Goal: Task Accomplishment & Management: Use online tool/utility

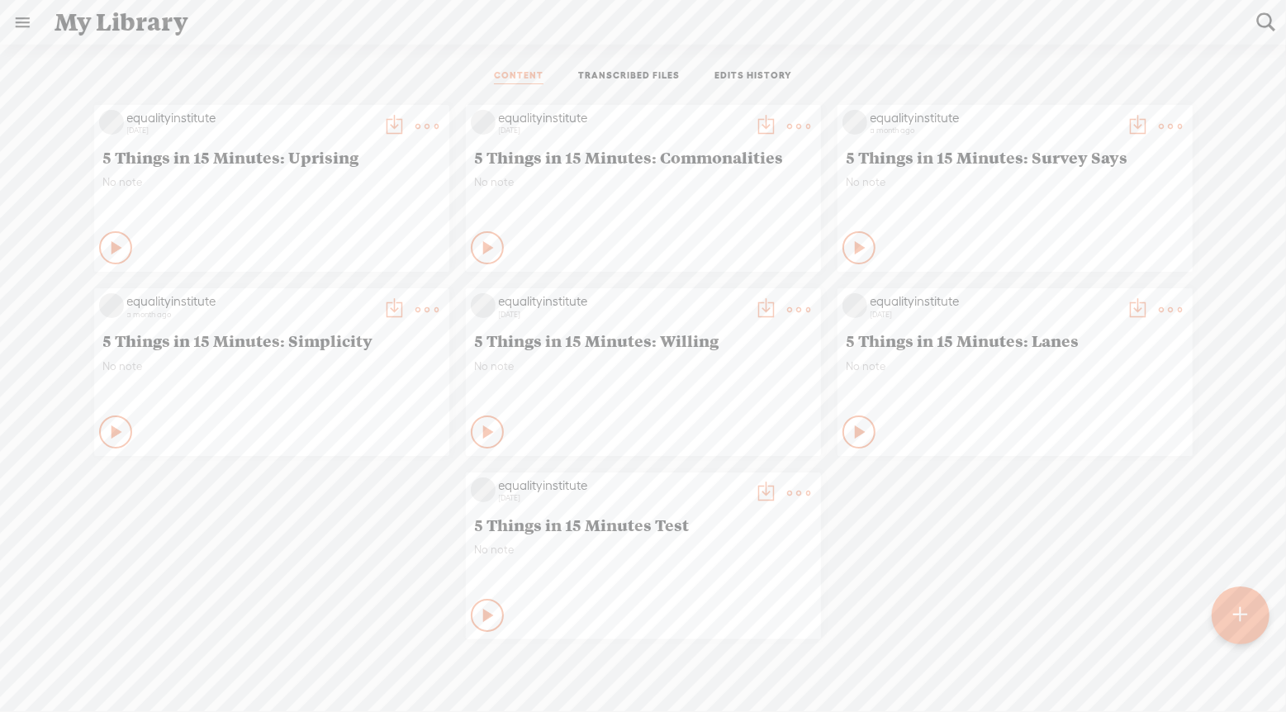
scroll to position [0, 347]
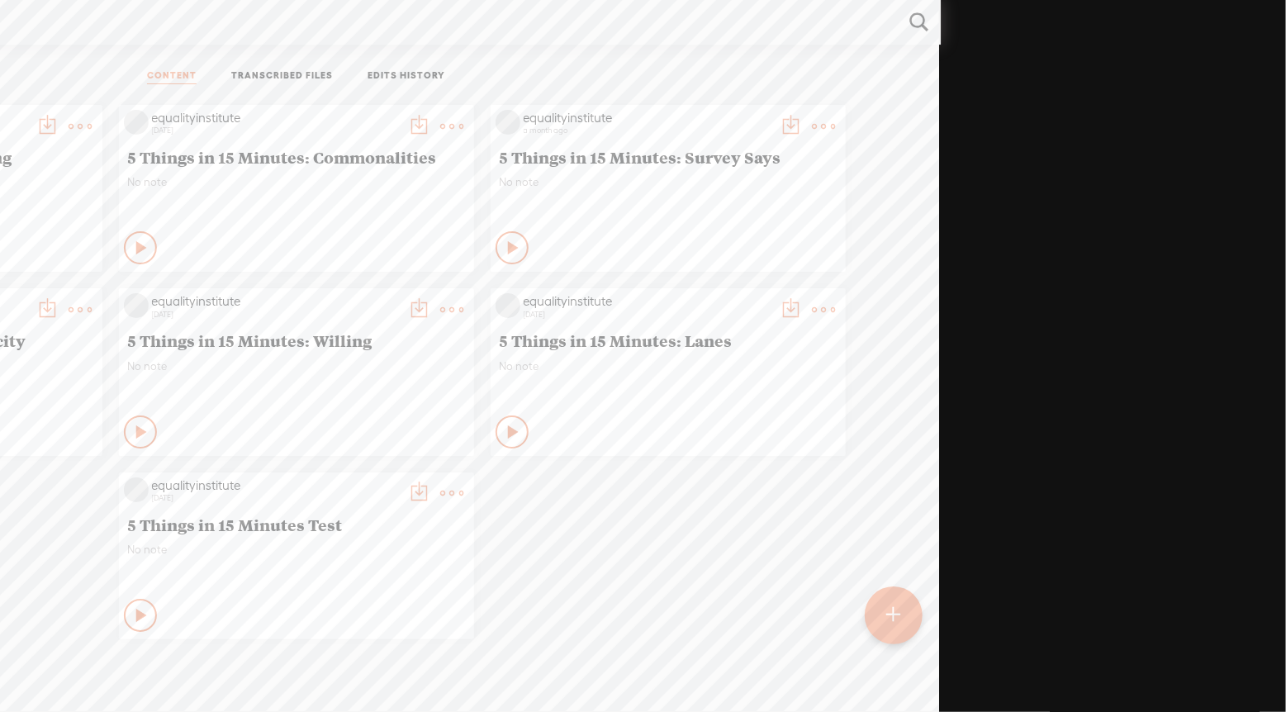
click at [896, 600] on t at bounding box center [894, 615] width 14 height 36
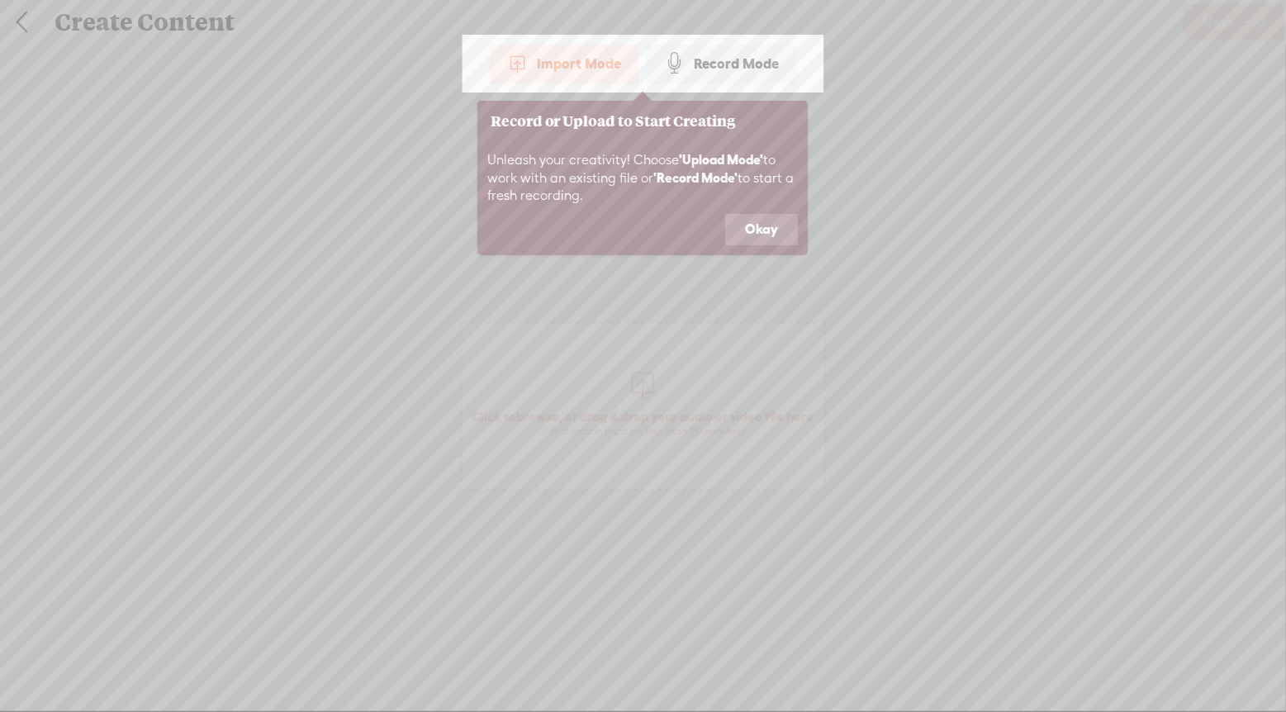
click at [767, 230] on button "Okay" at bounding box center [761, 229] width 73 height 31
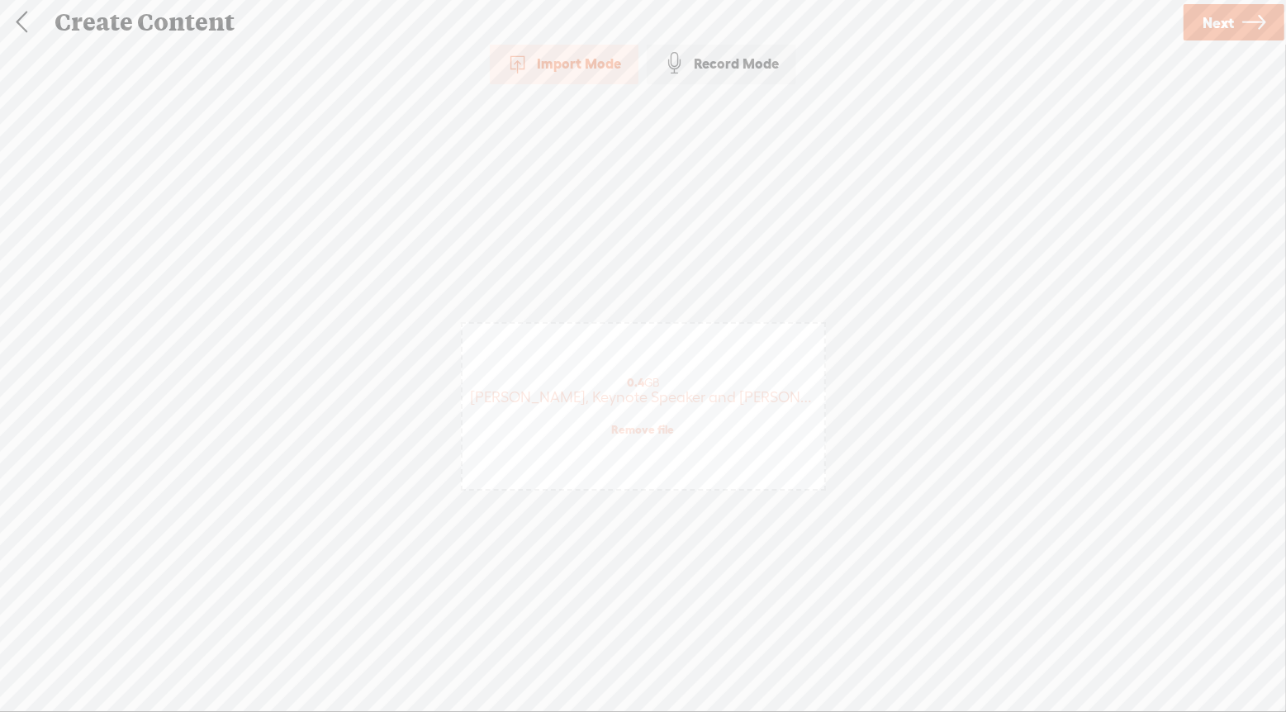
click at [1227, 20] on span "Next" at bounding box center [1217, 23] width 31 height 42
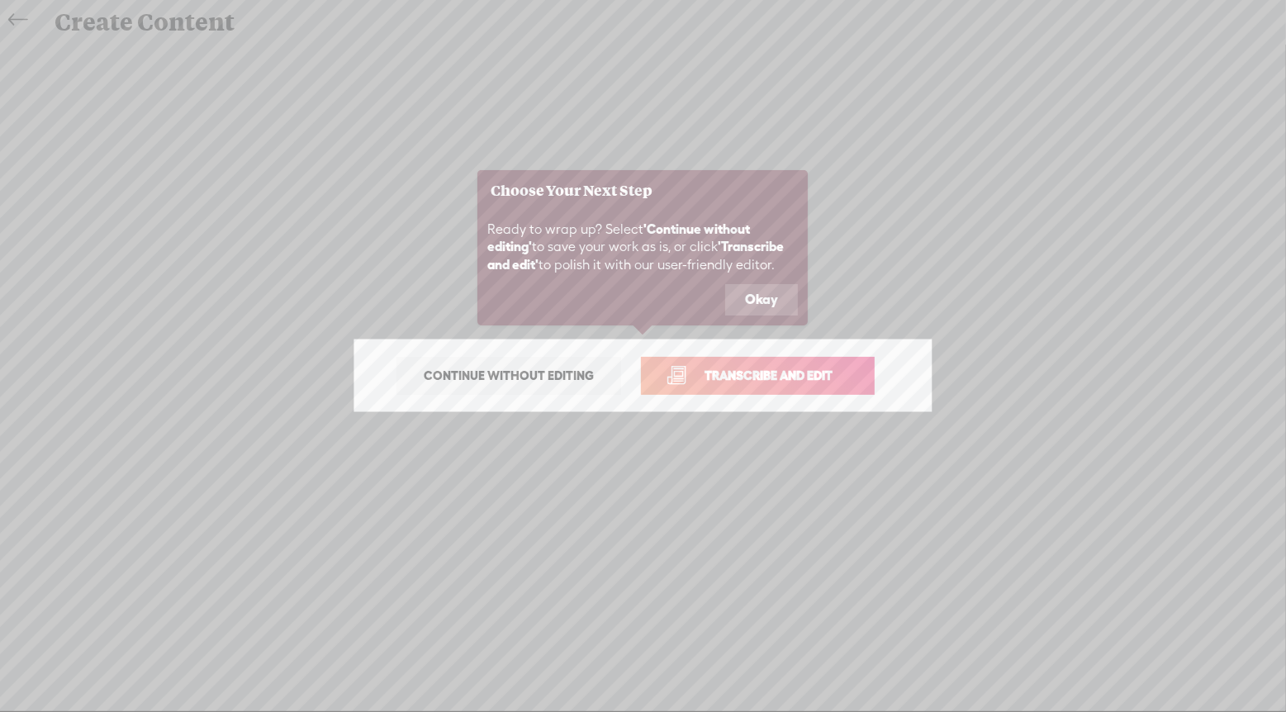
click at [827, 376] on span "Transcribe and edit" at bounding box center [768, 375] width 163 height 19
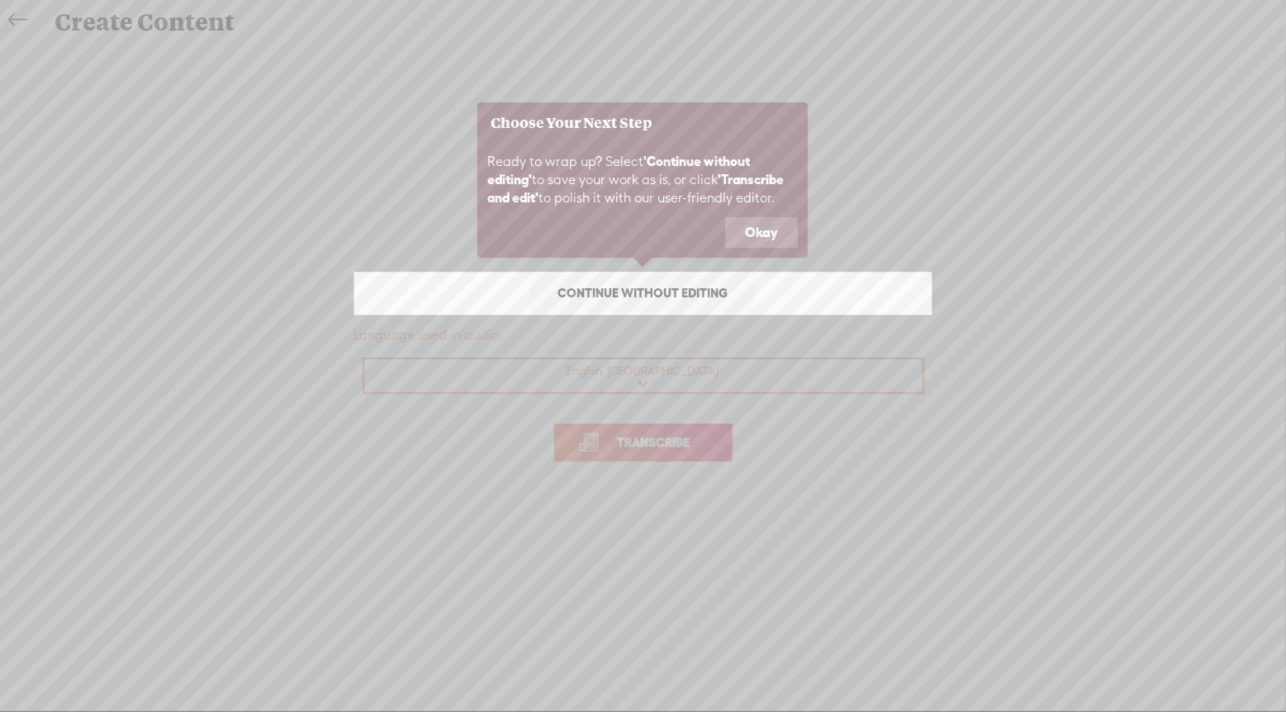
click at [762, 226] on button "Okay" at bounding box center [761, 232] width 73 height 31
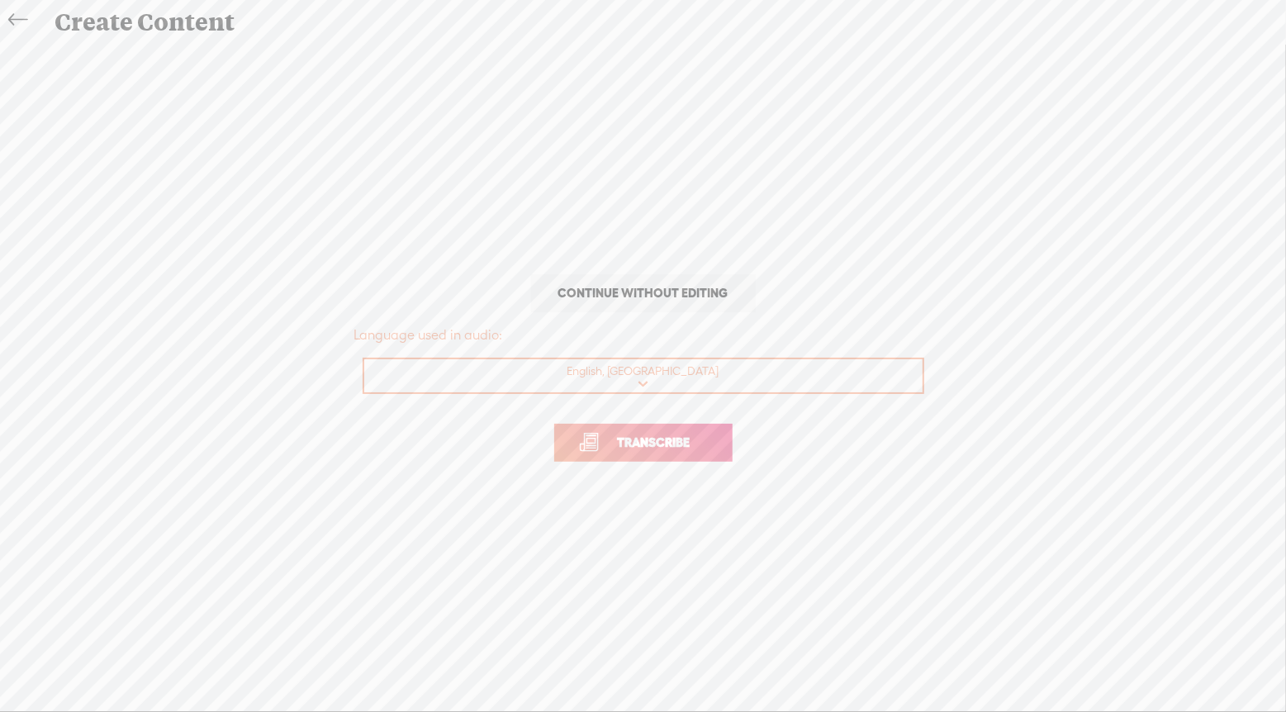
click at [653, 441] on span "Transcribe" at bounding box center [653, 442] width 107 height 19
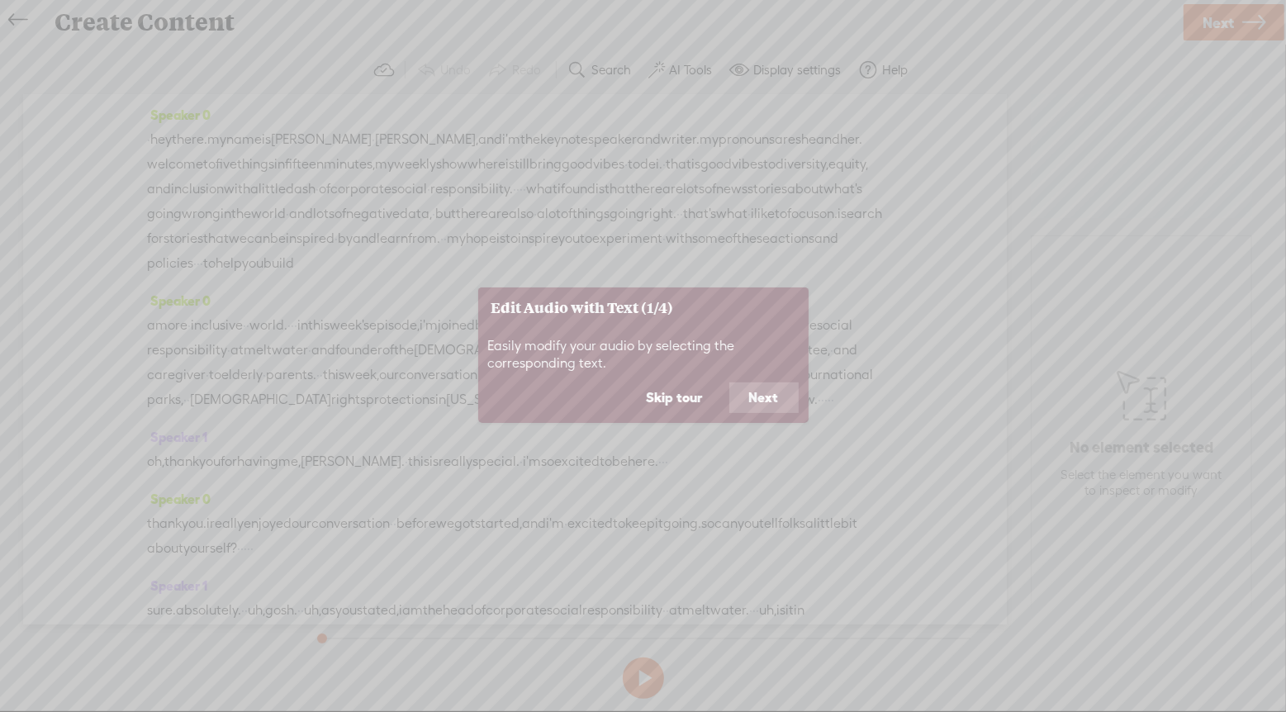
click at [761, 398] on button "Next" at bounding box center [763, 397] width 69 height 31
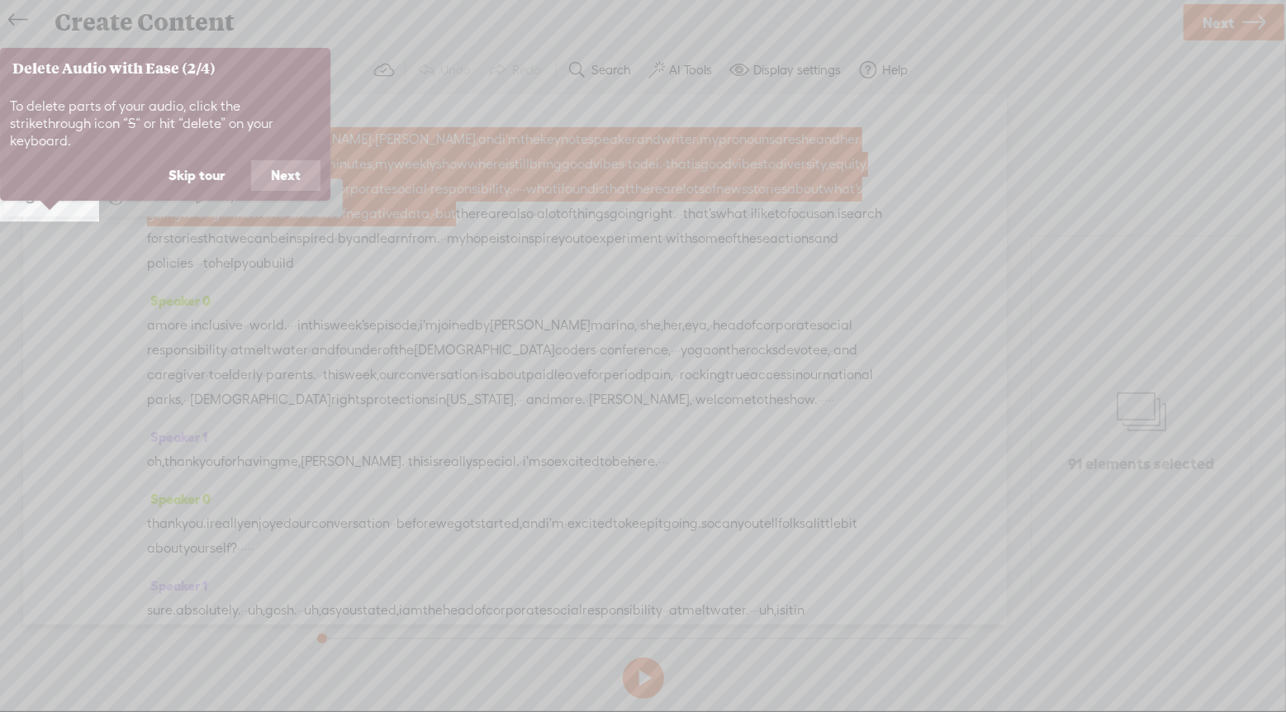
click at [207, 160] on button "Skip tour" at bounding box center [197, 175] width 96 height 31
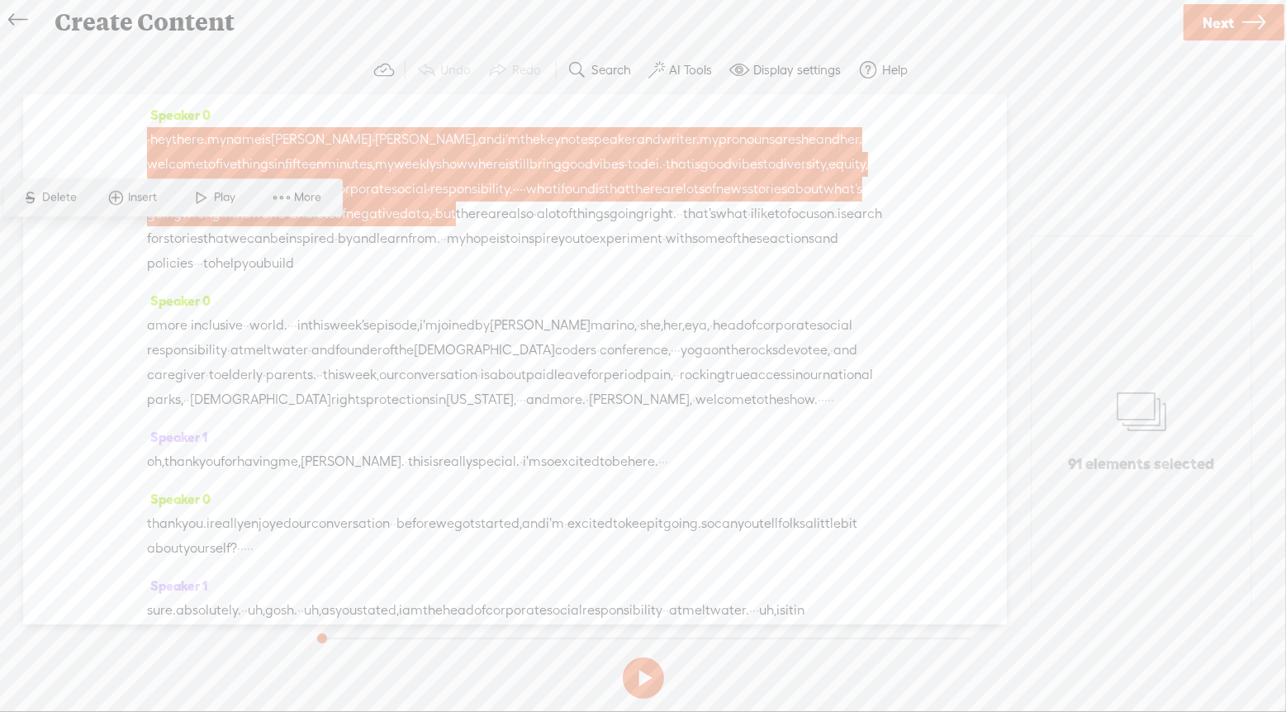
click at [231, 212] on span "in" at bounding box center [225, 213] width 11 height 25
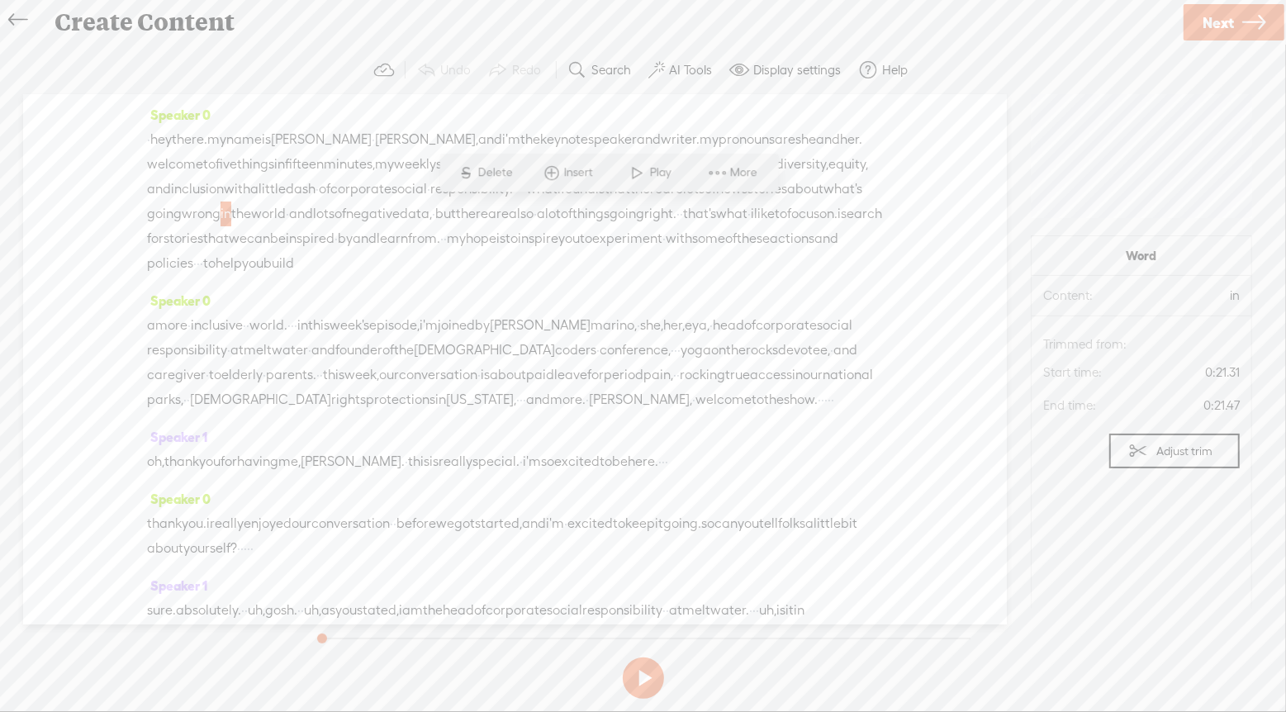
drag, startPoint x: 151, startPoint y: 136, endPoint x: 353, endPoint y: 345, distance: 290.3
click at [353, 345] on div "Speaker 0 · hey there. my name is [PERSON_NAME] · [PERSON_NAME], and i'm the ke…" at bounding box center [515, 359] width 984 height 530
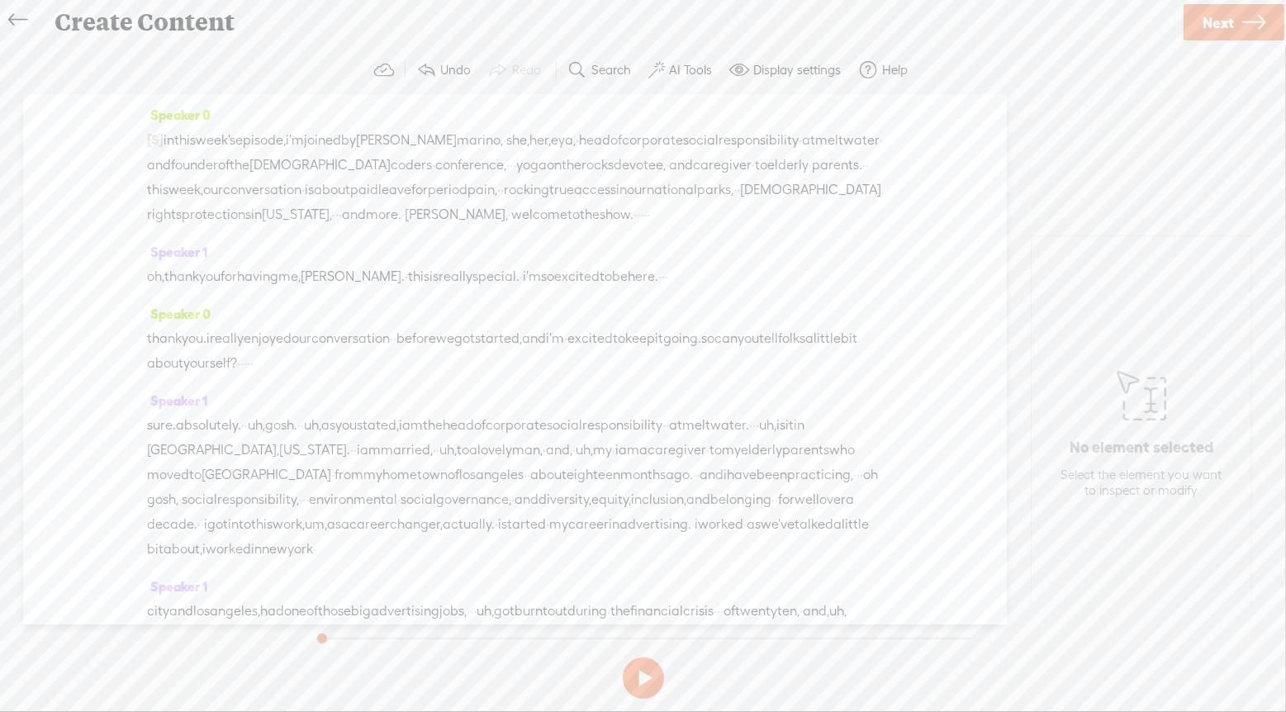
click at [405, 216] on span "·" at bounding box center [402, 214] width 3 height 25
click at [581, 172] on span "Insert" at bounding box center [582, 173] width 33 height 17
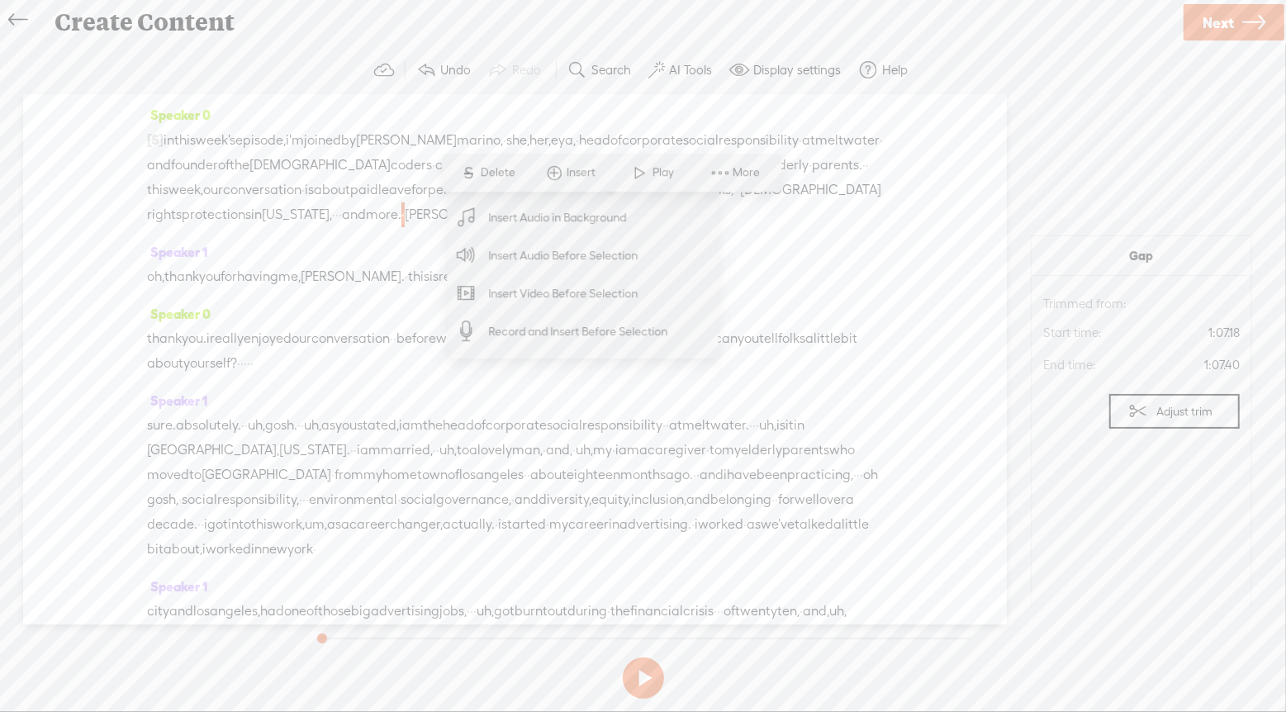
click at [573, 252] on span "Insert Audio Before Selection" at bounding box center [563, 255] width 215 height 37
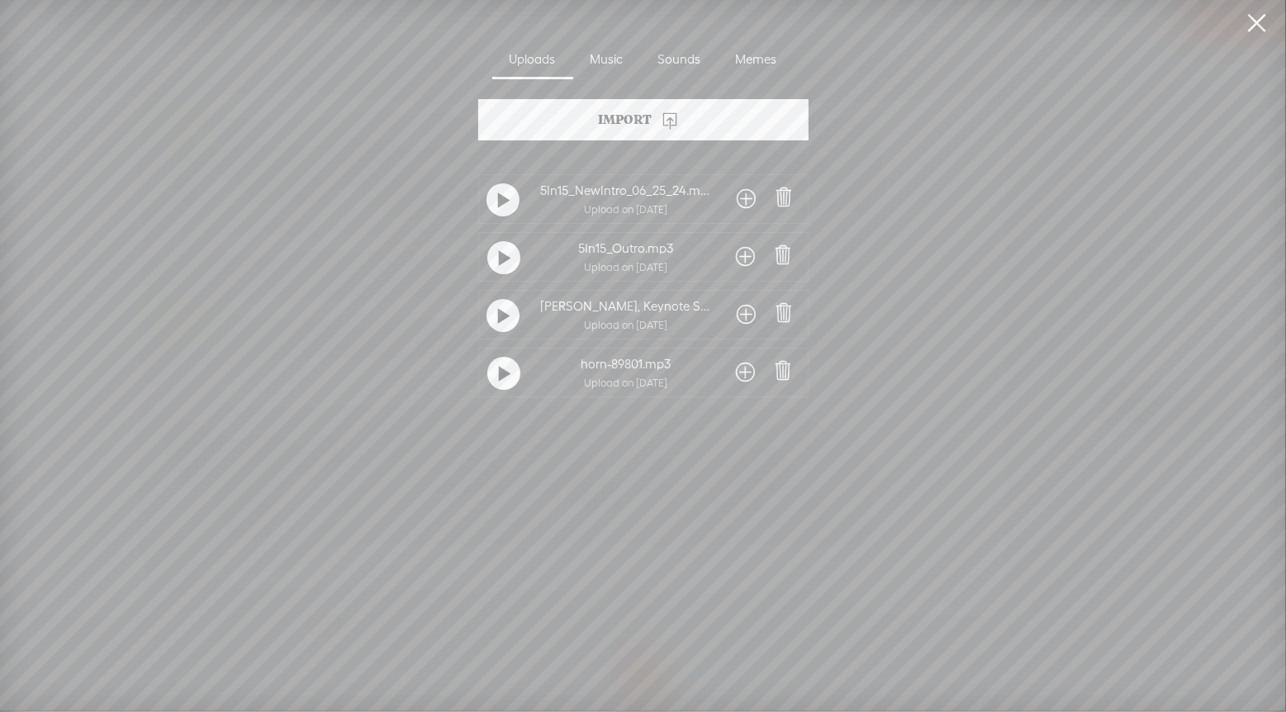
click at [743, 199] on span at bounding box center [746, 199] width 19 height 26
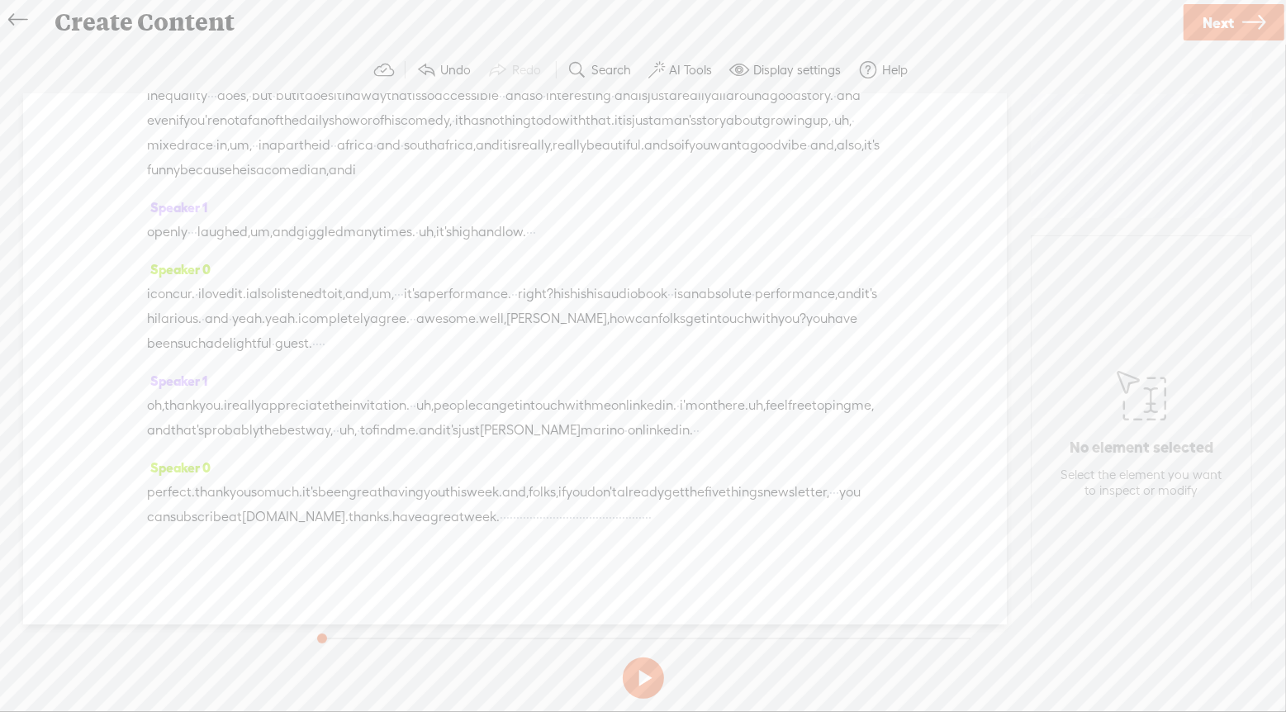
scroll to position [7643, 0]
click at [503, 505] on span "·" at bounding box center [501, 517] width 3 height 25
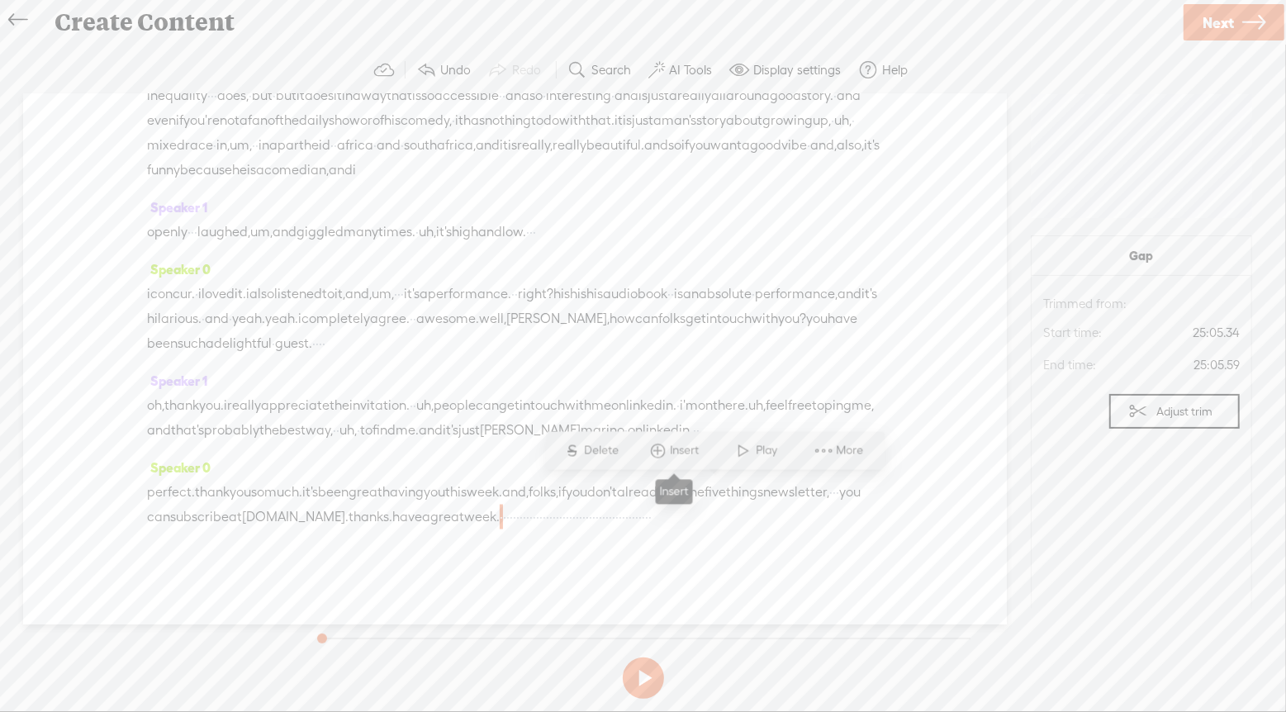
click at [675, 455] on span "Insert" at bounding box center [686, 451] width 33 height 17
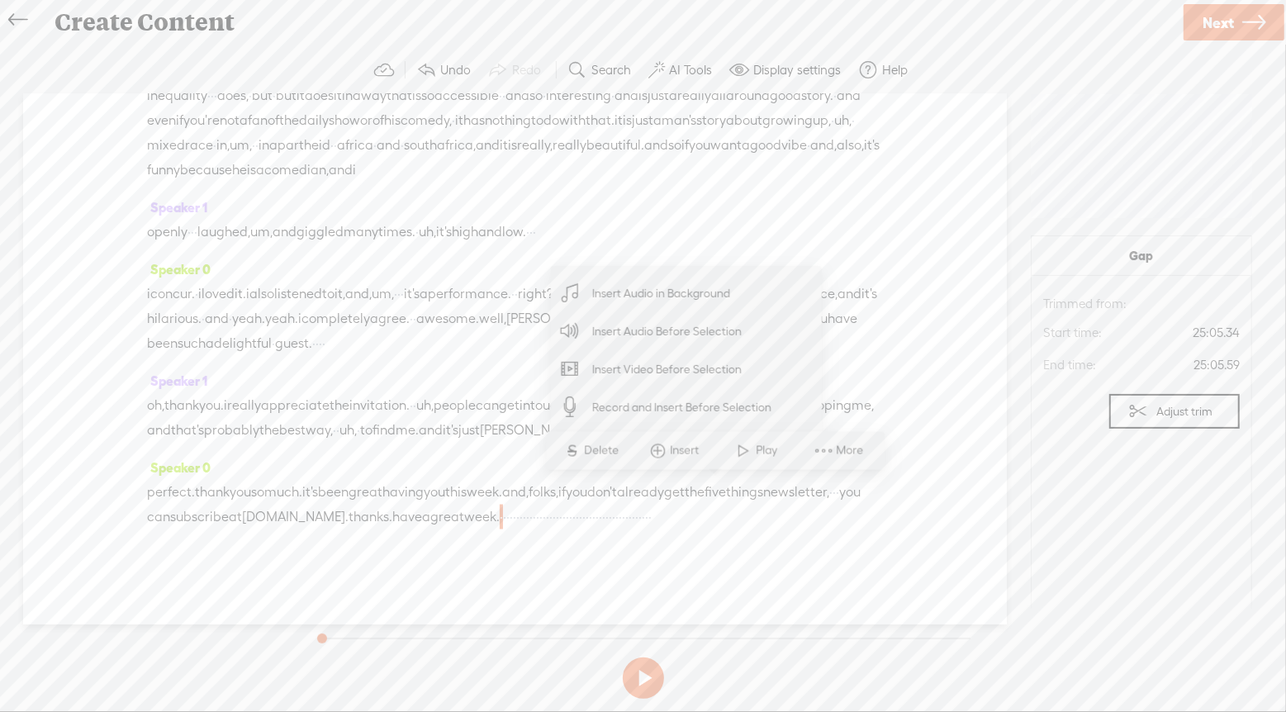
click at [690, 339] on span "Insert Audio Before Selection" at bounding box center [667, 331] width 215 height 37
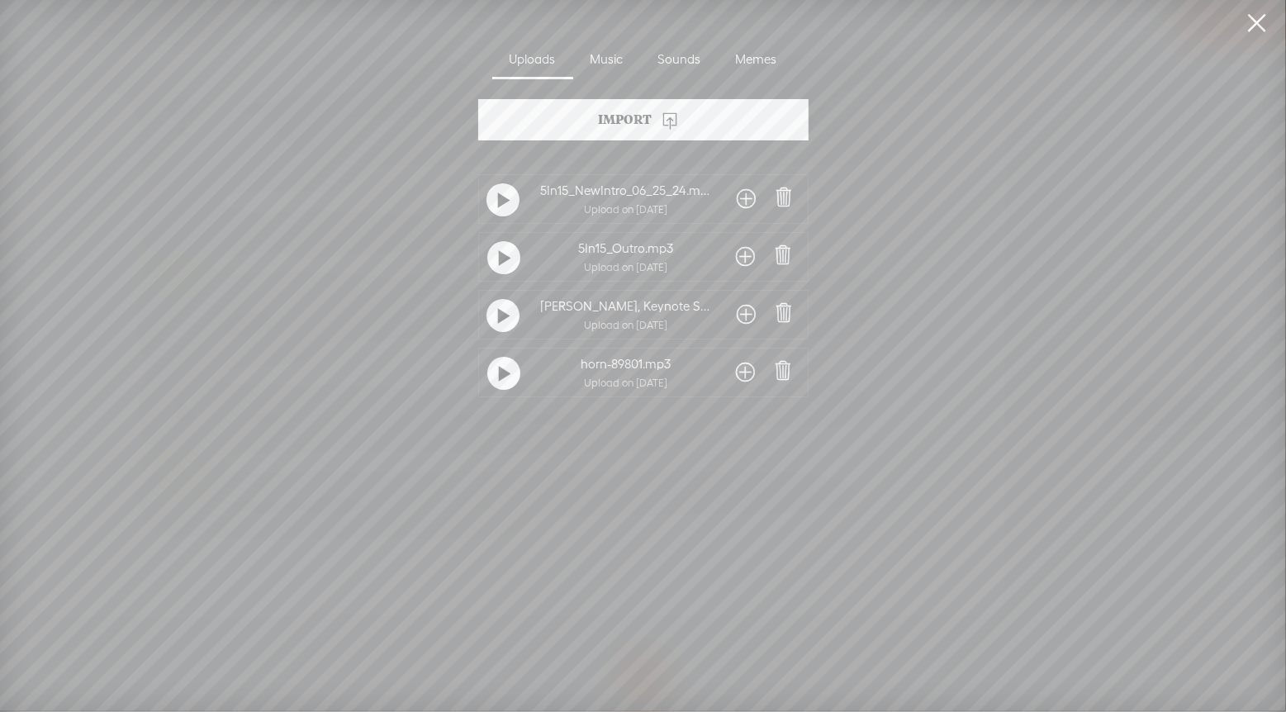
click at [728, 258] on div at bounding box center [746, 257] width 36 height 30
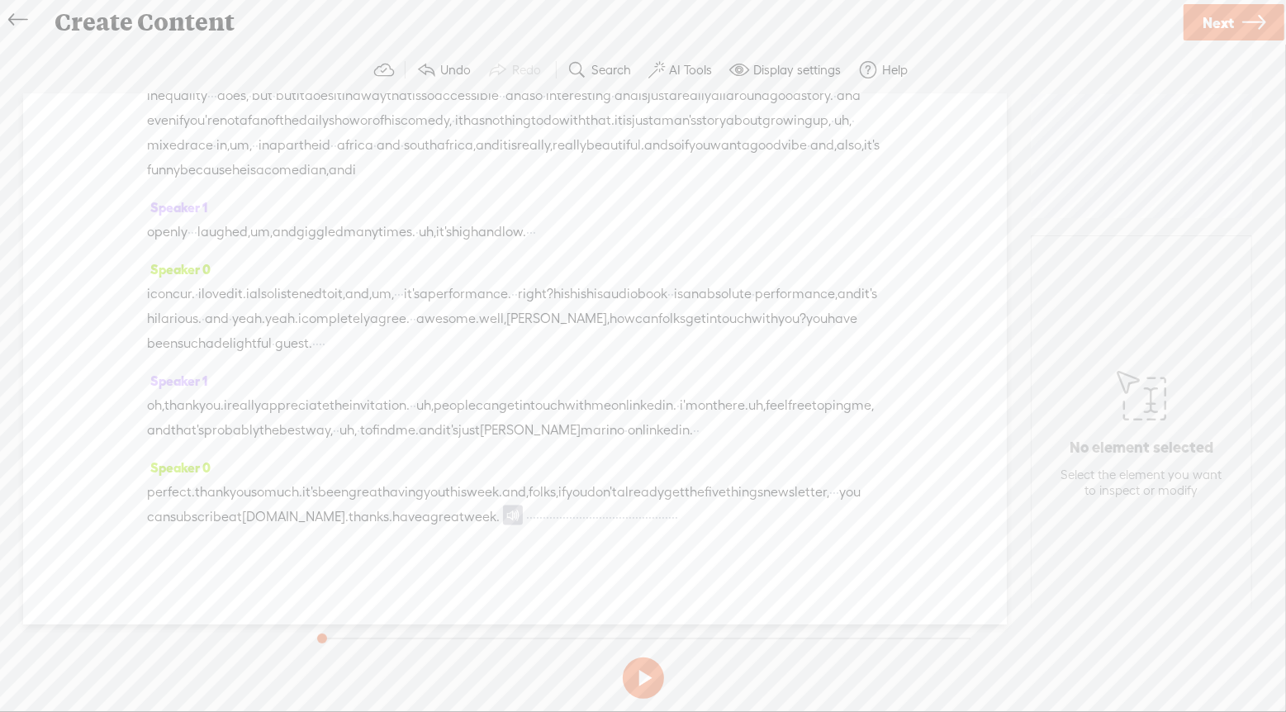
scroll to position [6827, 0]
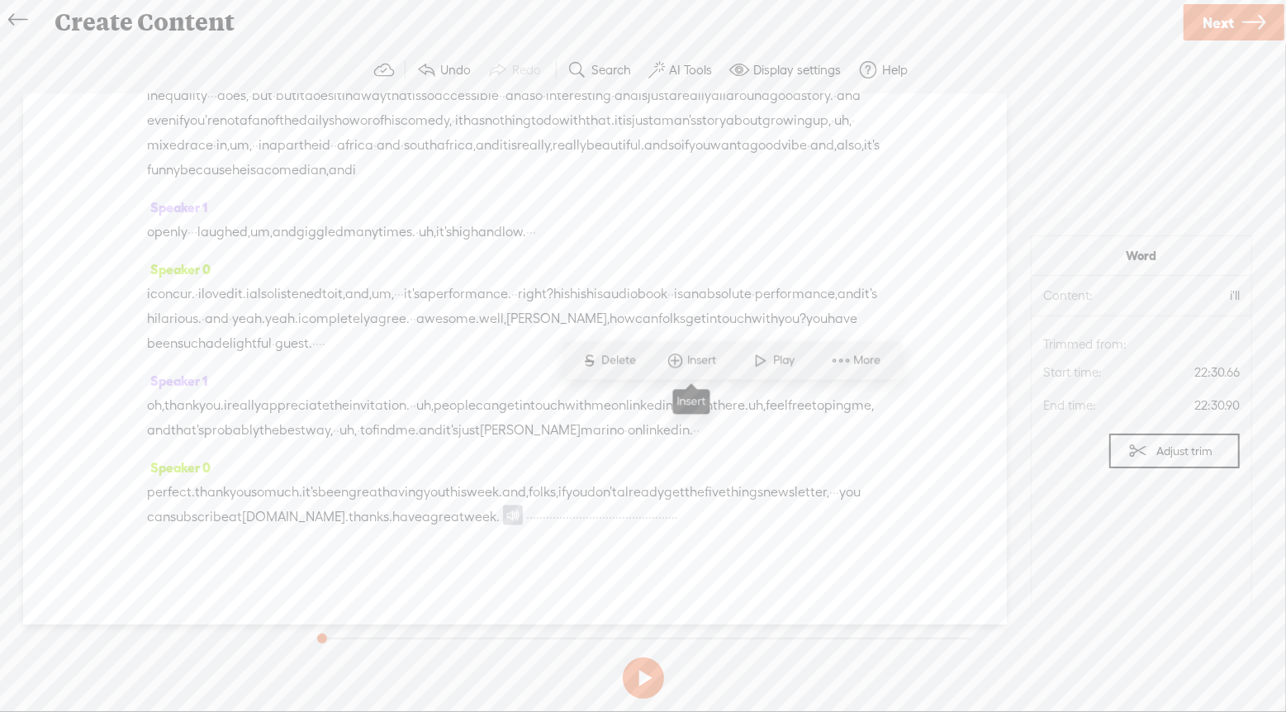
click at [689, 365] on span "Insert" at bounding box center [703, 361] width 33 height 17
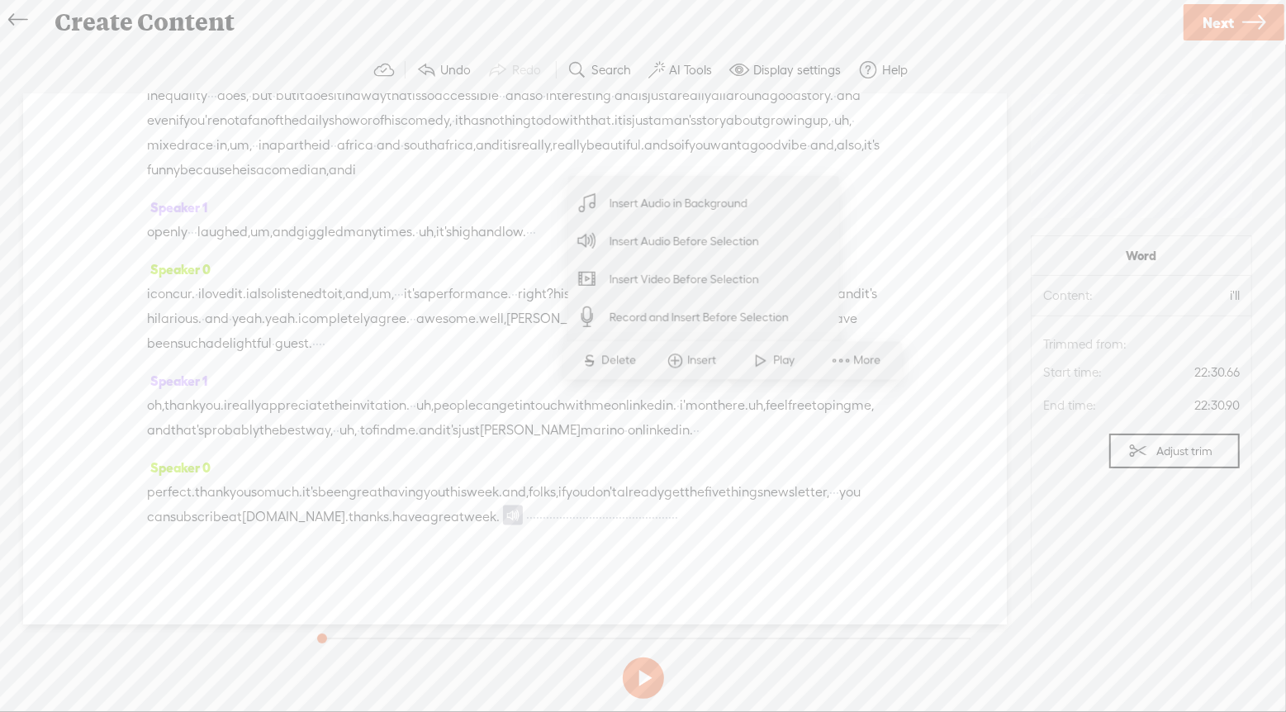
click at [672, 254] on span "Insert Audio Before Selection" at bounding box center [684, 241] width 215 height 37
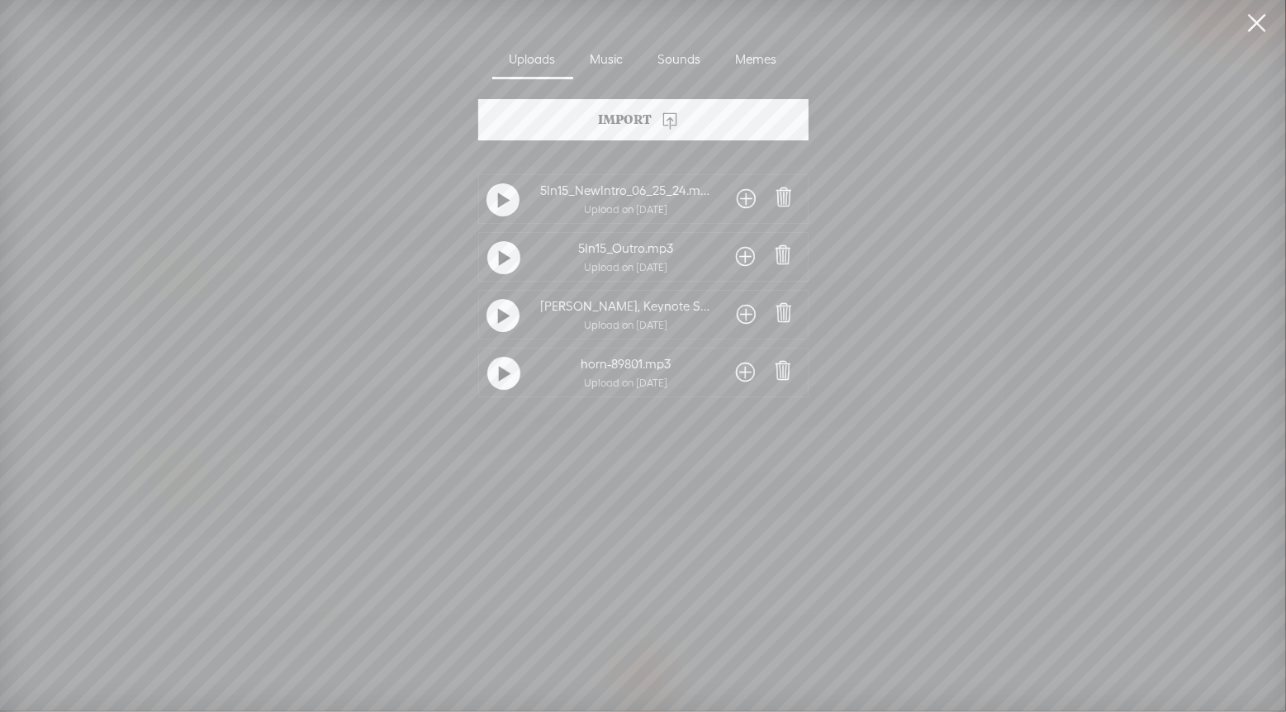
click at [744, 367] on span at bounding box center [746, 372] width 19 height 26
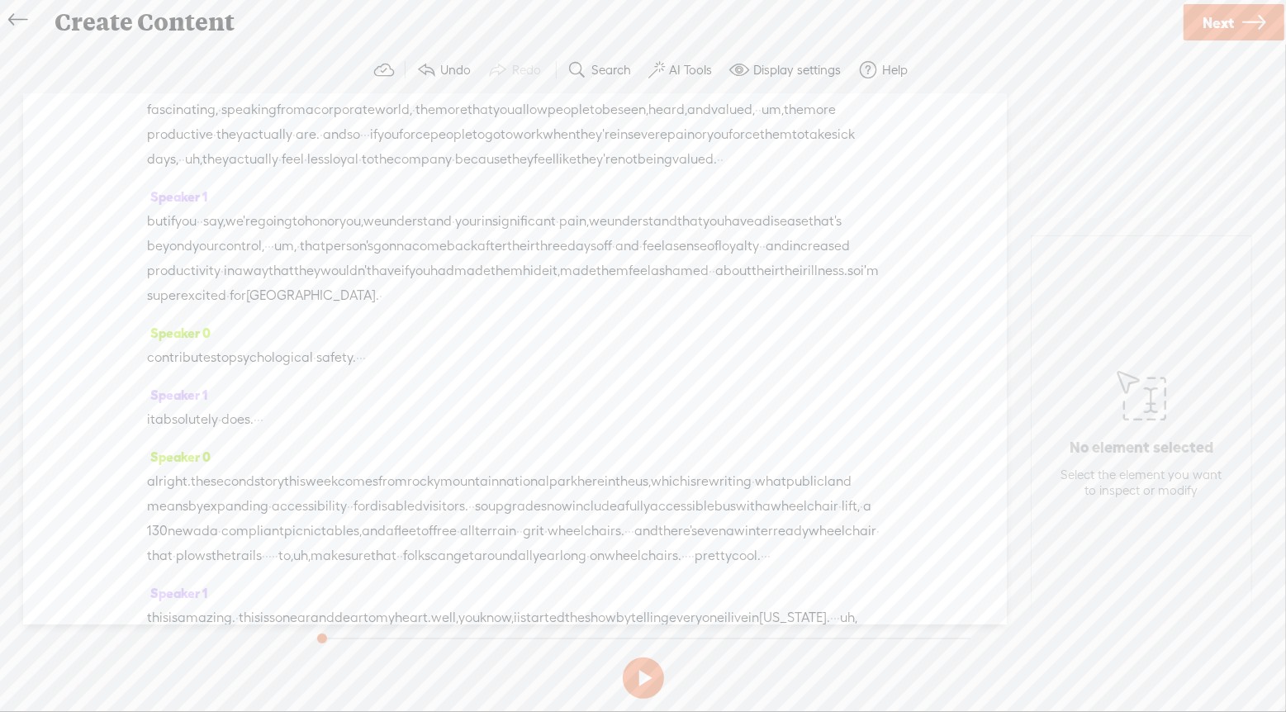
scroll to position [3675, 0]
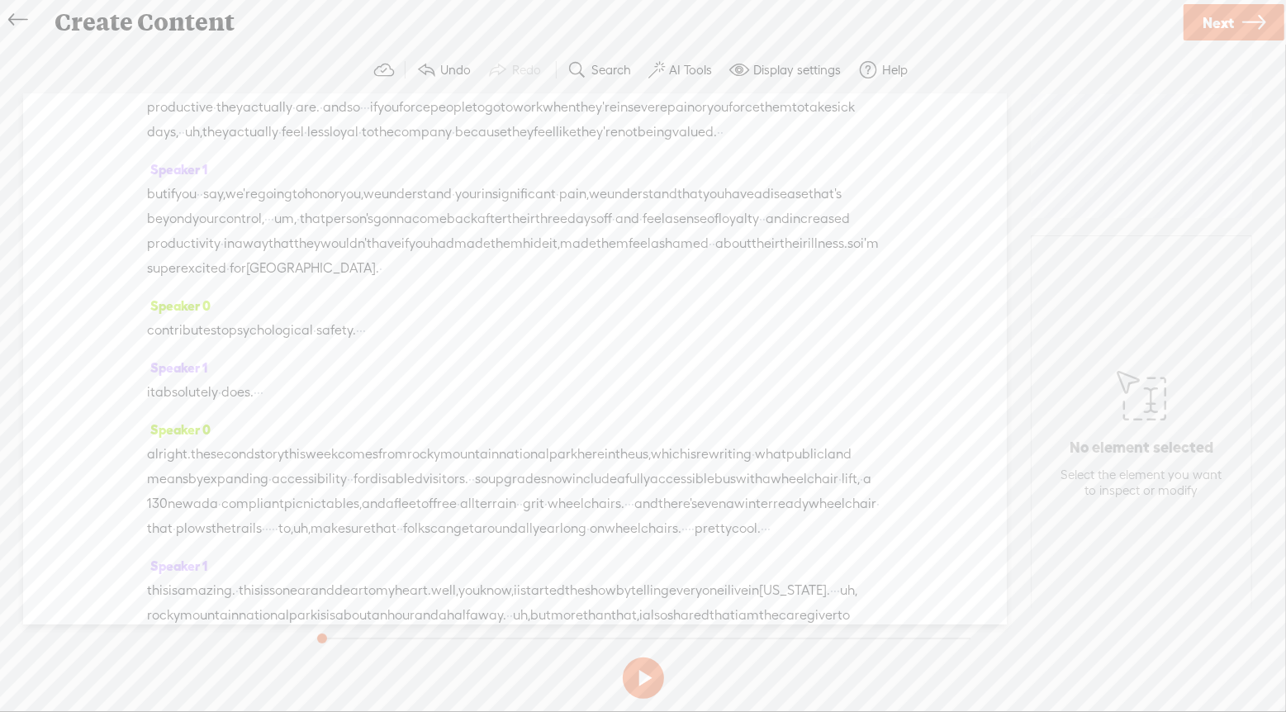
click at [719, 383] on span "Insert" at bounding box center [719, 384] width 33 height 17
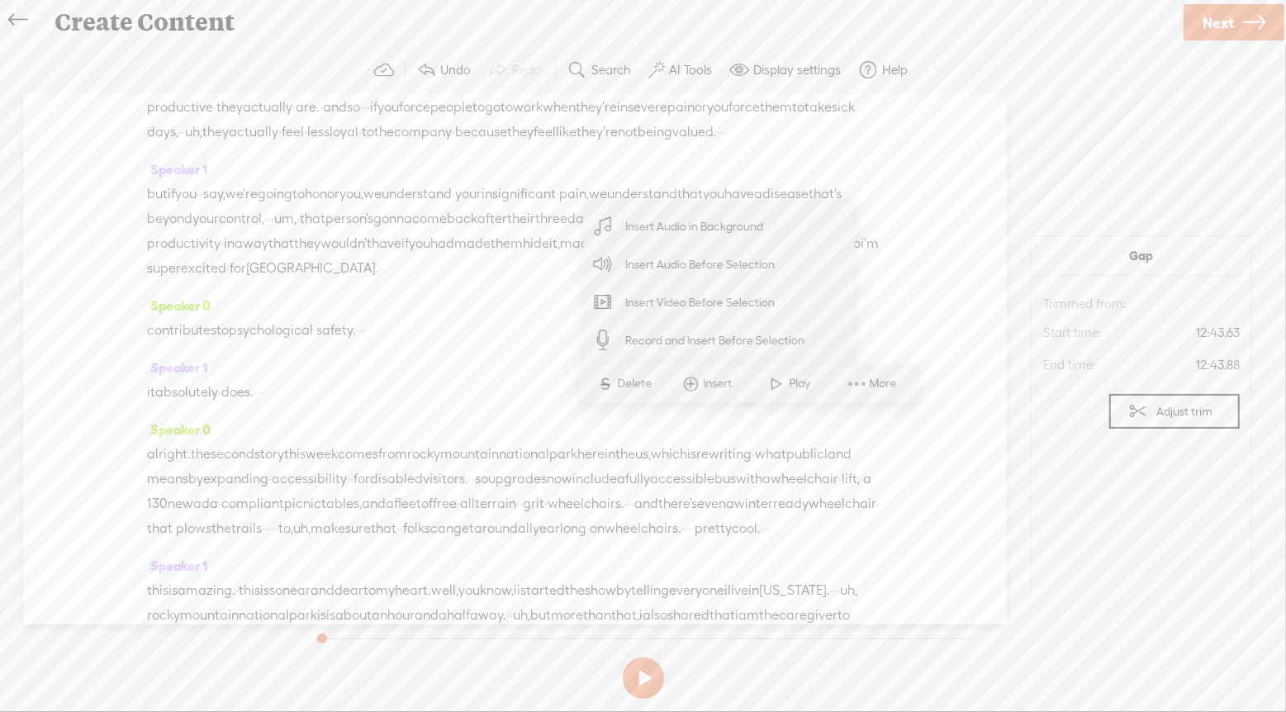
click at [731, 270] on span "Insert Audio Before Selection" at bounding box center [700, 264] width 215 height 37
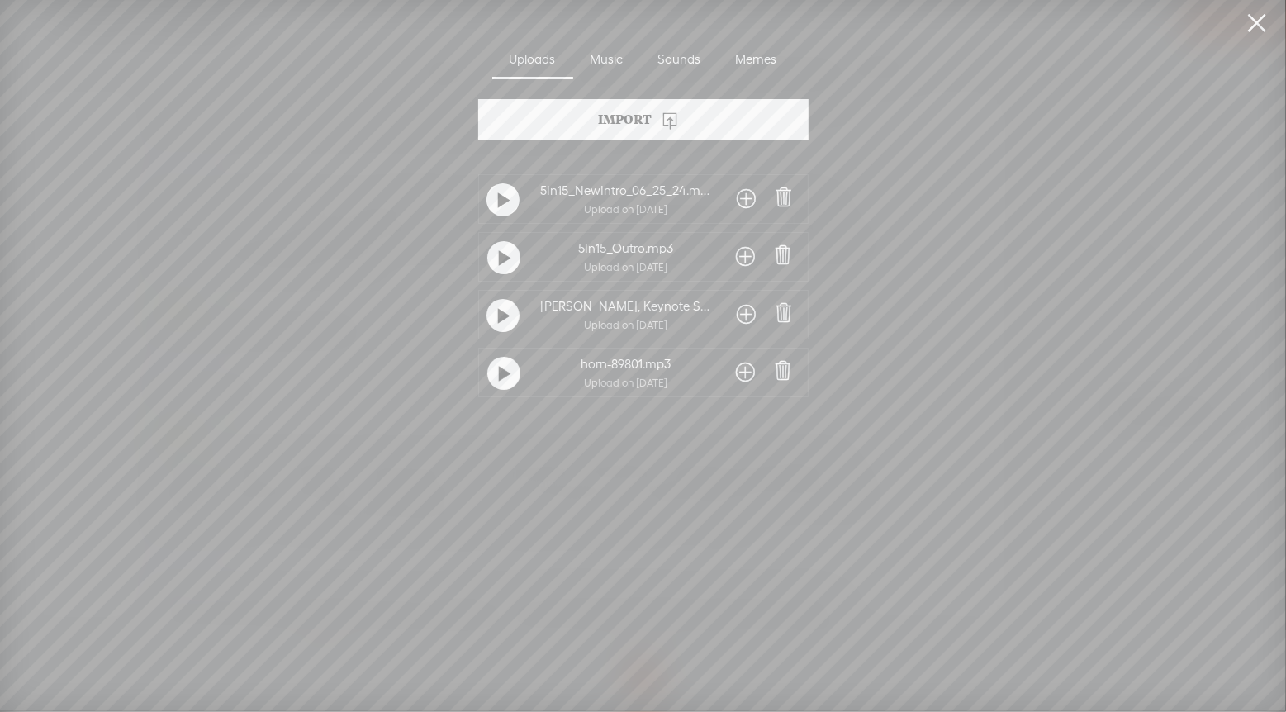
click at [742, 367] on span at bounding box center [746, 372] width 19 height 26
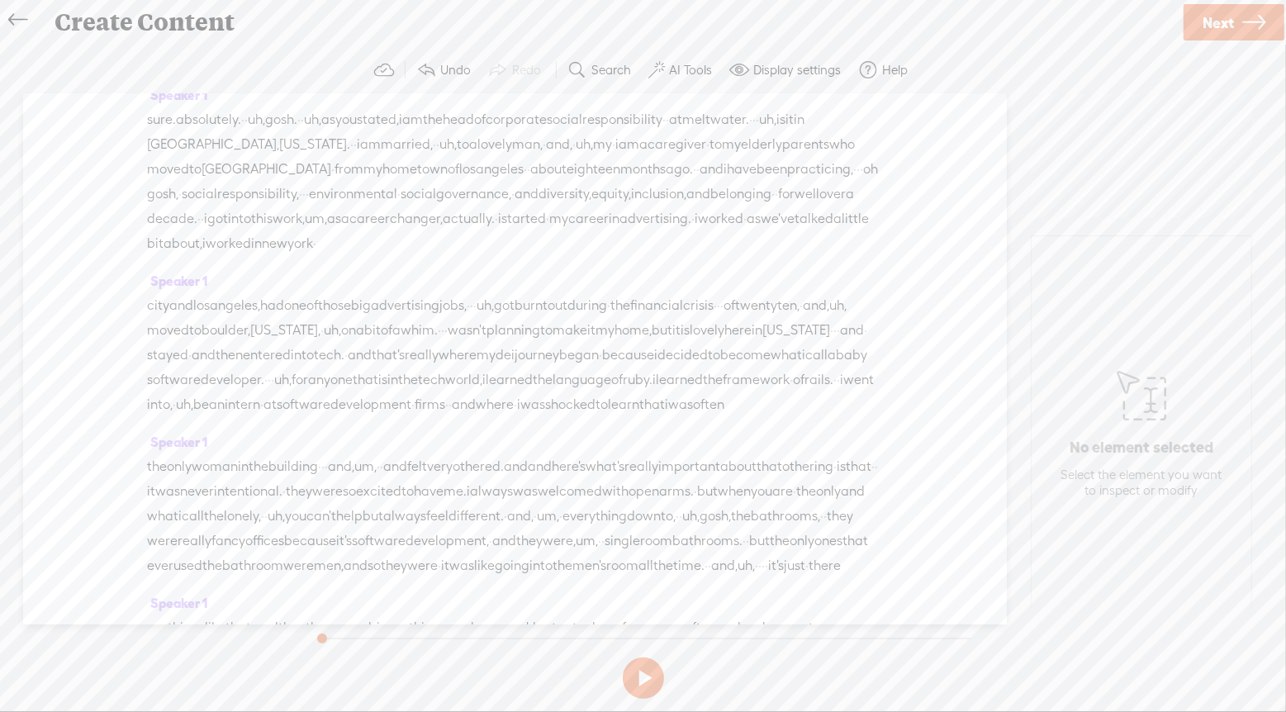
scroll to position [297, 0]
drag, startPoint x: 498, startPoint y: 389, endPoint x: 725, endPoint y: 399, distance: 227.3
click at [725, 399] on div "city and los [GEOGRAPHIC_DATA], had one of those big advertising jobs, · · · uh…" at bounding box center [515, 363] width 736 height 124
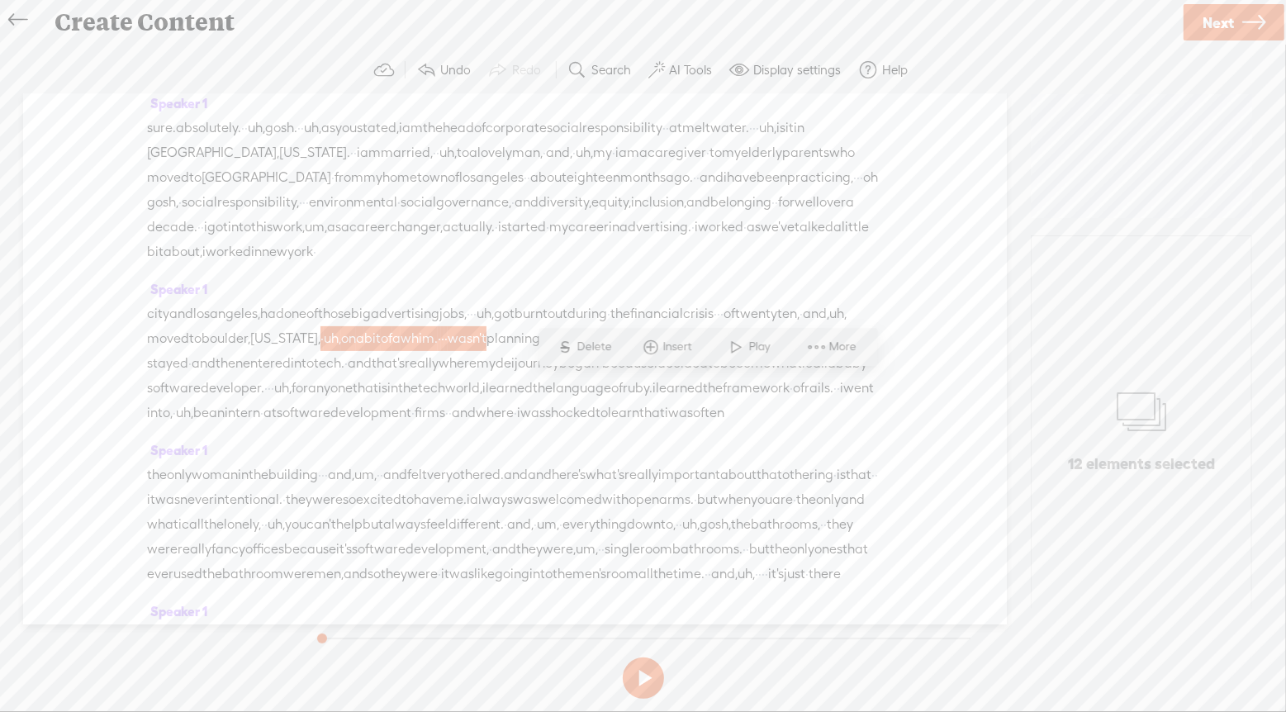
click at [441, 351] on span "·" at bounding box center [439, 338] width 3 height 25
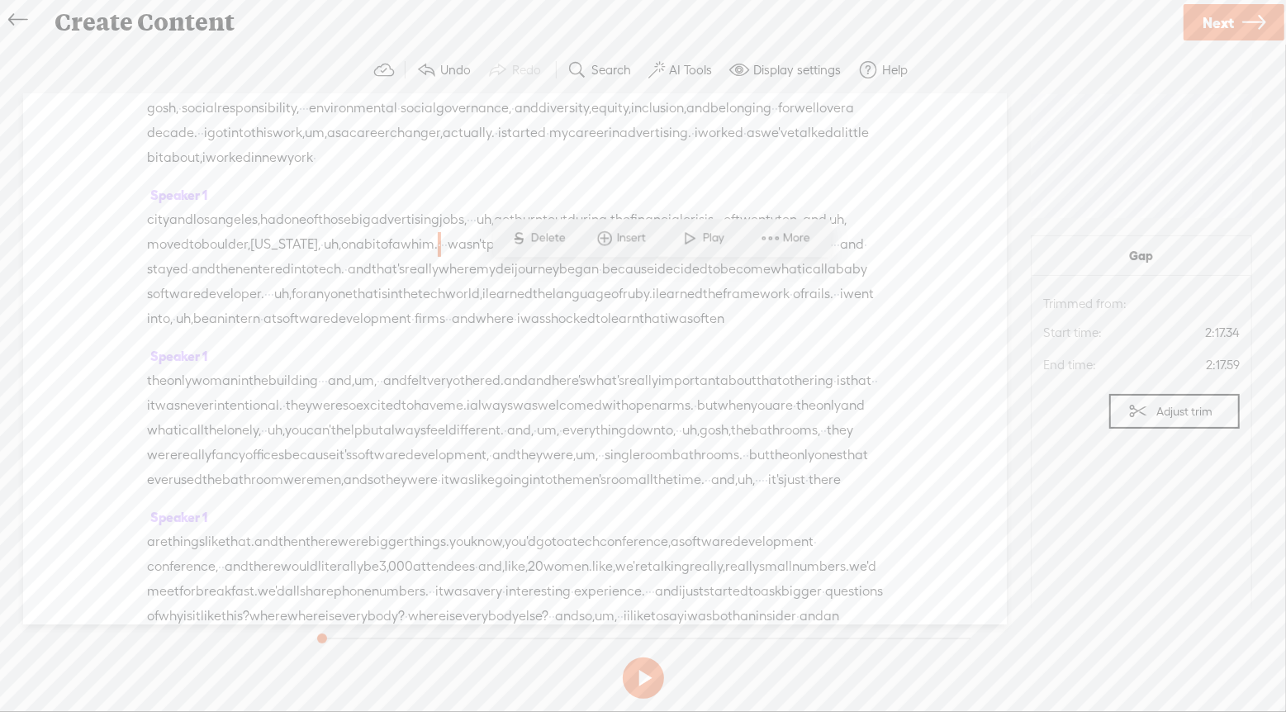
scroll to position [386, 0]
drag, startPoint x: 735, startPoint y: 323, endPoint x: 531, endPoint y: 410, distance: 221.6
click at [531, 336] on div "city and los [GEOGRAPHIC_DATA], had one of those big advertising jobs, · · · uh…" at bounding box center [515, 274] width 736 height 124
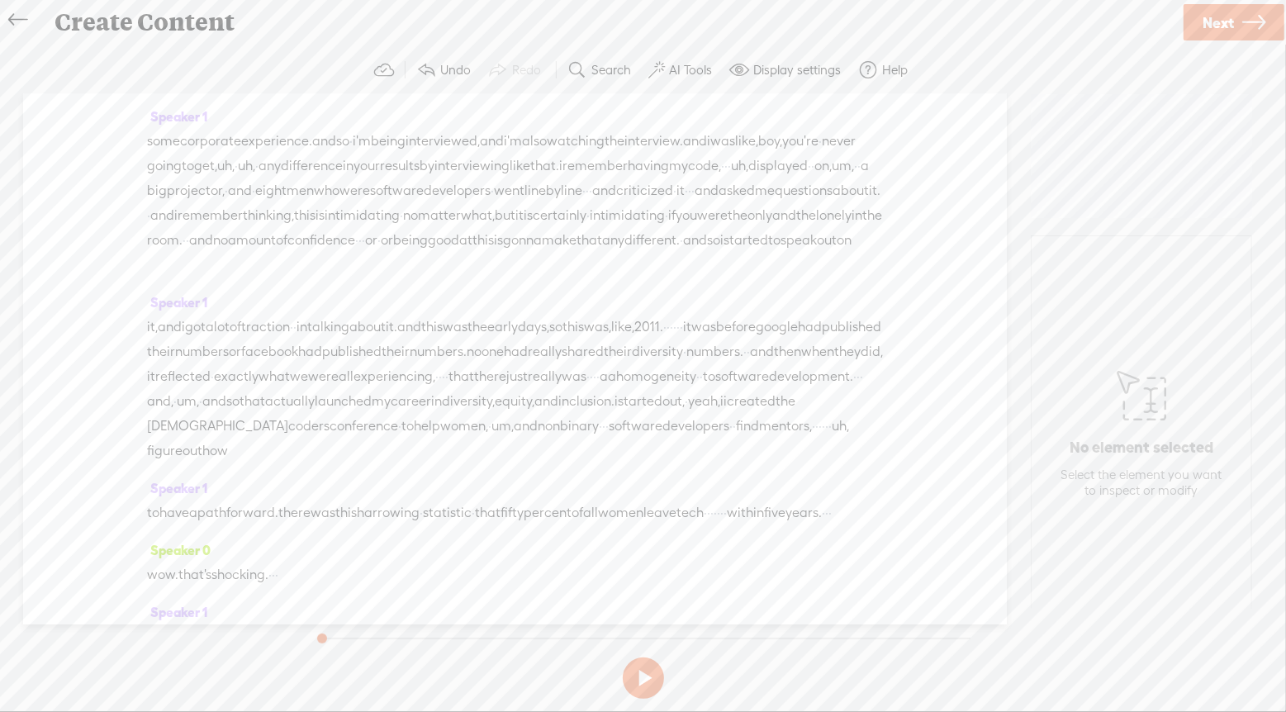
scroll to position [905, 0]
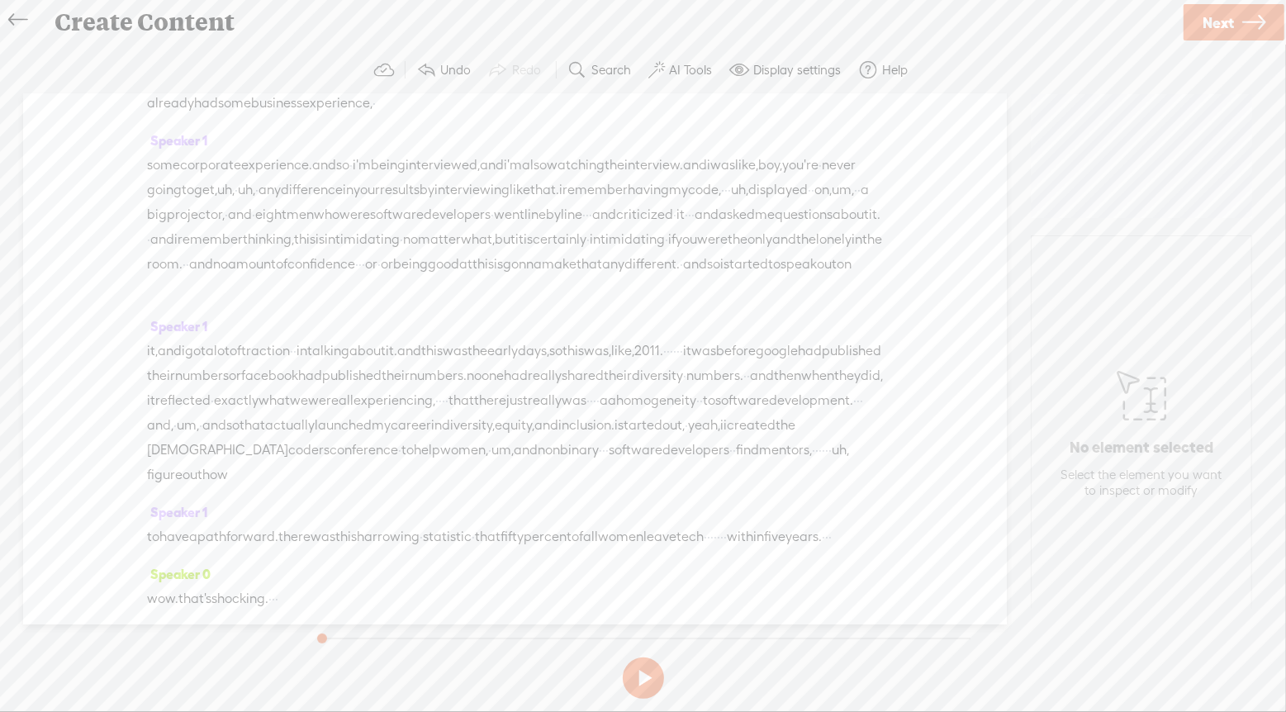
drag, startPoint x: 739, startPoint y: 317, endPoint x: 470, endPoint y: 412, distance: 285.5
click at [470, 412] on div "Speaker 0 [S] · hey there. my name is [PERSON_NAME] · [PERSON_NAME], and i'm th…" at bounding box center [515, 359] width 984 height 530
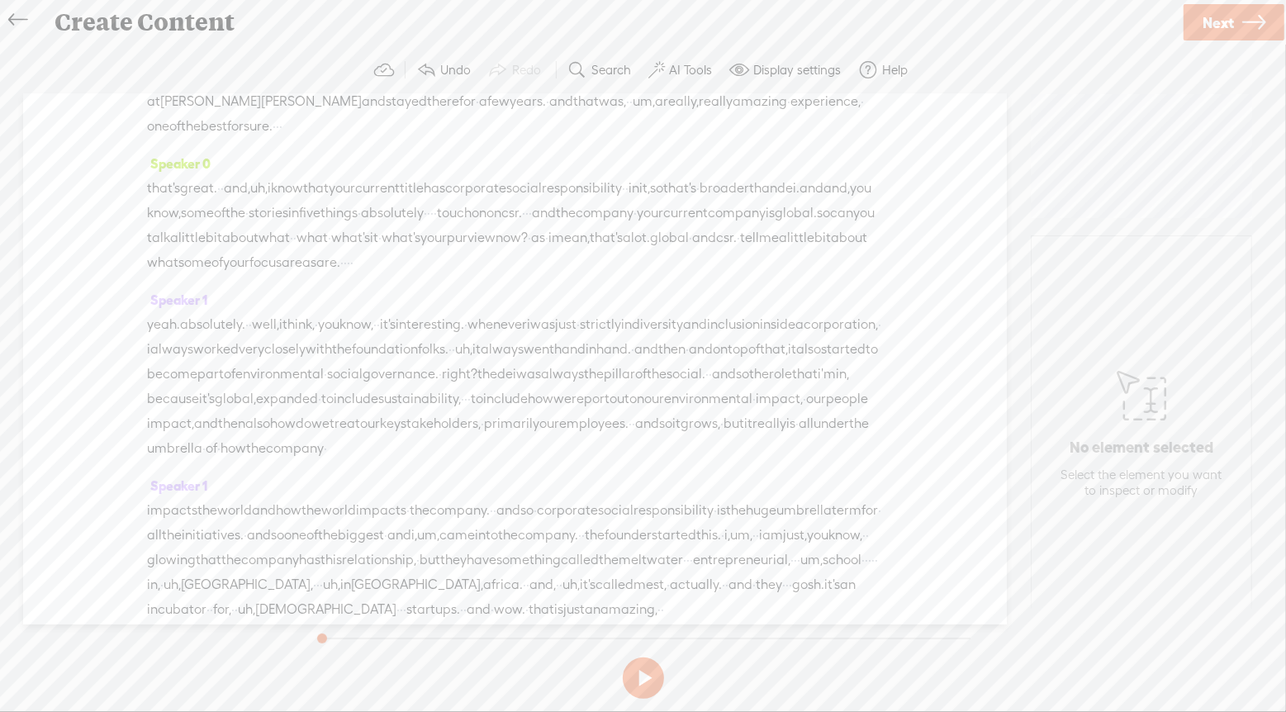
scroll to position [1416, 0]
click at [625, 200] on span "·" at bounding box center [623, 187] width 3 height 25
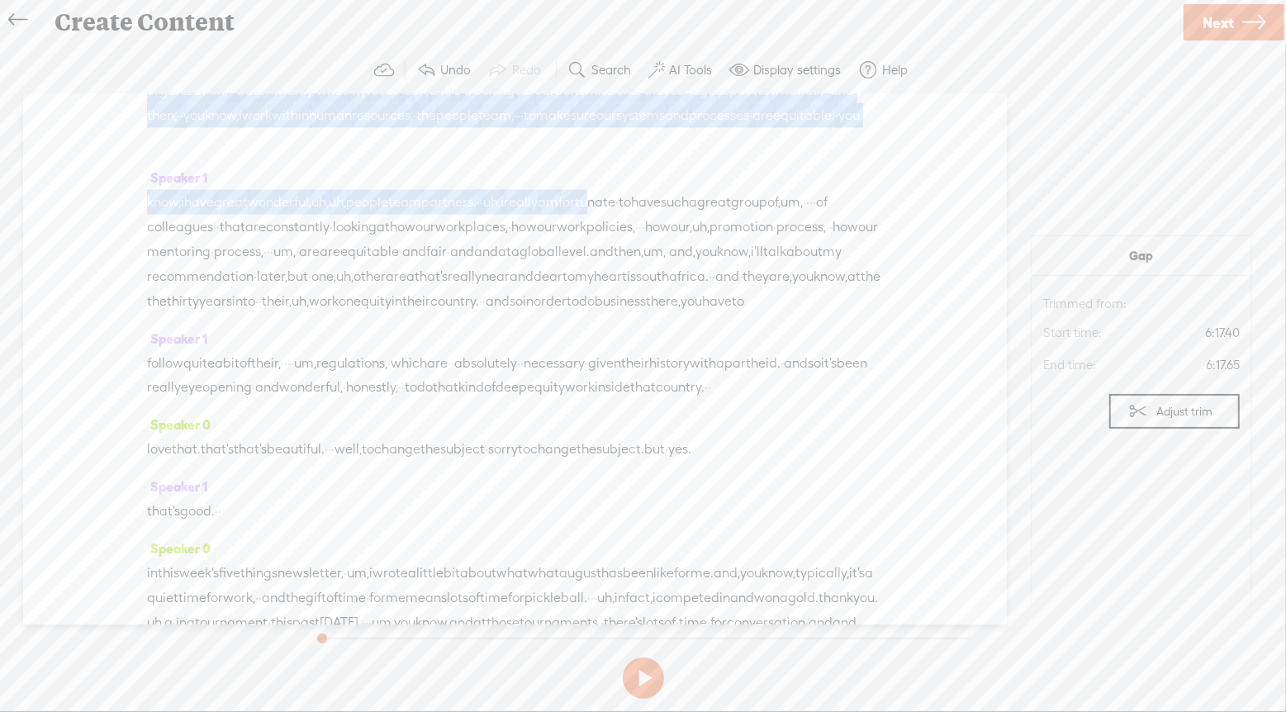
scroll to position [2071, 0]
drag, startPoint x: 435, startPoint y: 347, endPoint x: 718, endPoint y: 413, distance: 290.8
click at [718, 413] on div "Speaker 0 [S] · hey there. my name is [PERSON_NAME] · [PERSON_NAME], and i'm th…" at bounding box center [515, 359] width 984 height 530
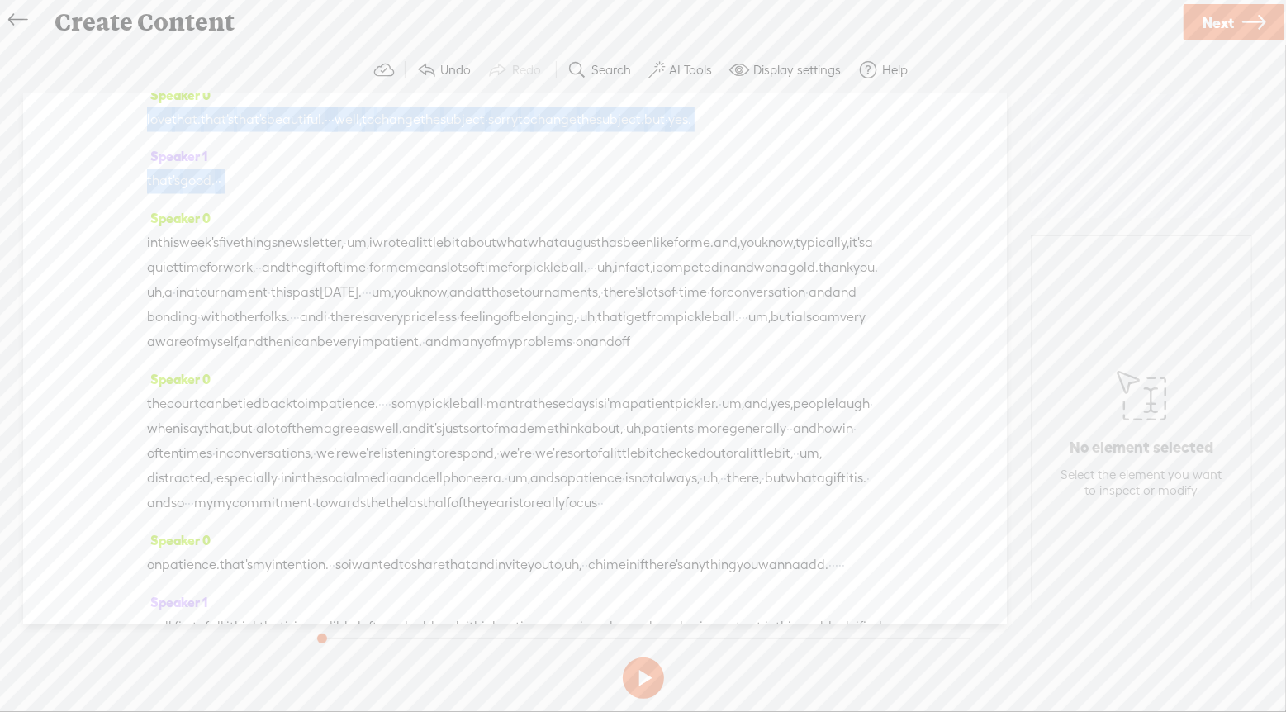
scroll to position [2307, 0]
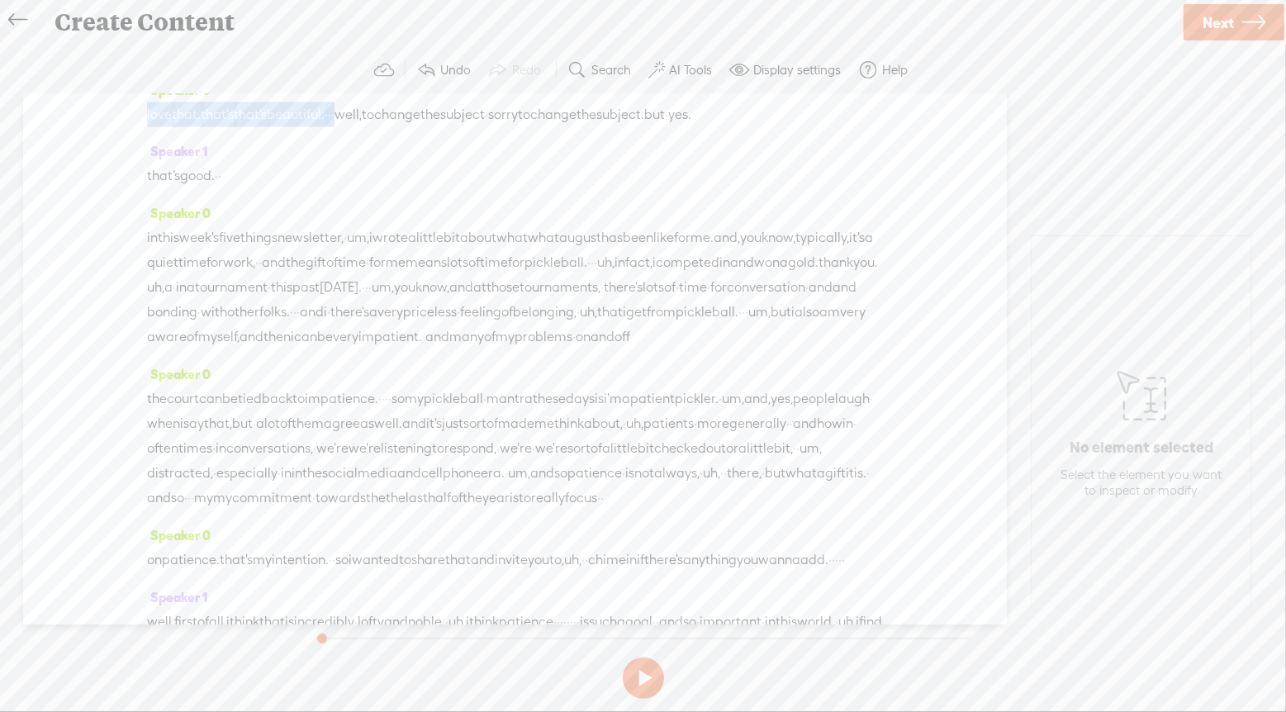
drag, startPoint x: 462, startPoint y: 290, endPoint x: 375, endPoint y: 444, distance: 177.1
click at [375, 444] on div "Speaker 0 [S] · hey there. my name is [PERSON_NAME] · [PERSON_NAME], and i'm th…" at bounding box center [515, 359] width 984 height 530
click at [587, 281] on span "pickleball." at bounding box center [555, 268] width 63 height 25
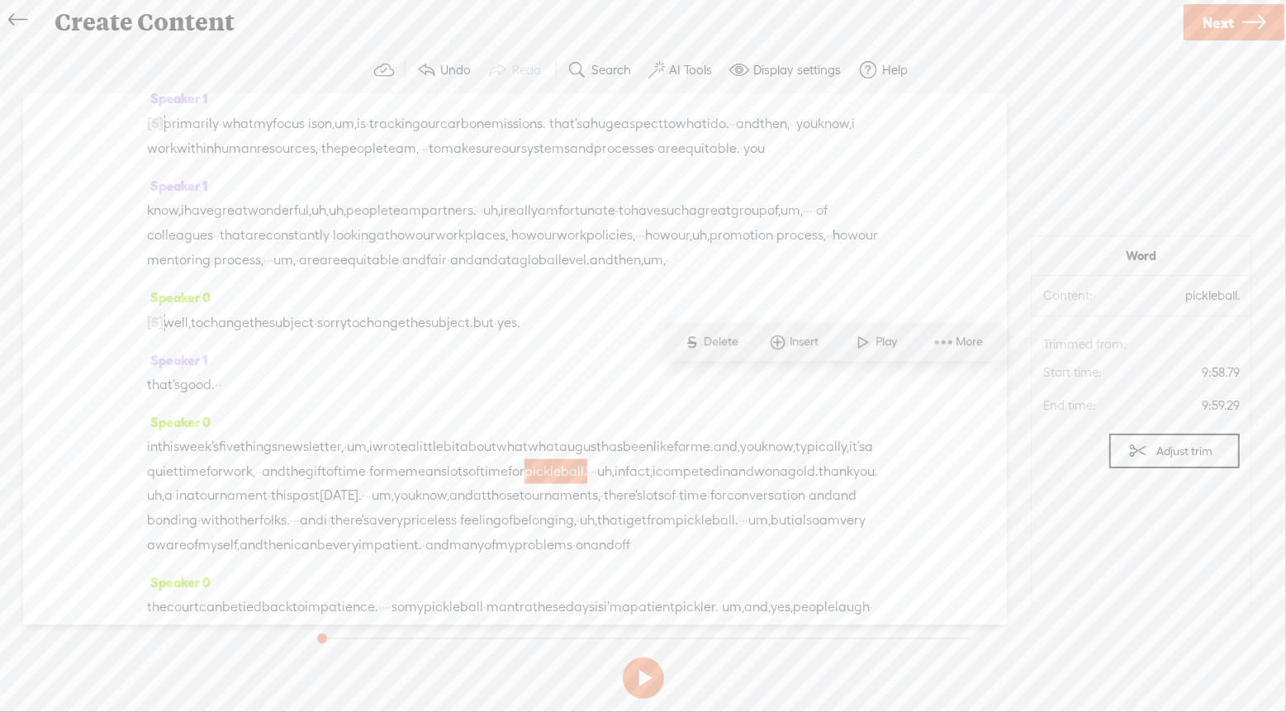
scroll to position [1922, 0]
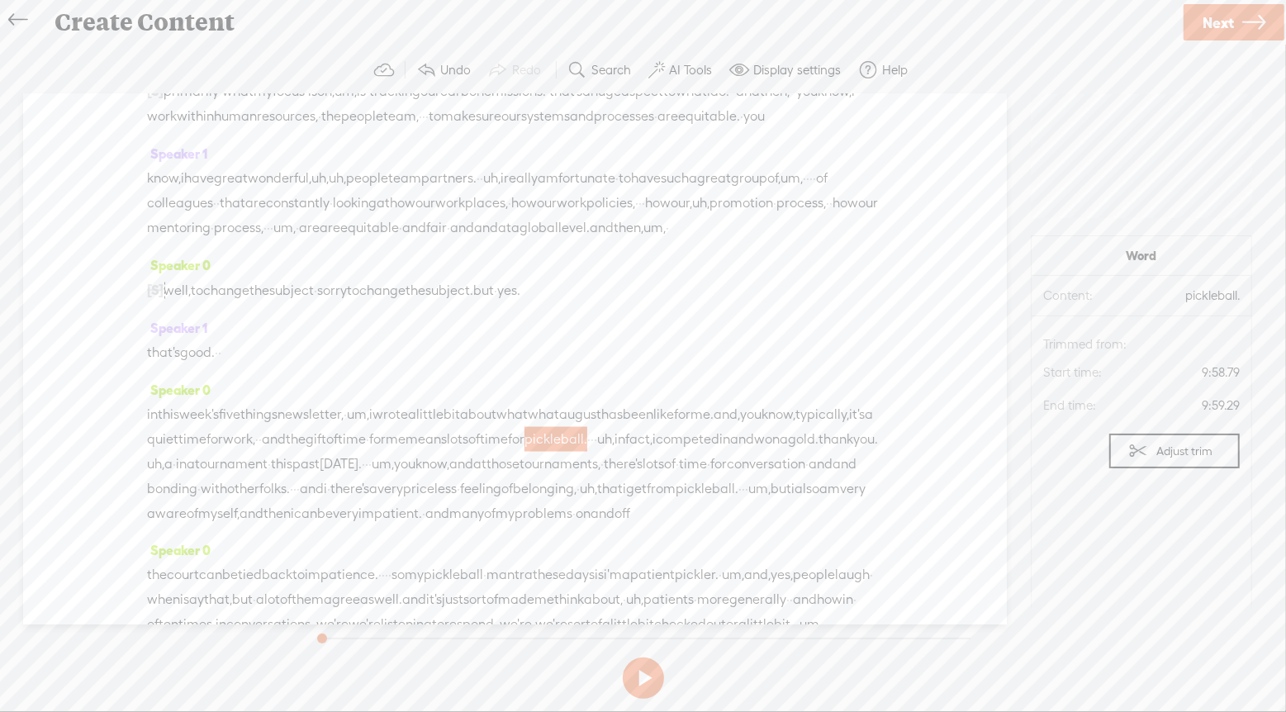
click at [598, 17] on span "corporate" at bounding box center [567, 4] width 61 height 25
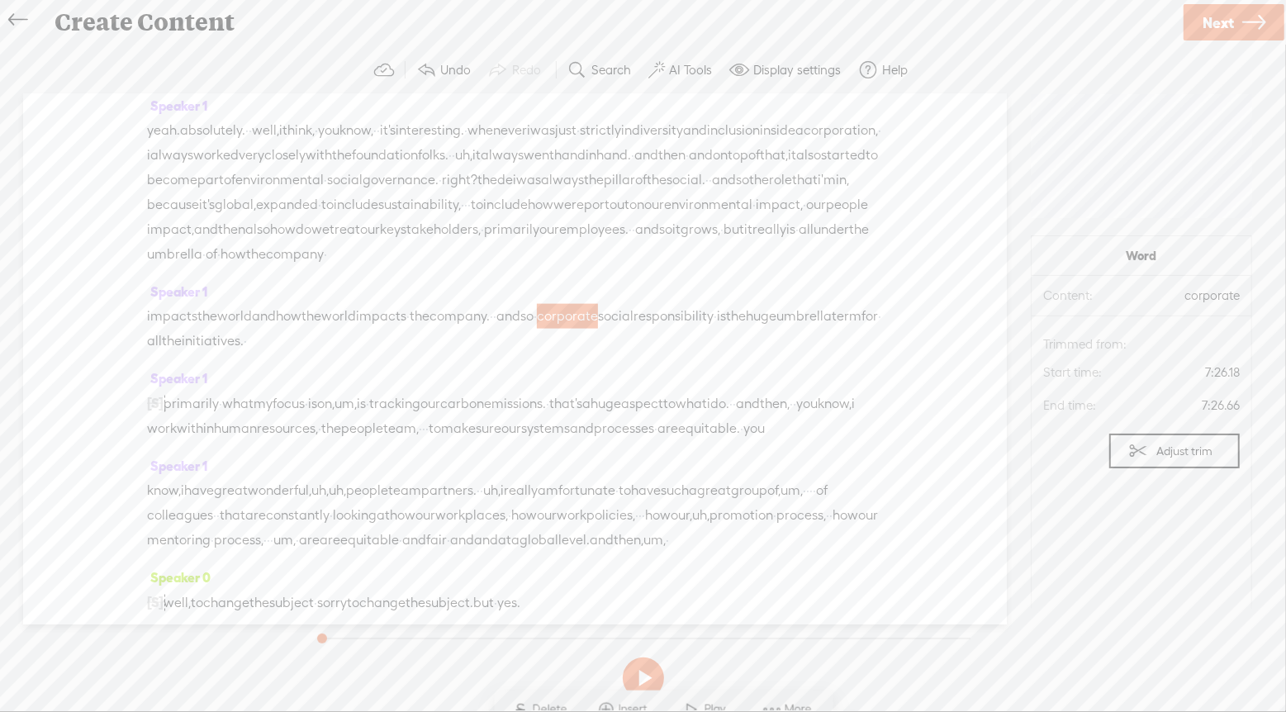
scroll to position [1764, 0]
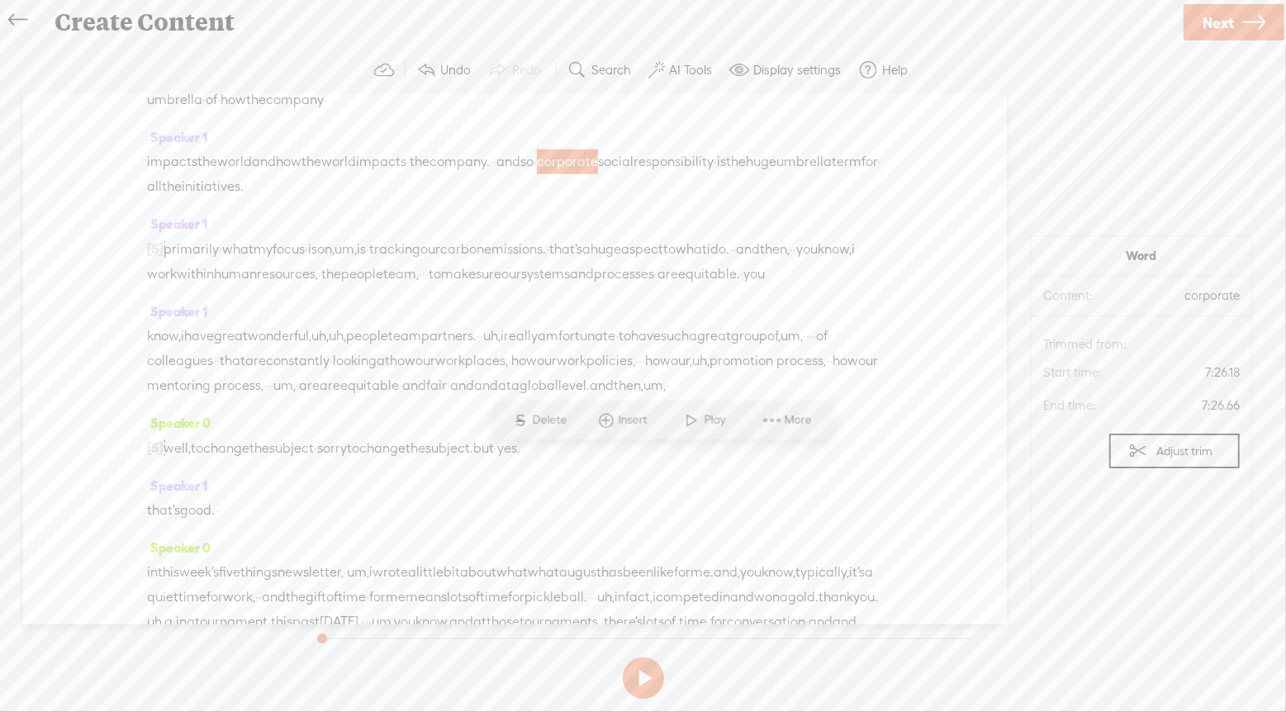
click at [863, 112] on div "yeah. absolutely. · · well, i think, · you know, · · it's interesting. · whenev…" at bounding box center [515, 38] width 736 height 149
click at [524, 13] on span "always" at bounding box center [502, 0] width 43 height 25
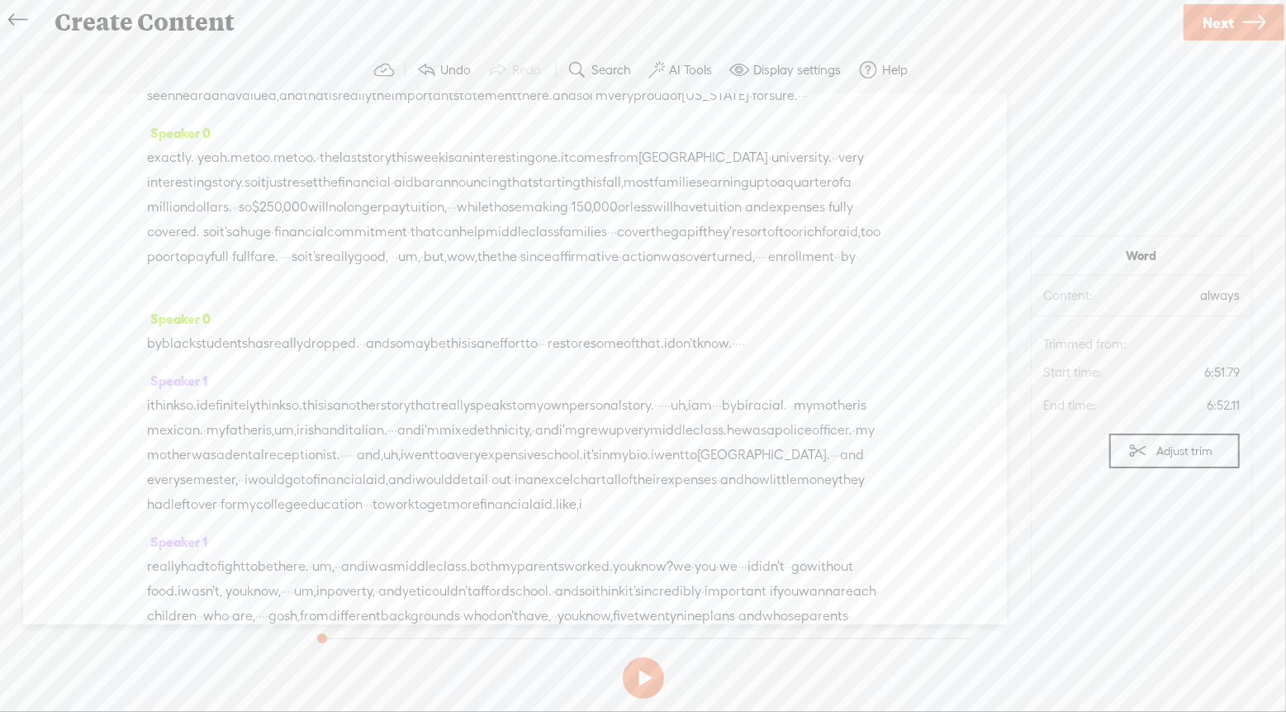
scroll to position [5013, 0]
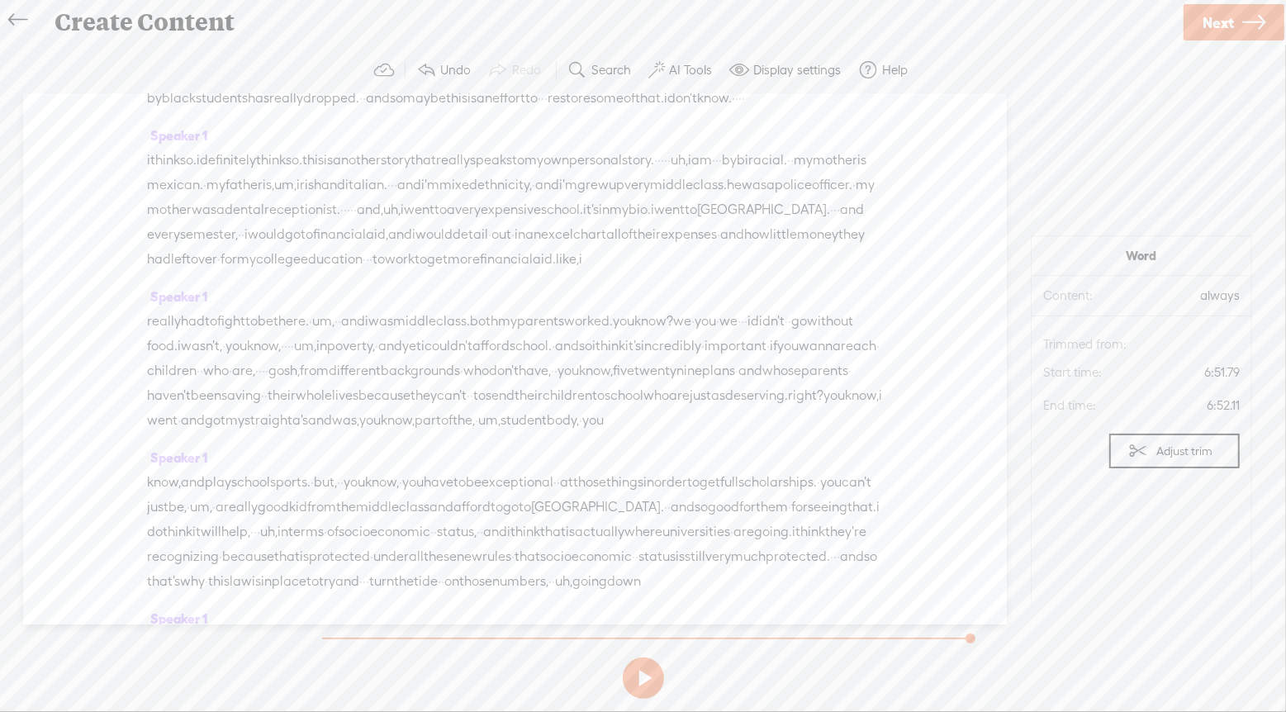
drag, startPoint x: 320, startPoint y: 637, endPoint x: 979, endPoint y: 633, distance: 659.0
click at [979, 633] on div at bounding box center [972, 640] width 38 height 38
click at [325, 638] on div at bounding box center [646, 639] width 648 height 2
click at [643, 676] on button at bounding box center [643, 677] width 41 height 41
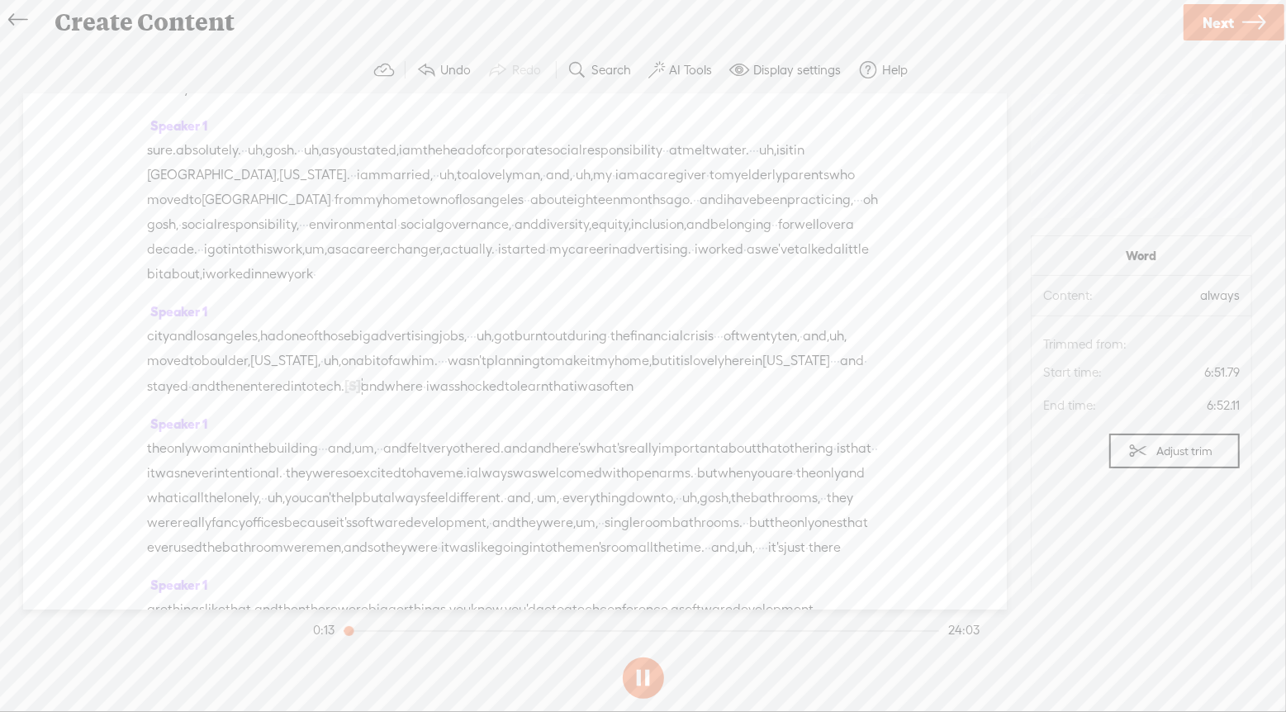
scroll to position [277, 0]
click at [646, 677] on button at bounding box center [643, 677] width 41 height 41
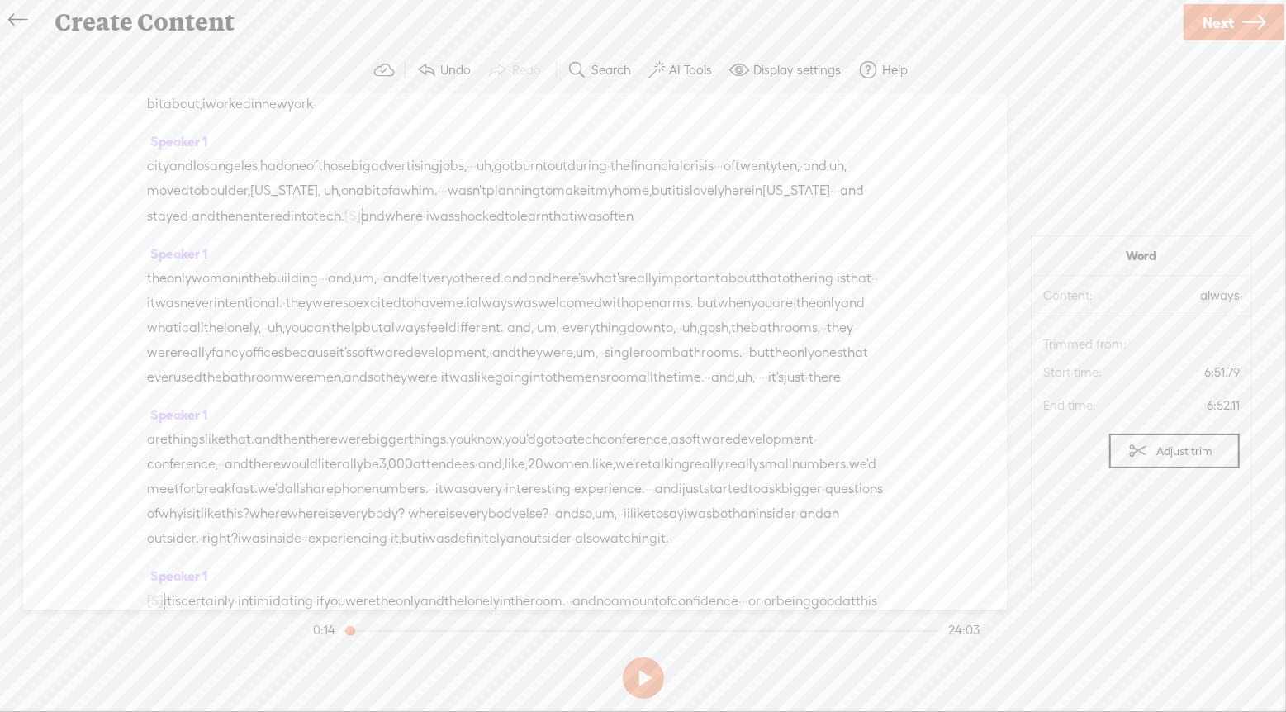
scroll to position [363, 0]
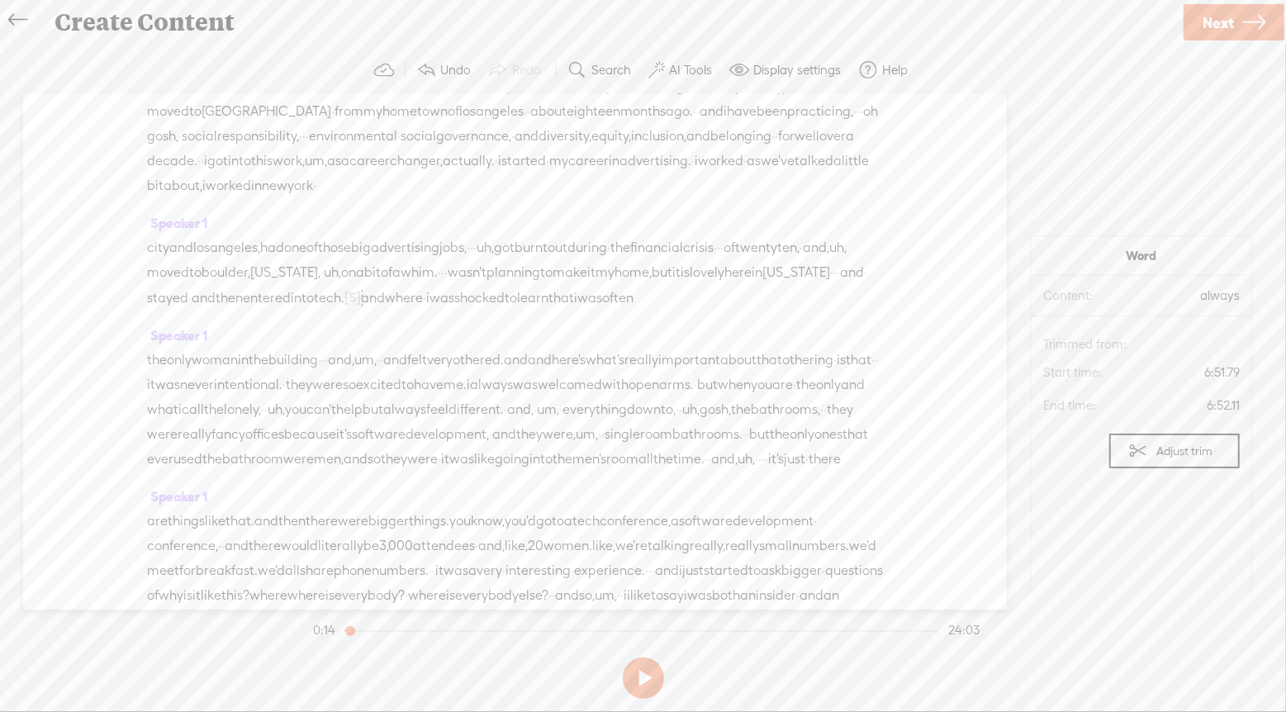
click at [291, 310] on span "entered" at bounding box center [267, 298] width 48 height 25
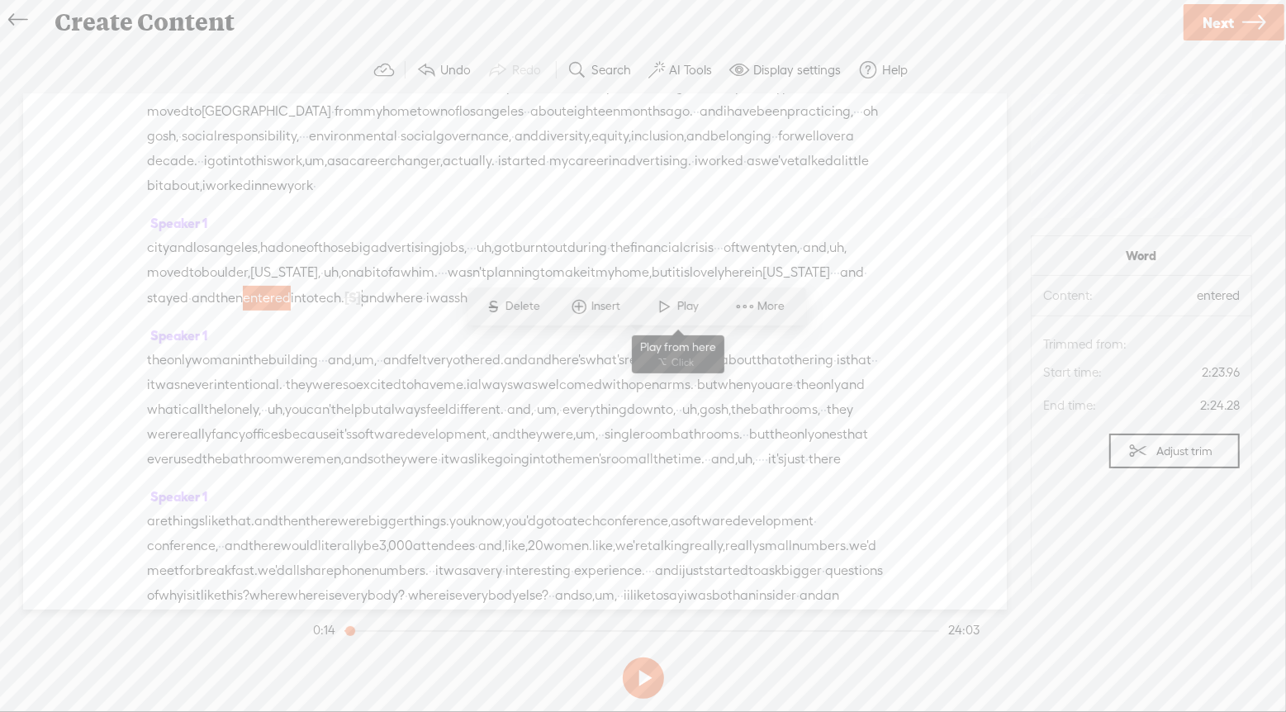
click at [683, 297] on span "Play" at bounding box center [678, 307] width 83 height 30
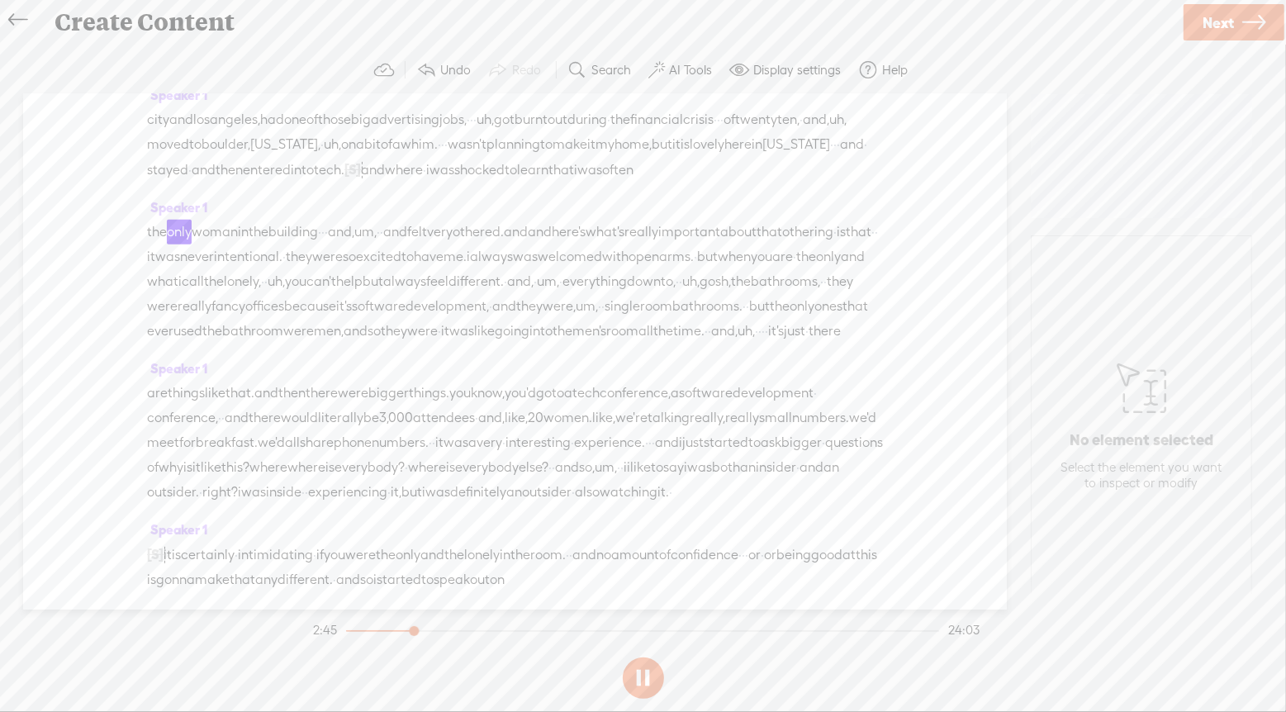
scroll to position [500, 0]
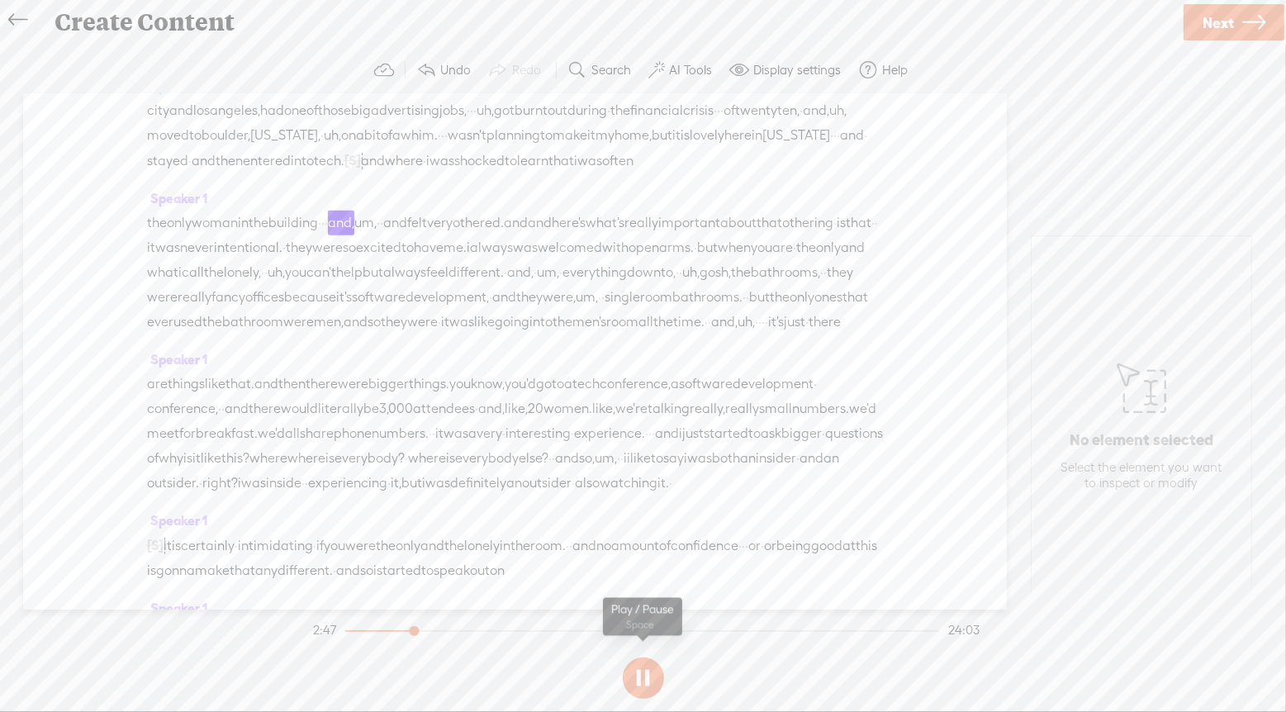
click at [650, 670] on button at bounding box center [643, 677] width 41 height 41
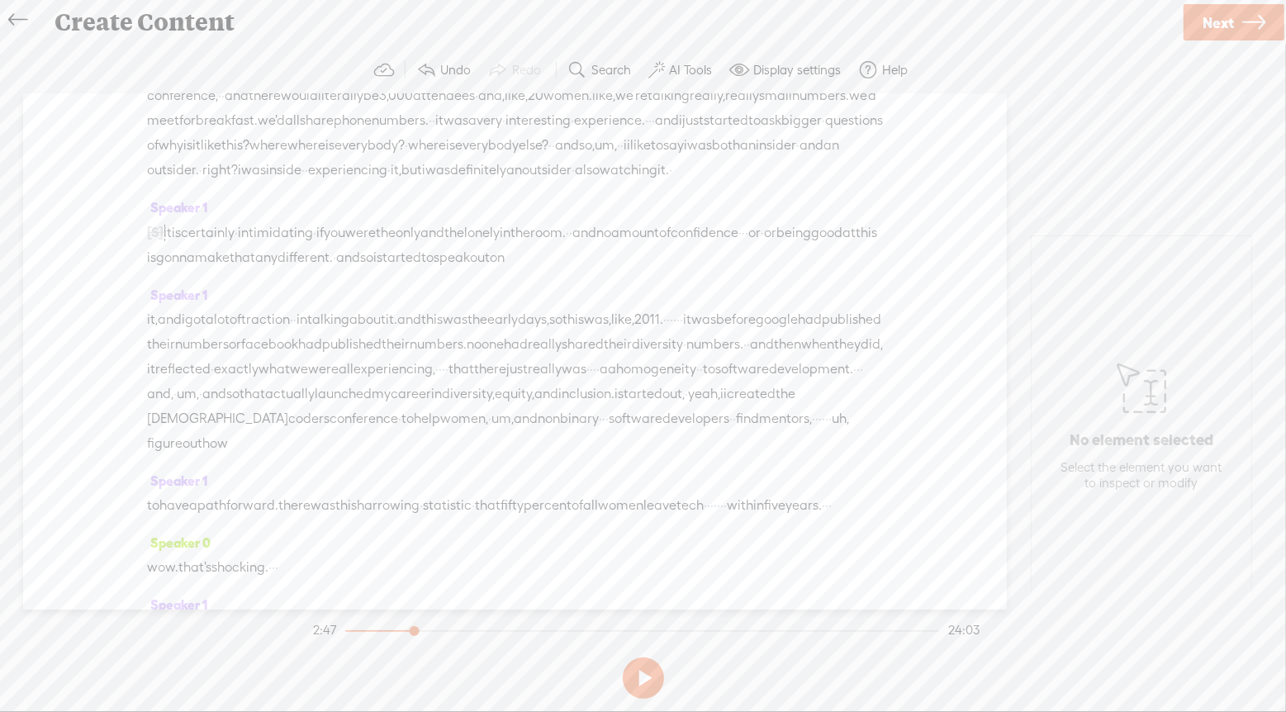
scroll to position [829, 0]
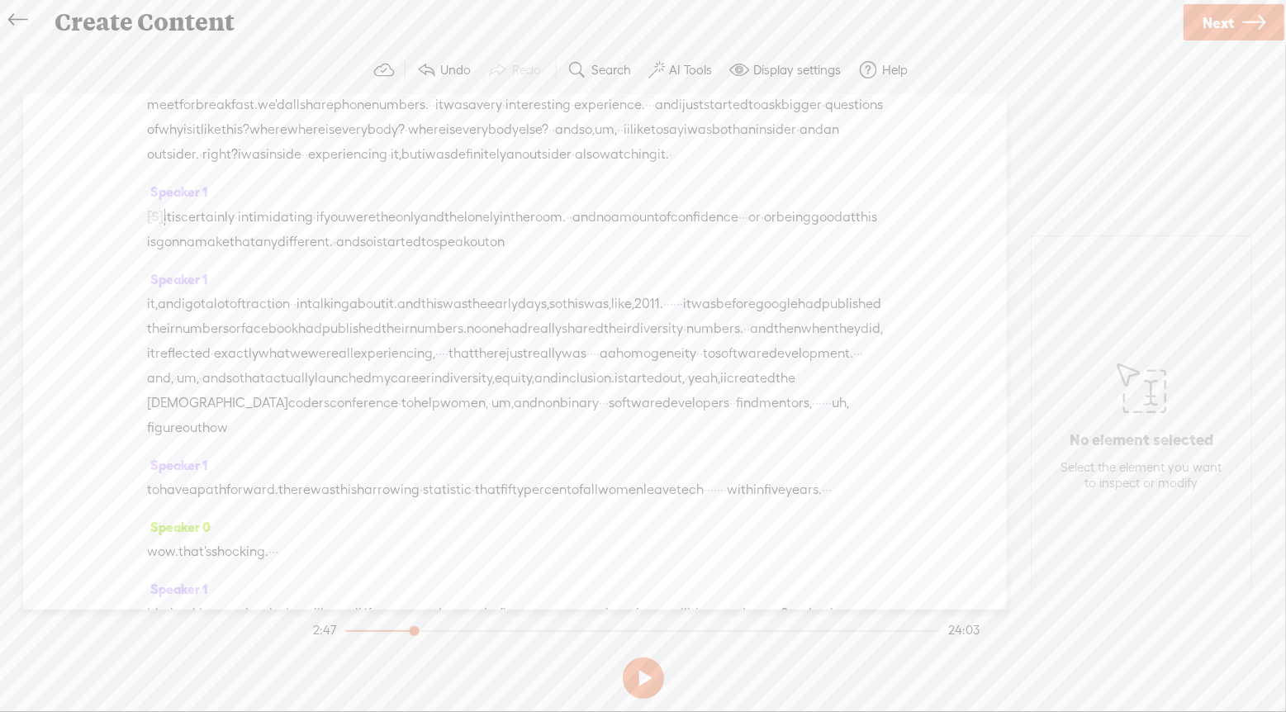
click at [657, 167] on span "watching" at bounding box center [629, 154] width 58 height 25
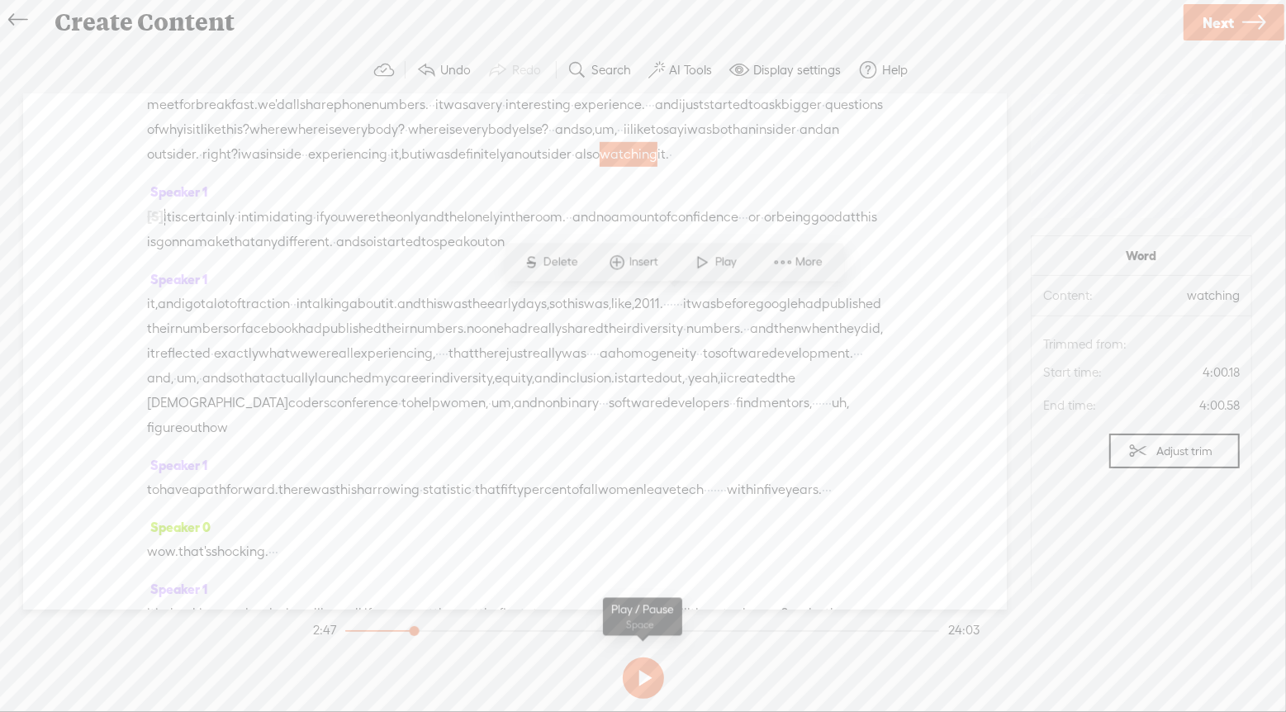
click at [637, 680] on button at bounding box center [643, 677] width 41 height 41
click at [653, 167] on span "watching" at bounding box center [629, 154] width 58 height 25
click at [713, 257] on span at bounding box center [702, 263] width 25 height 30
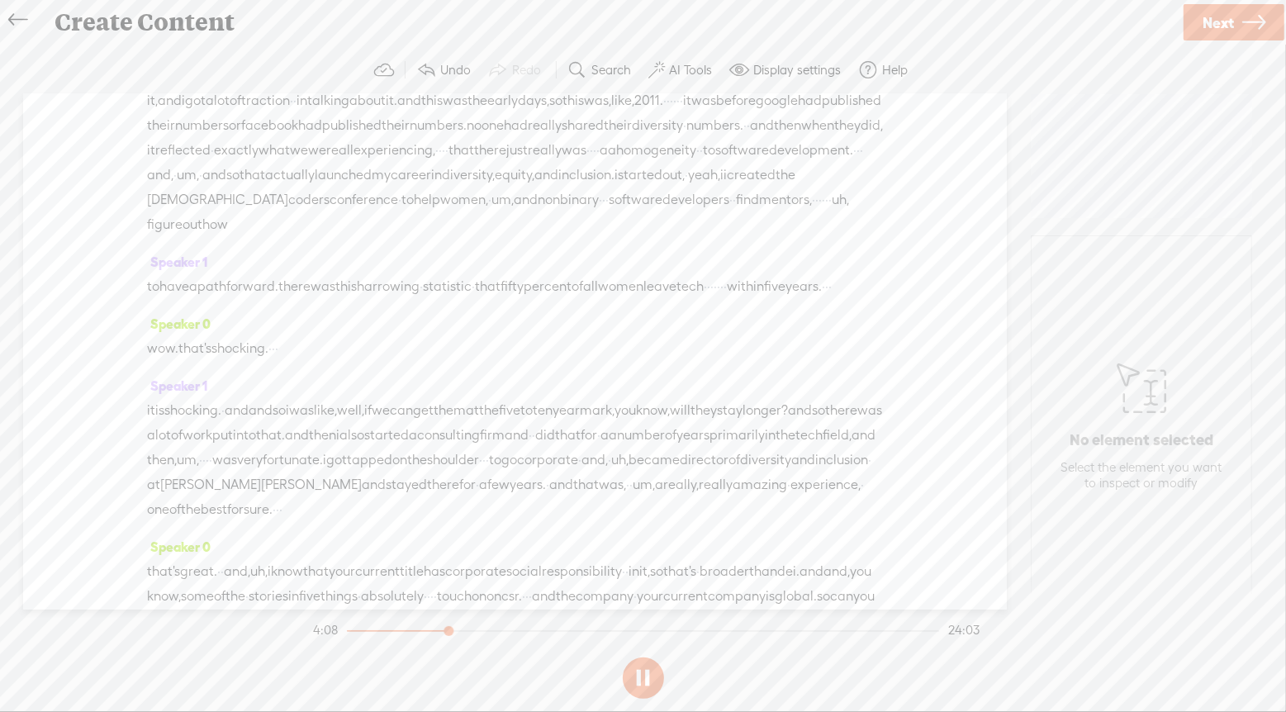
scroll to position [1062, 0]
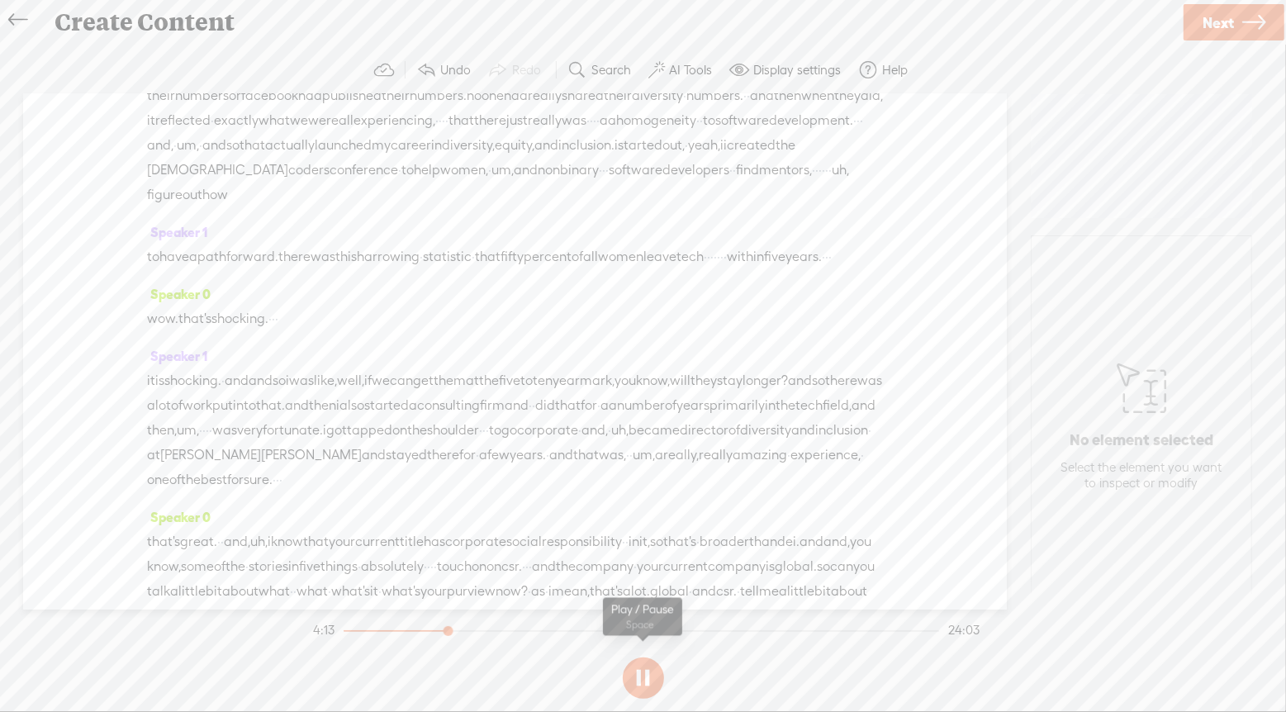
click at [646, 680] on button at bounding box center [643, 677] width 41 height 41
drag, startPoint x: 340, startPoint y: 243, endPoint x: 713, endPoint y: 327, distance: 382.6
click at [713, 207] on div "it, and i got a lot of traction · · in talking about it. and this was the early…" at bounding box center [515, 133] width 736 height 149
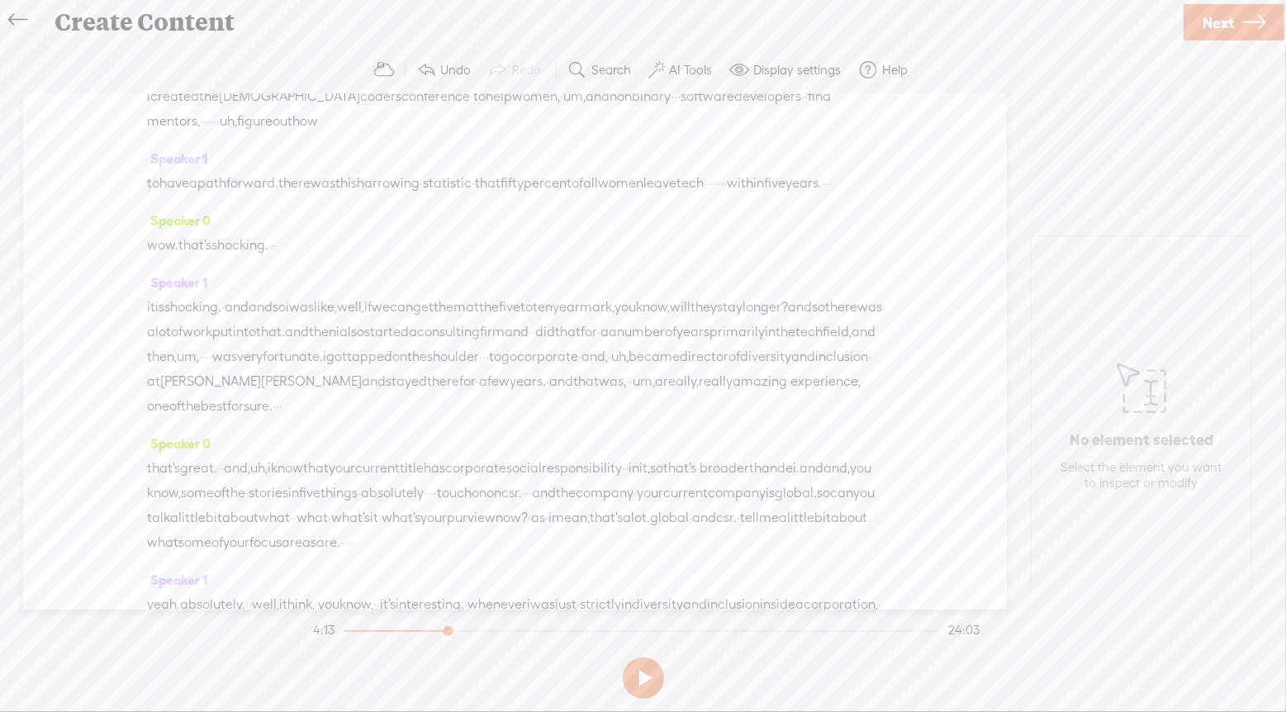
click at [290, 84] on span "traction" at bounding box center [265, 71] width 49 height 25
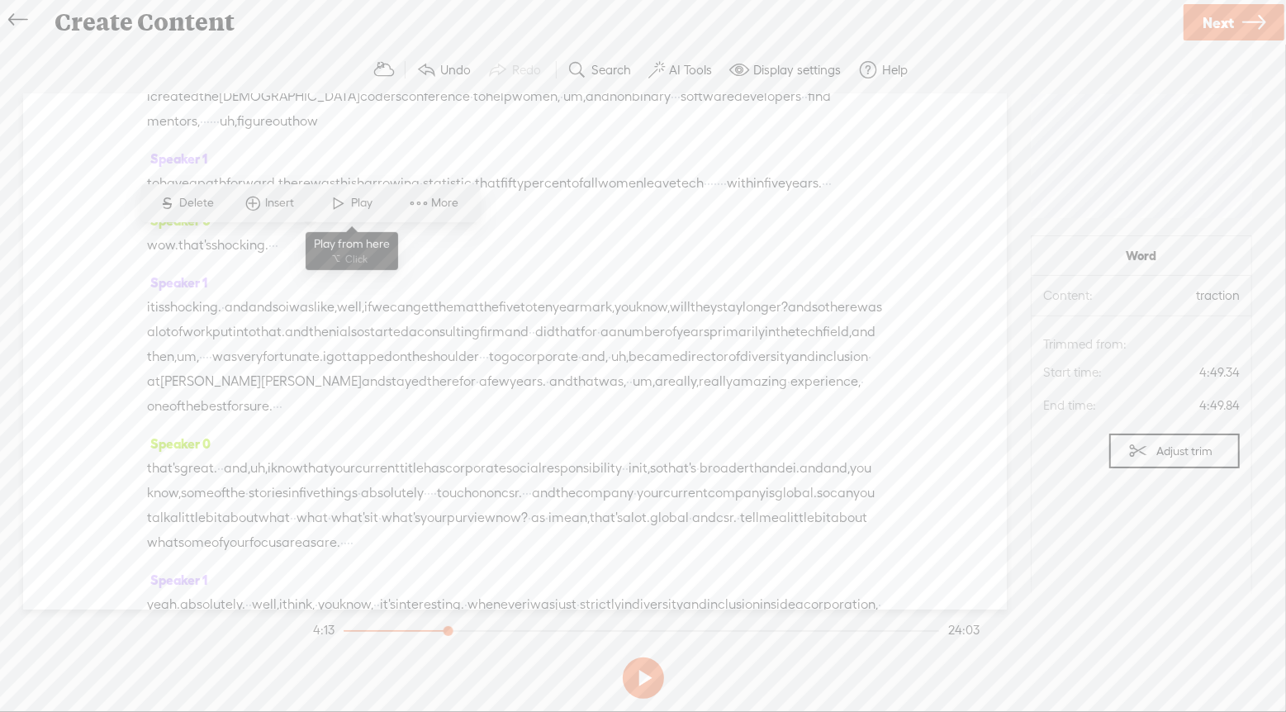
click at [358, 208] on span "Play" at bounding box center [364, 204] width 26 height 17
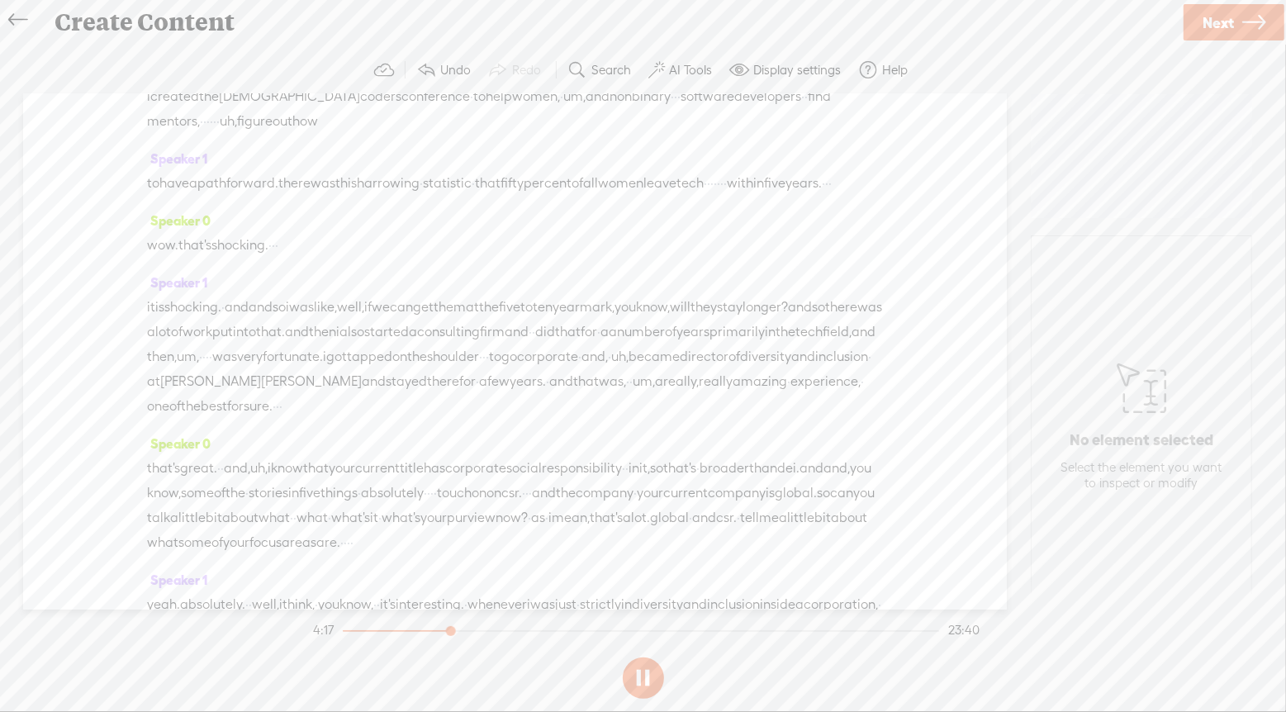
click at [333, 84] on span "and," at bounding box center [319, 71] width 26 height 25
click at [290, 84] on span "traction" at bounding box center [265, 71] width 49 height 25
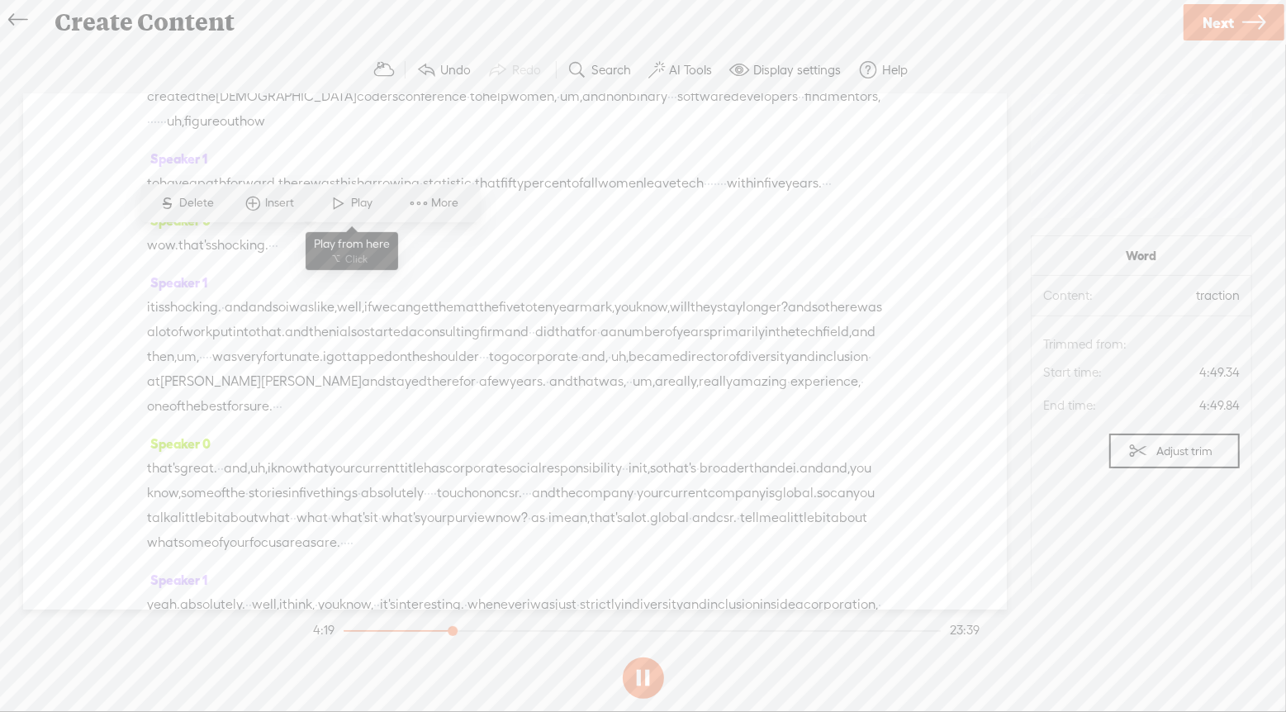
click at [356, 206] on span "Play" at bounding box center [364, 204] width 26 height 17
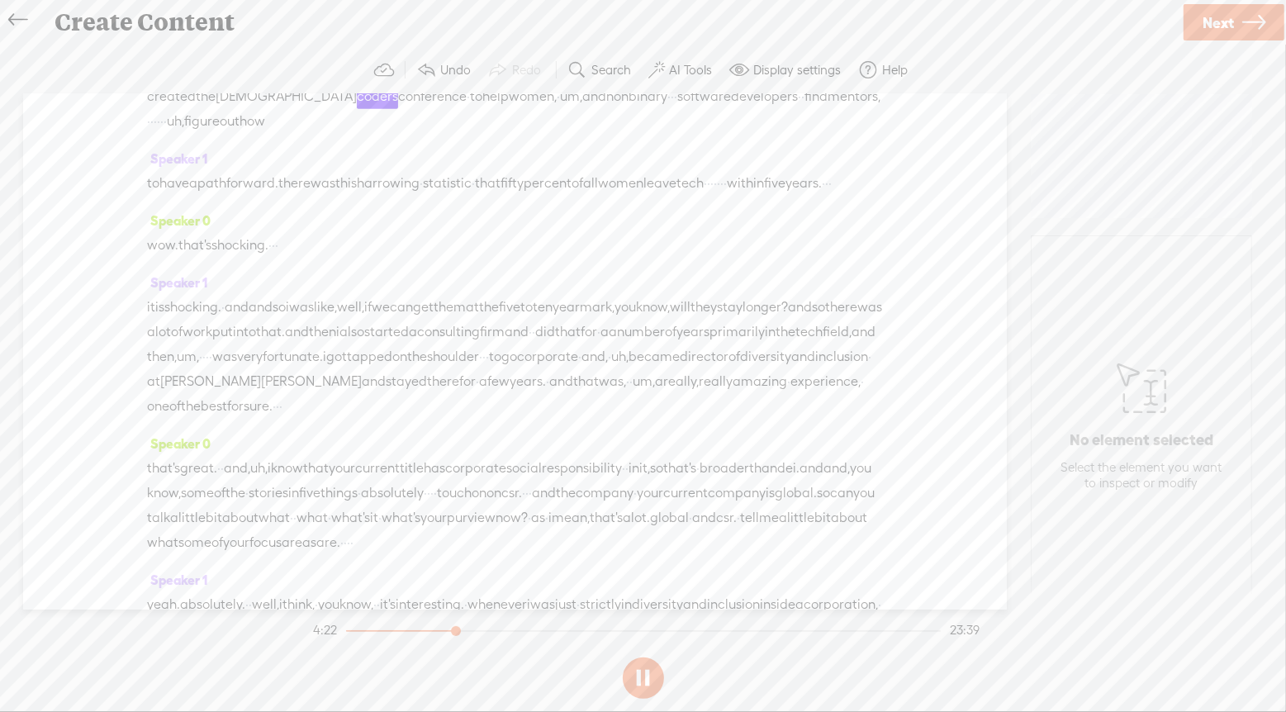
click at [633, 680] on button at bounding box center [643, 677] width 41 height 41
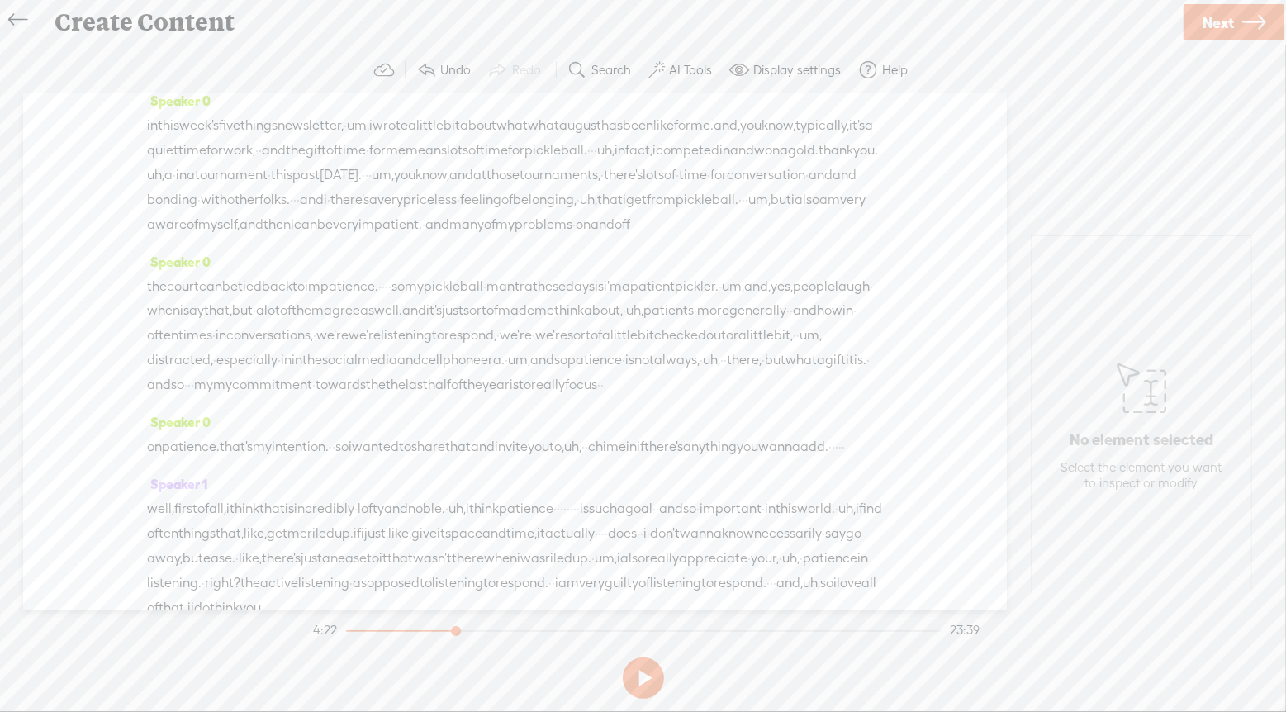
scroll to position [2174, 0]
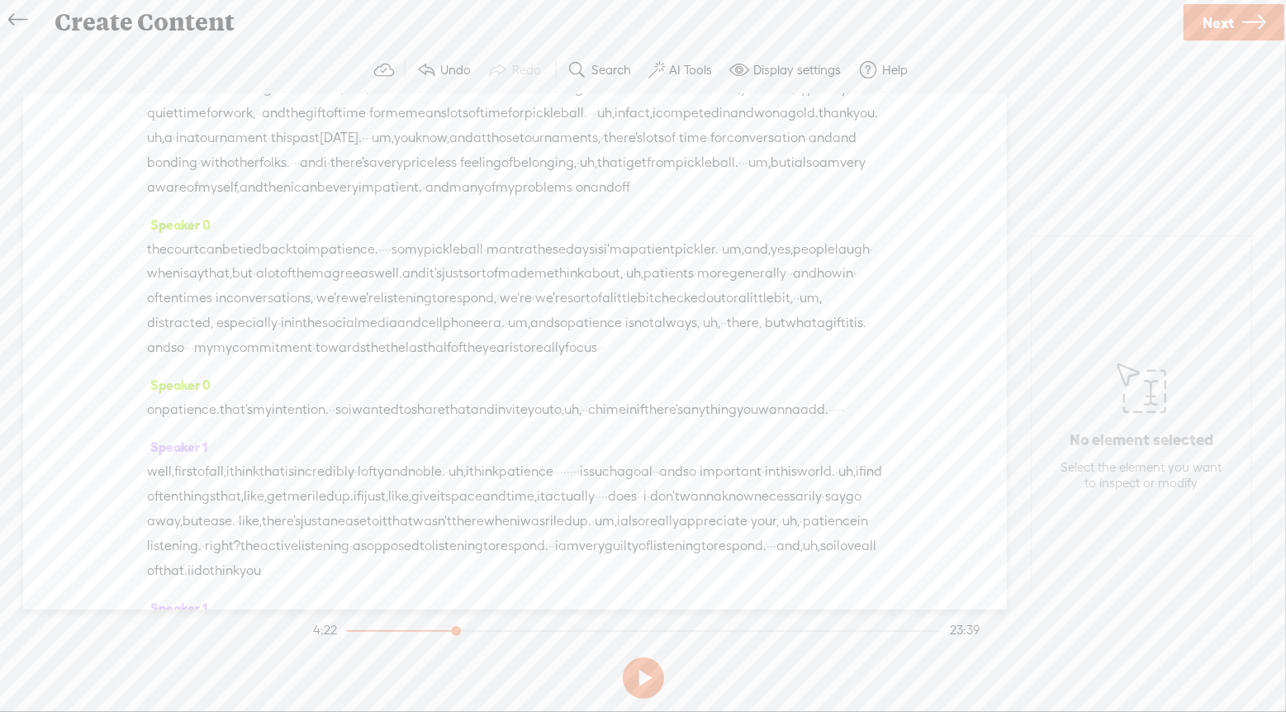
click at [433, 188] on span at bounding box center [433, 184] width 25 height 30
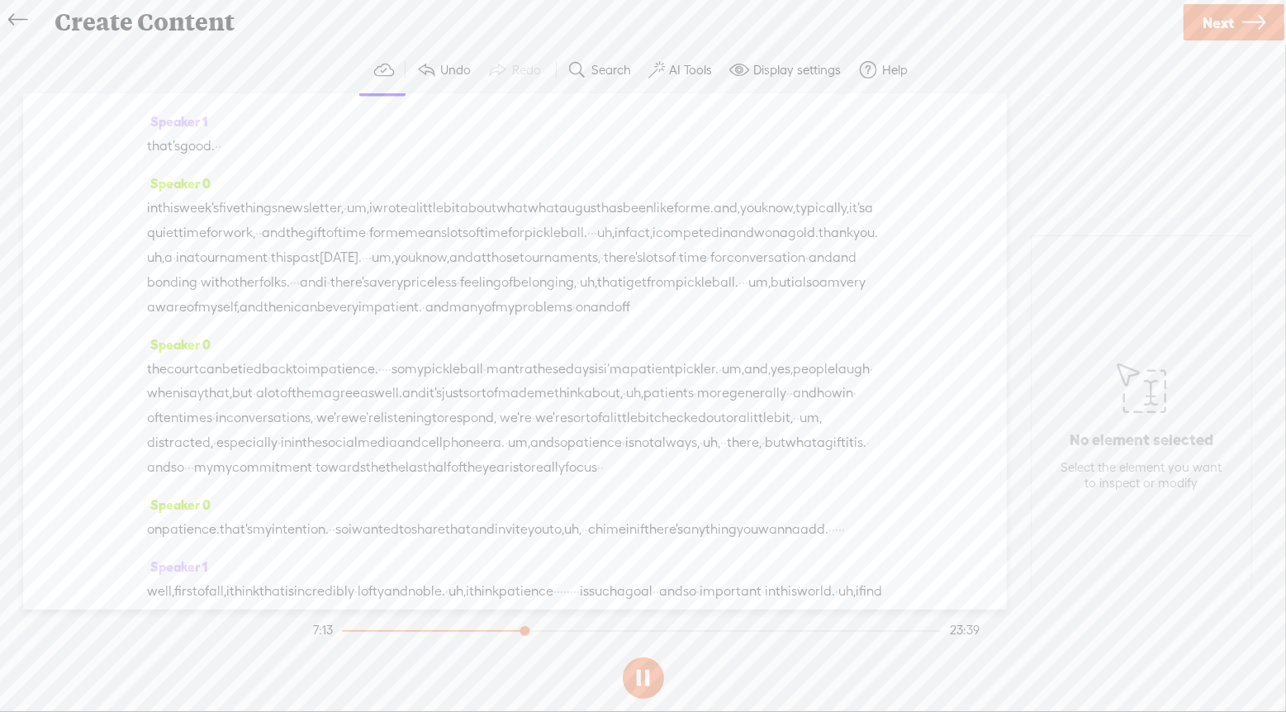
scroll to position [2048, 0]
drag, startPoint x: 458, startPoint y: 350, endPoint x: 363, endPoint y: 355, distance: 95.9
click at [363, 40] on div "know, i have great wonderful, uh, uh, people team partners. · · uh, i really am…" at bounding box center [515, 3] width 736 height 74
click at [558, 40] on span "level." at bounding box center [573, 28] width 31 height 25
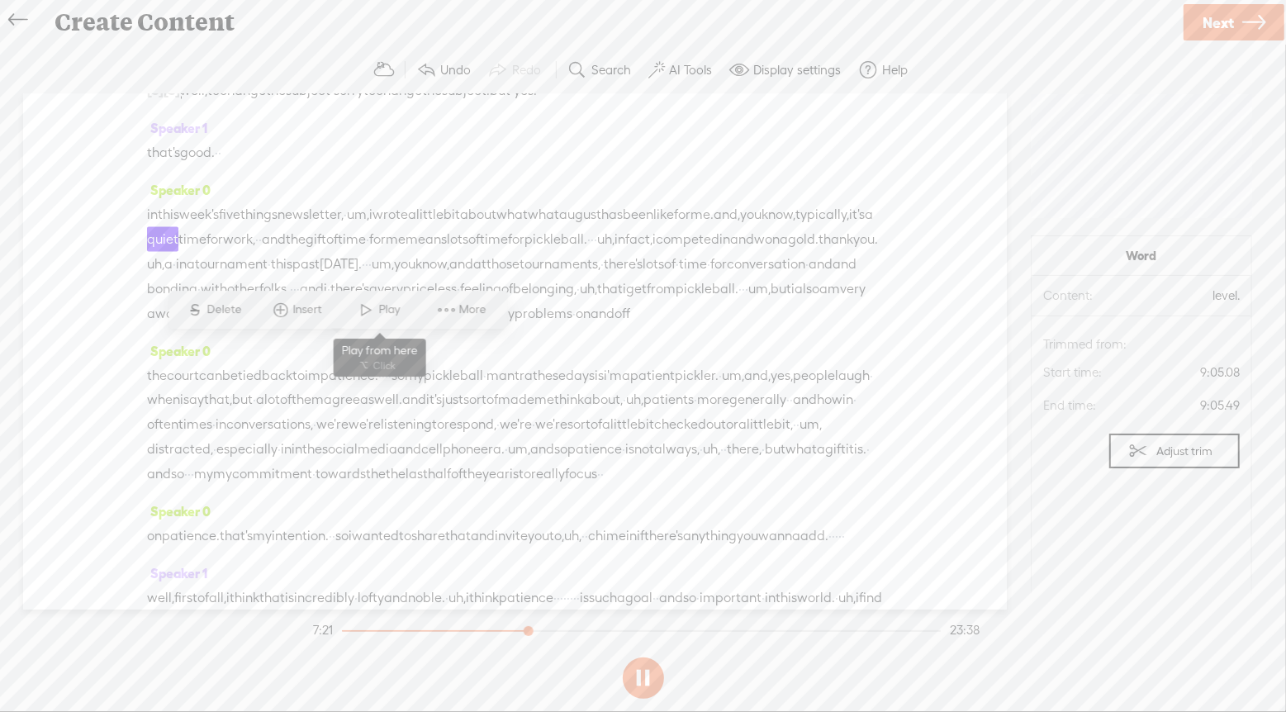
click at [384, 309] on span "Play" at bounding box center [392, 310] width 26 height 17
click at [519, 40] on span "global" at bounding box center [538, 28] width 39 height 25
click at [334, 314] on span at bounding box center [326, 310] width 25 height 30
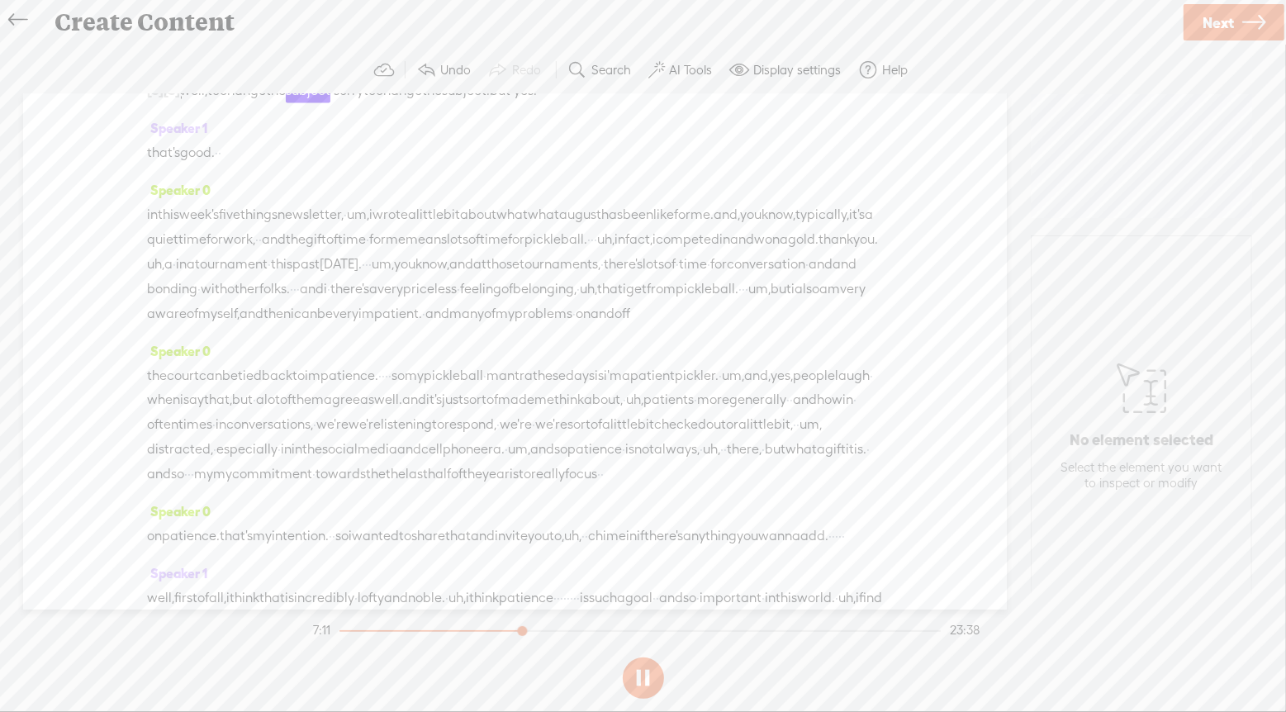
click at [193, 103] on span "well," at bounding box center [193, 90] width 27 height 25
click at [170, 97] on span "[S]" at bounding box center [172, 90] width 17 height 15
click at [178, 372] on span "Restore" at bounding box center [193, 372] width 44 height 17
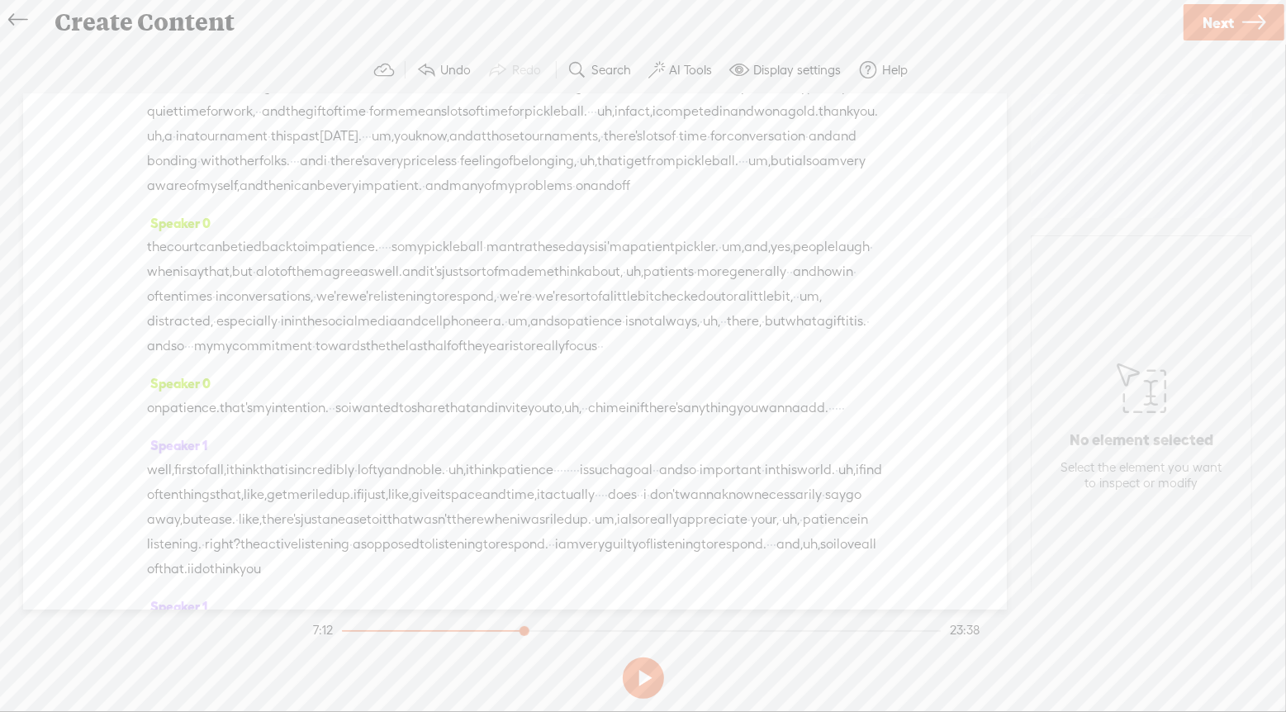
scroll to position [2216, 0]
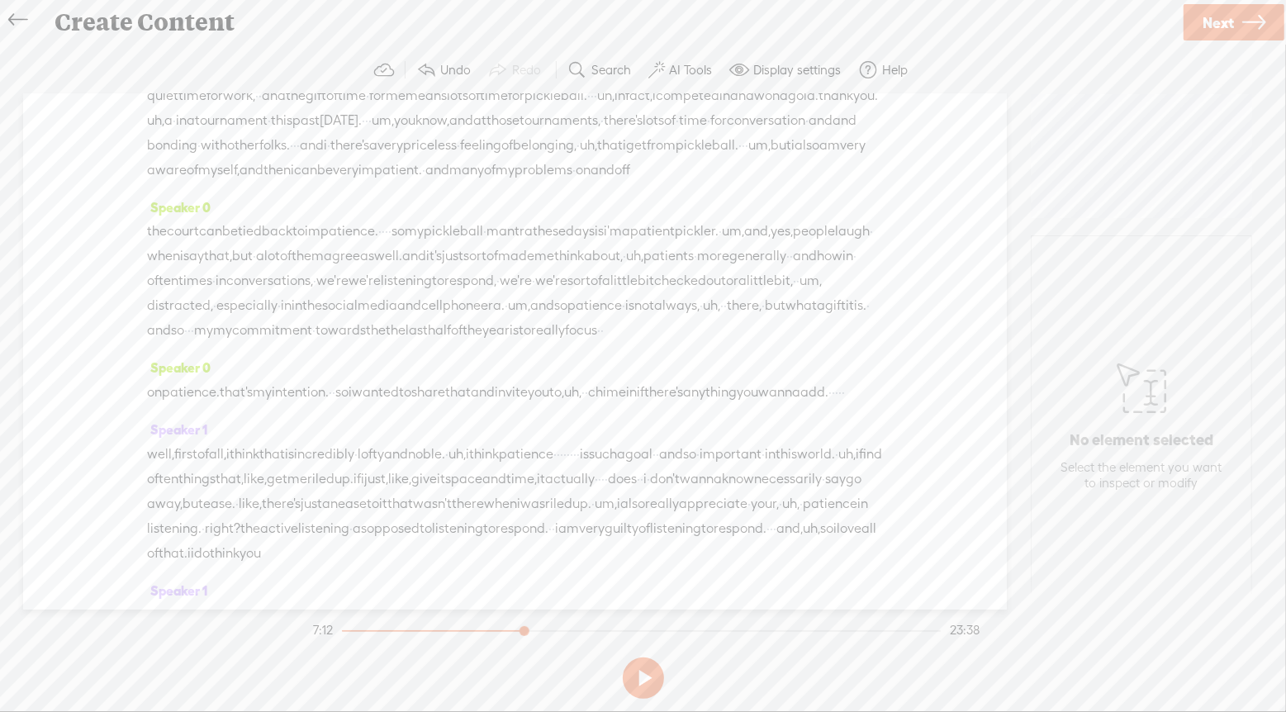
drag, startPoint x: 153, startPoint y: 308, endPoint x: 353, endPoint y: 466, distance: 254.6
click at [353, 466] on div "Speaker 0 [S] · hey there. my name is [PERSON_NAME] · [PERSON_NAME], and i'm th…" at bounding box center [515, 351] width 984 height 515
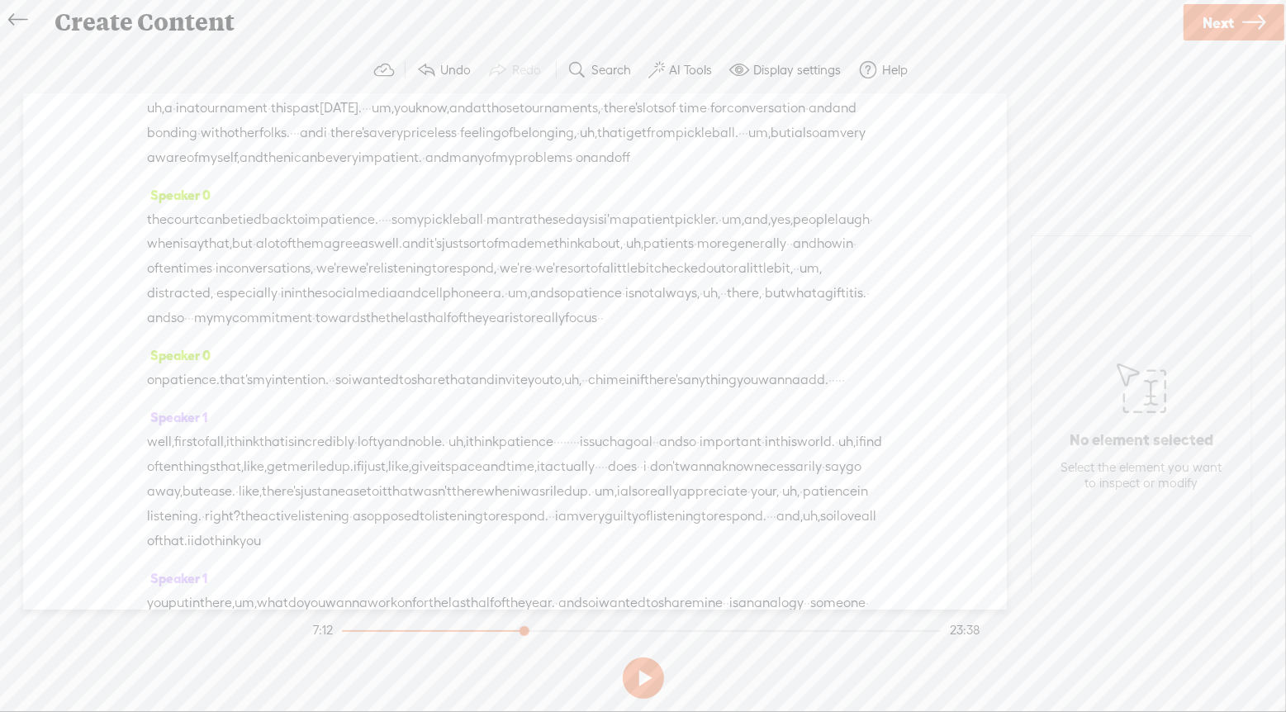
click at [377, 145] on span at bounding box center [366, 142] width 25 height 30
click at [291, 158] on div "S Delete Insert Play More" at bounding box center [252, 142] width 339 height 38
click at [293, 148] on span "Play" at bounding box center [306, 142] width 26 height 17
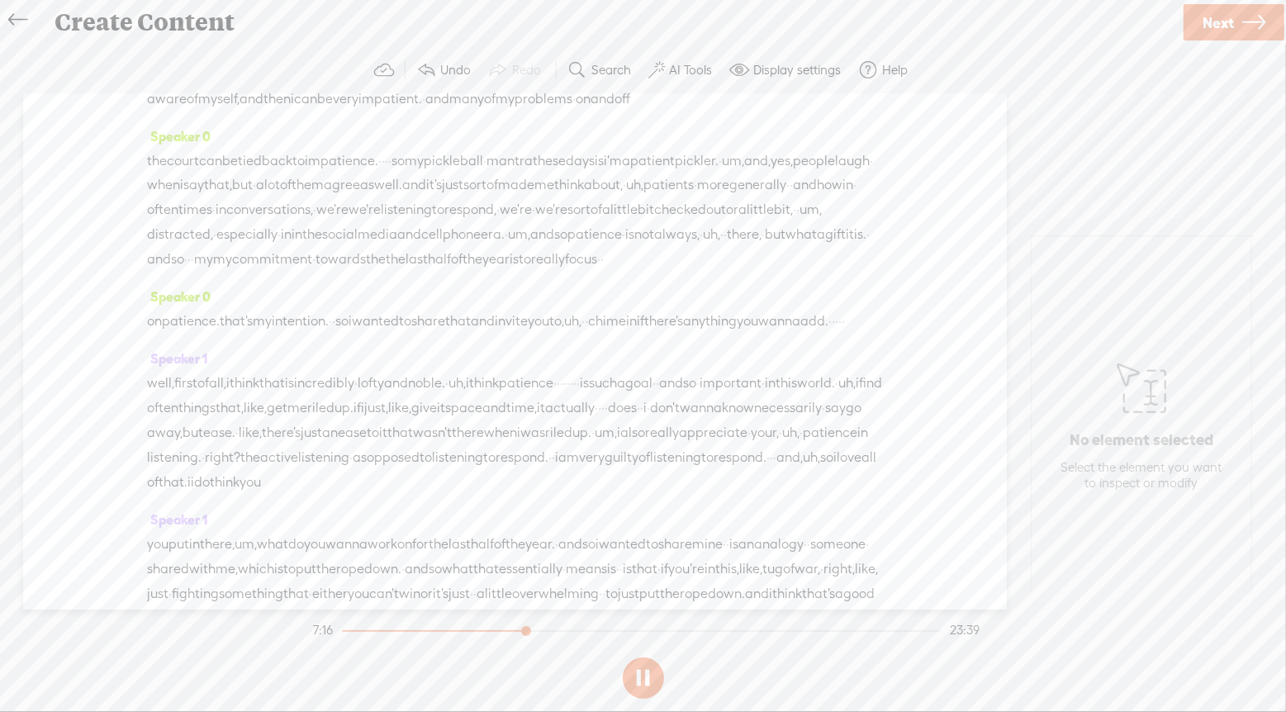
scroll to position [2249, 0]
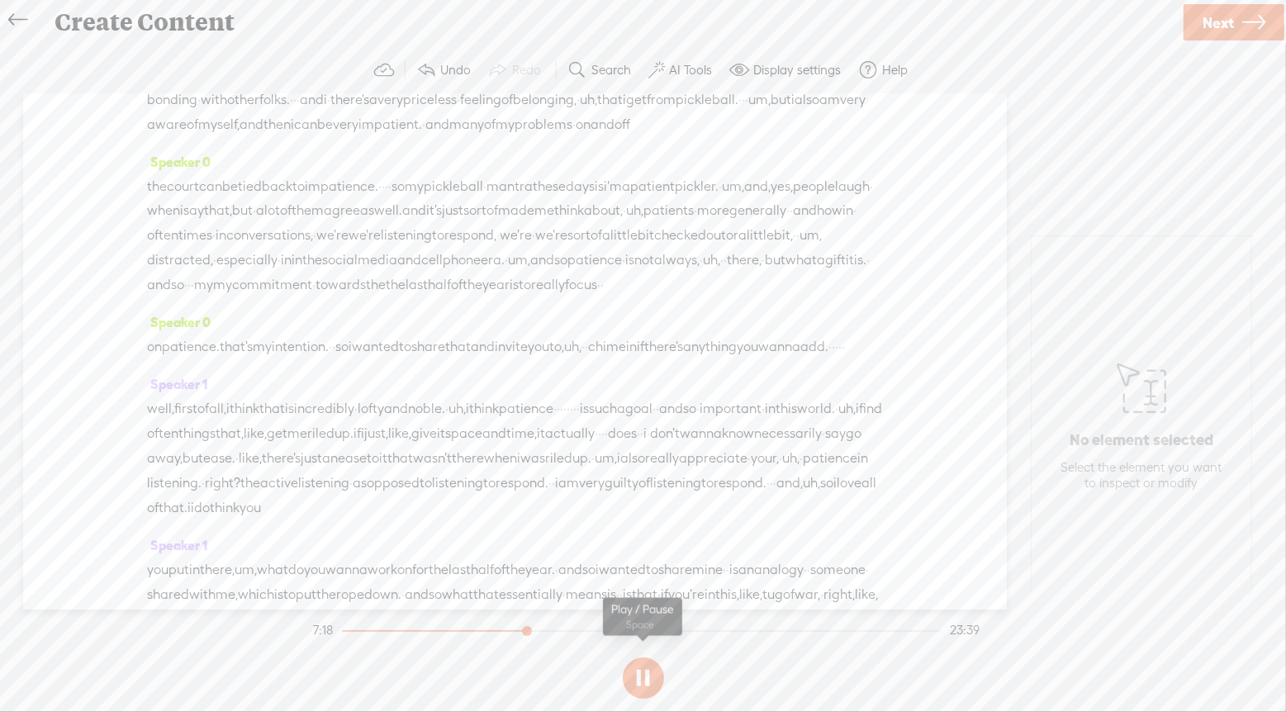
click at [642, 668] on button at bounding box center [643, 677] width 41 height 41
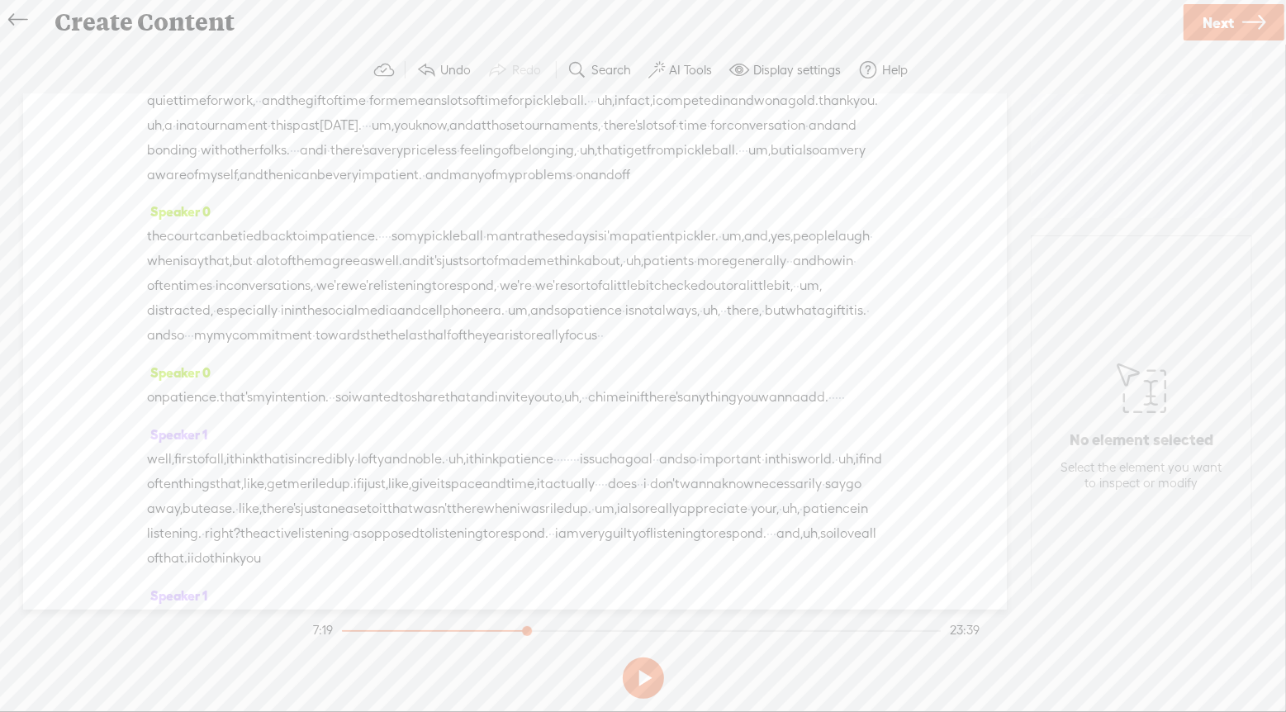
drag, startPoint x: 234, startPoint y: 277, endPoint x: 260, endPoint y: 357, distance: 84.3
click at [260, 357] on div "Speaker 0 [S] · hey there. my name is [PERSON_NAME] · [PERSON_NAME], and i'm th…" at bounding box center [515, 351] width 984 height 515
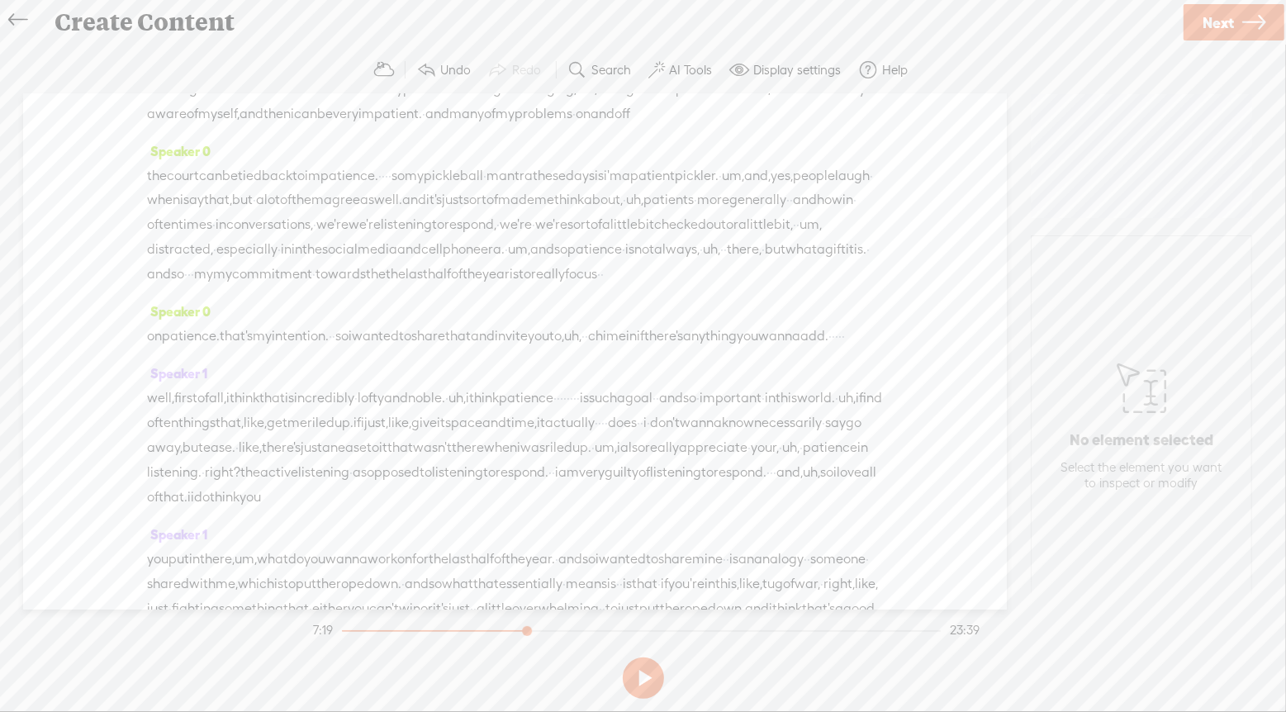
click at [377, 109] on span at bounding box center [366, 109] width 25 height 30
click at [383, 111] on span "Play" at bounding box center [392, 109] width 26 height 17
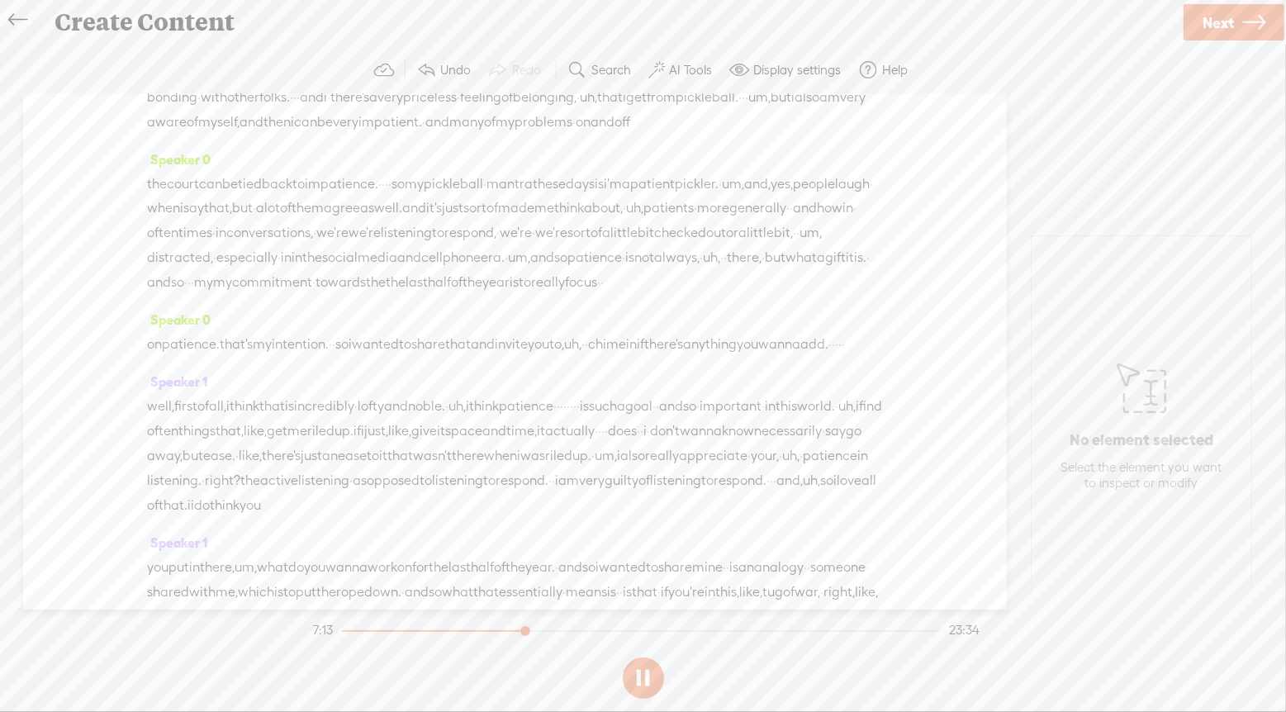
scroll to position [2240, 0]
click at [149, 249] on span "Insert" at bounding box center [164, 243] width 33 height 17
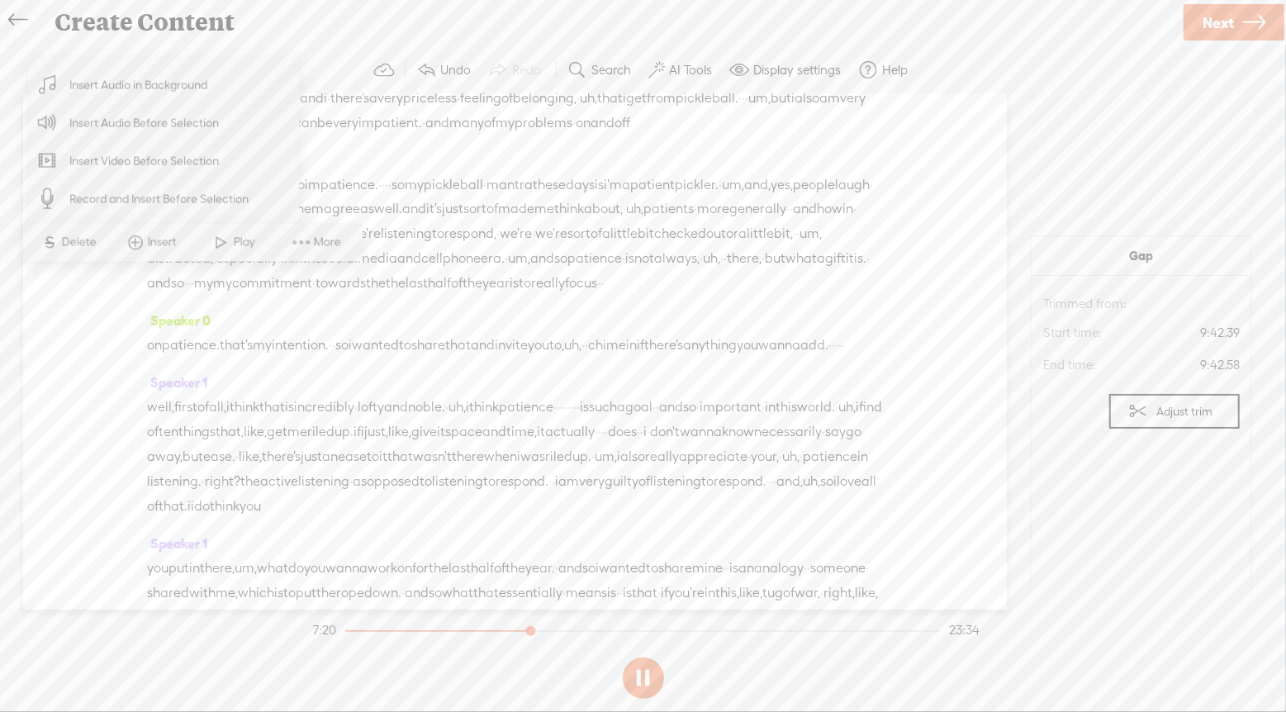
click at [308, 243] on span at bounding box center [301, 243] width 25 height 30
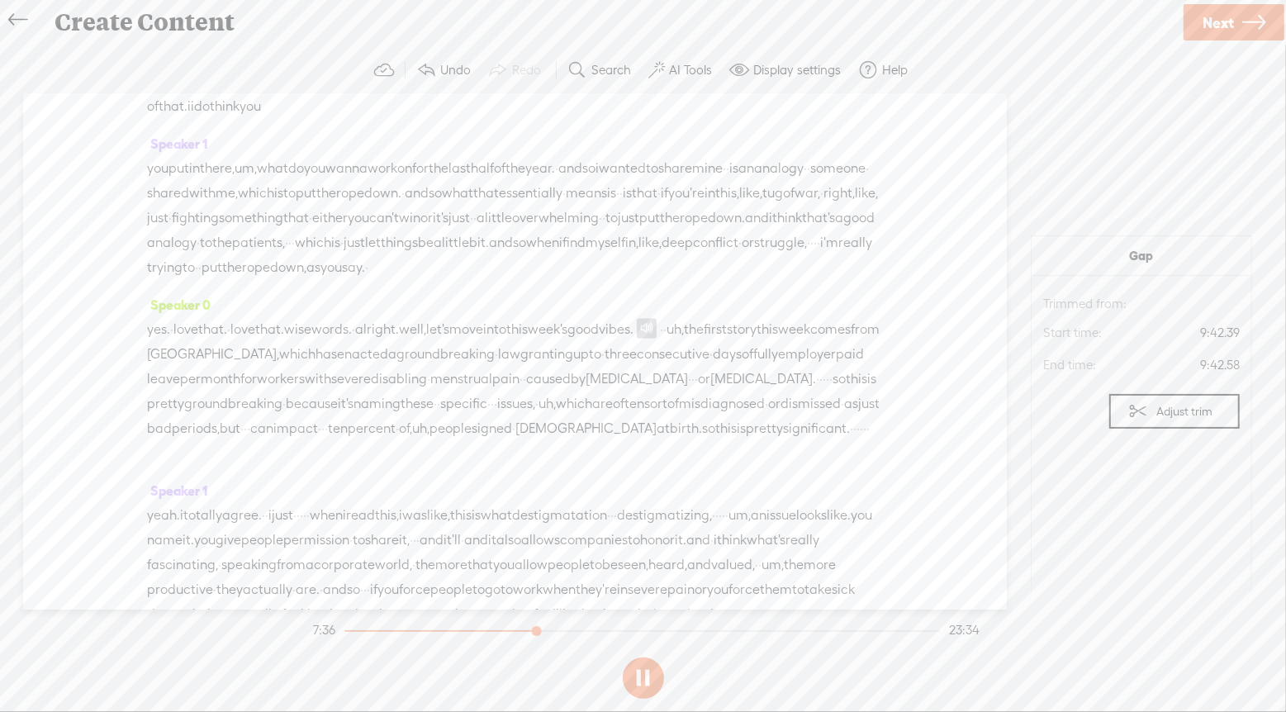
scroll to position [2672, 0]
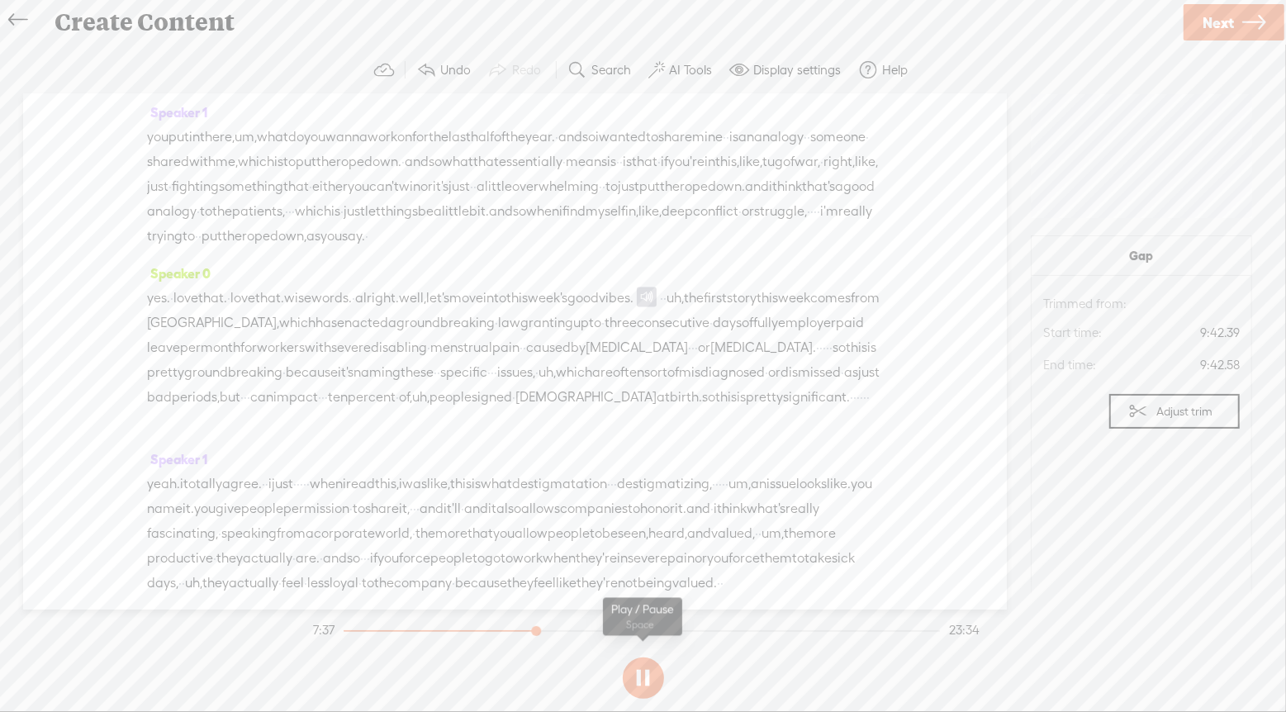
click at [634, 671] on button at bounding box center [643, 677] width 41 height 41
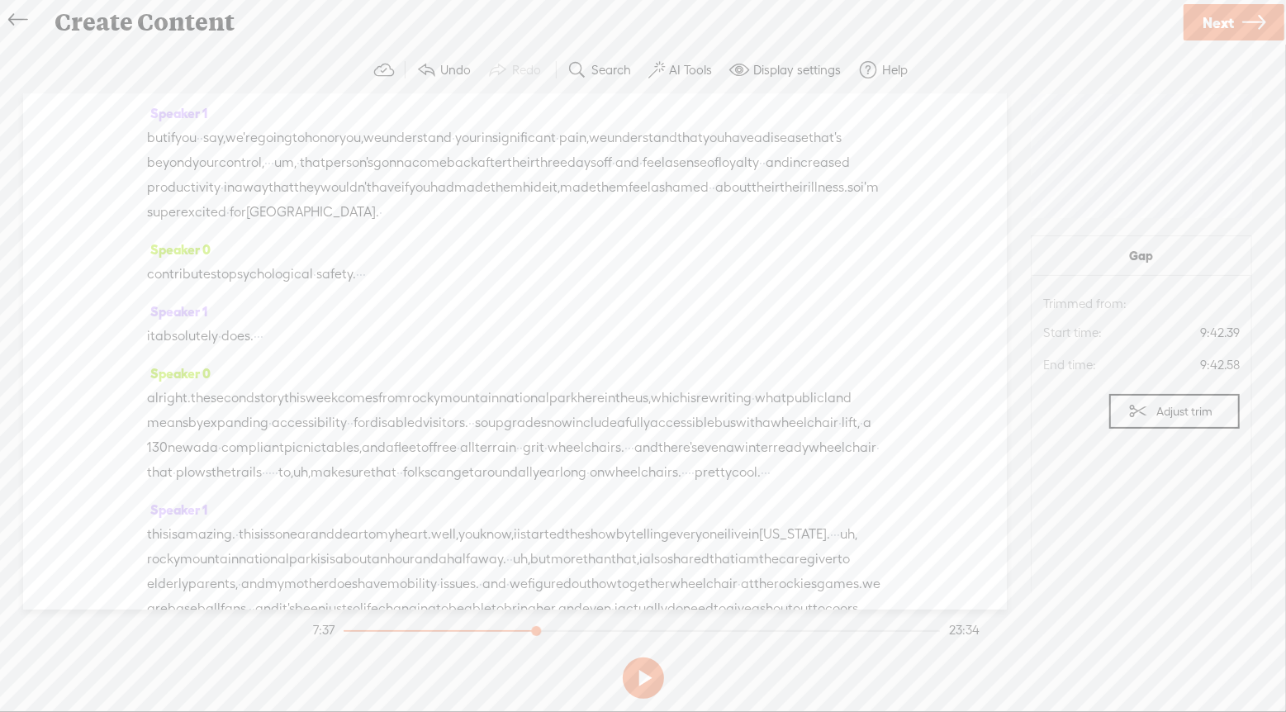
scroll to position [3192, 0]
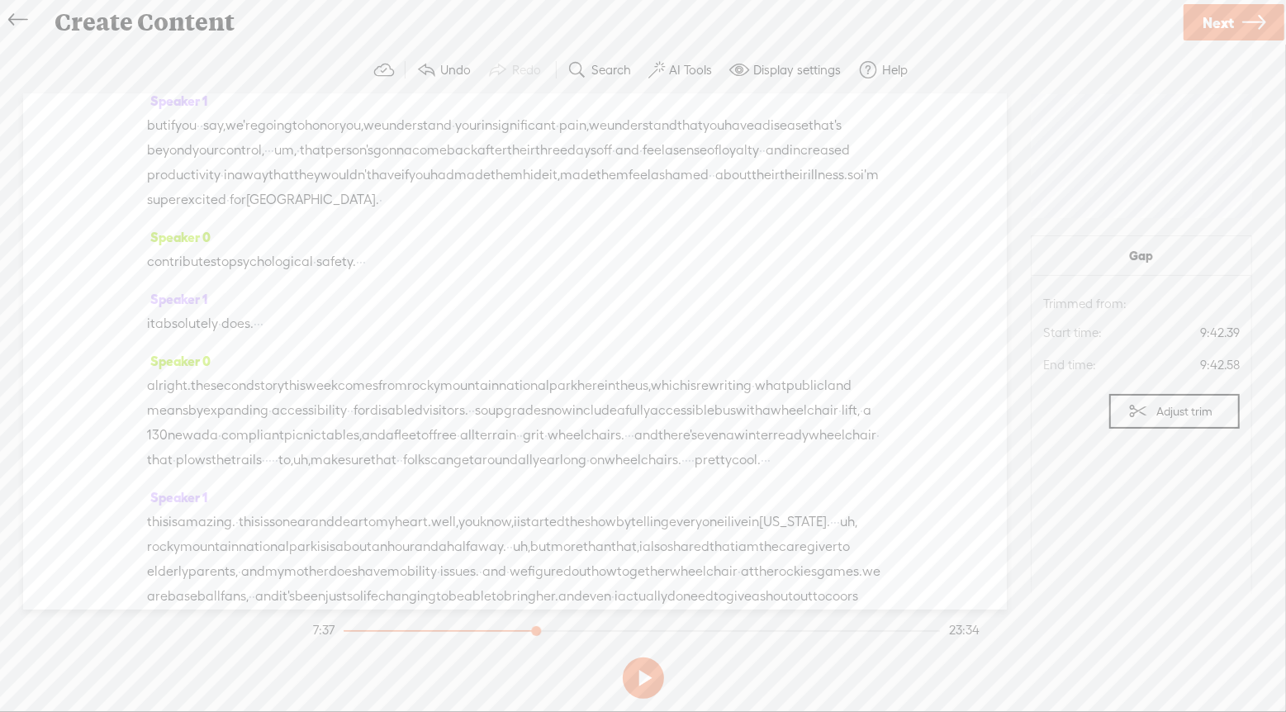
click at [718, 218] on span at bounding box center [713, 211] width 25 height 30
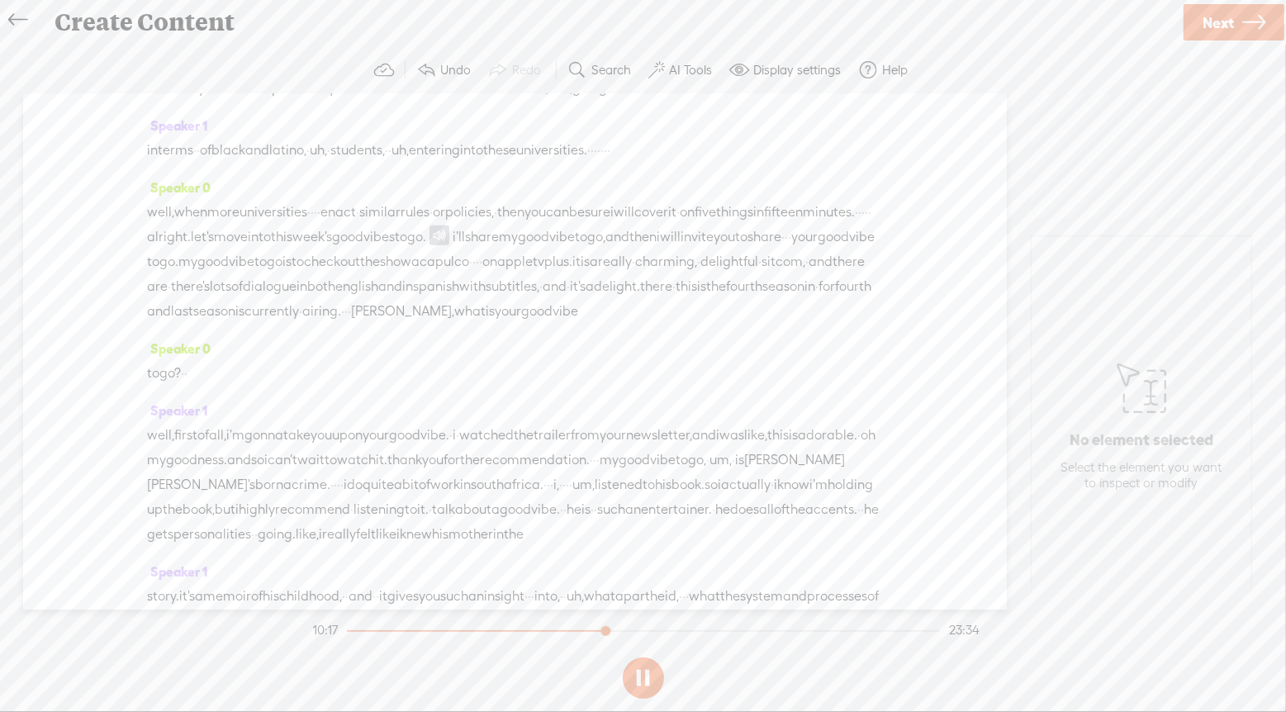
scroll to position [5397, 0]
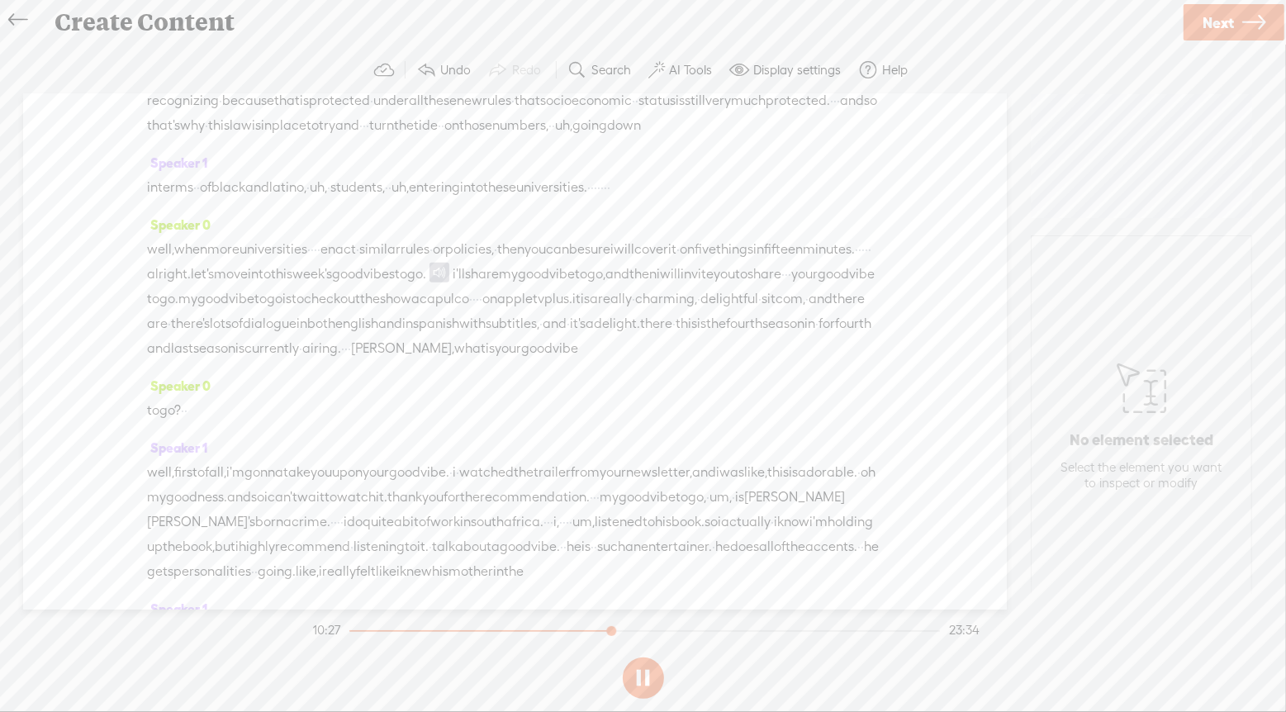
drag, startPoint x: 453, startPoint y: 231, endPoint x: 667, endPoint y: 242, distance: 214.1
drag, startPoint x: 676, startPoint y: 228, endPoint x: 522, endPoint y: 229, distance: 154.4
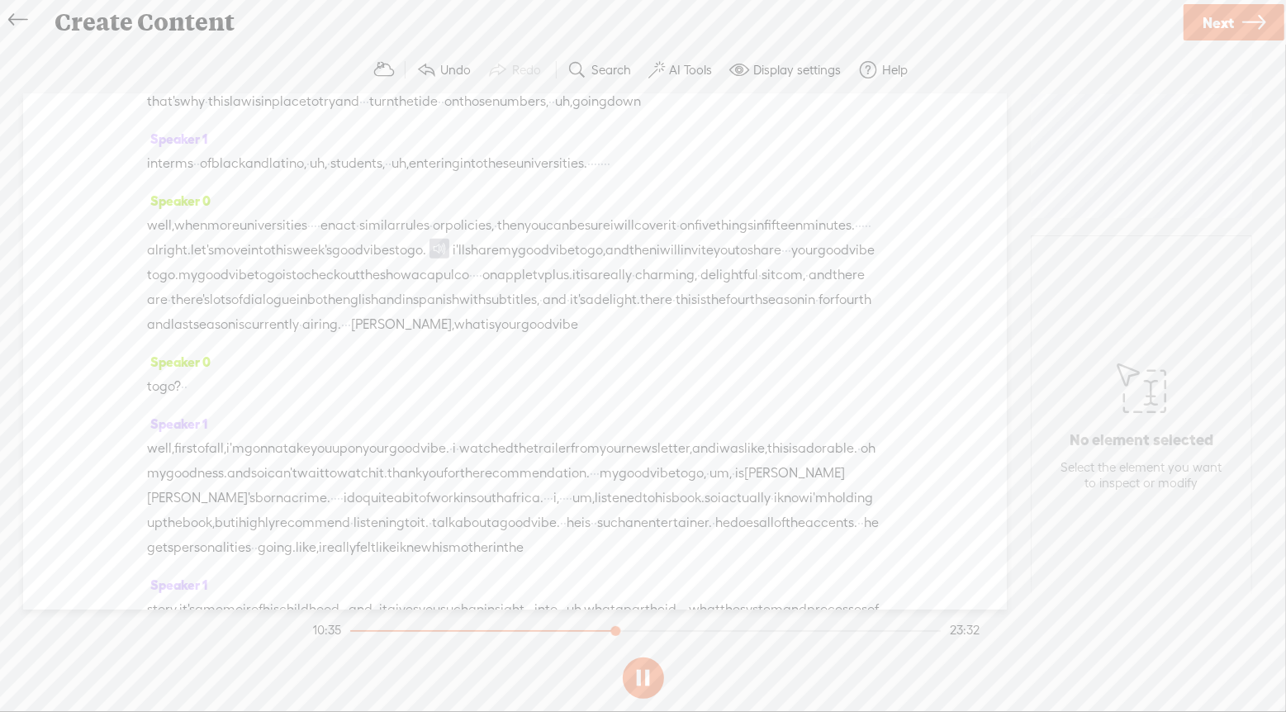
click at [518, 190] on span at bounding box center [509, 190] width 37 height 34
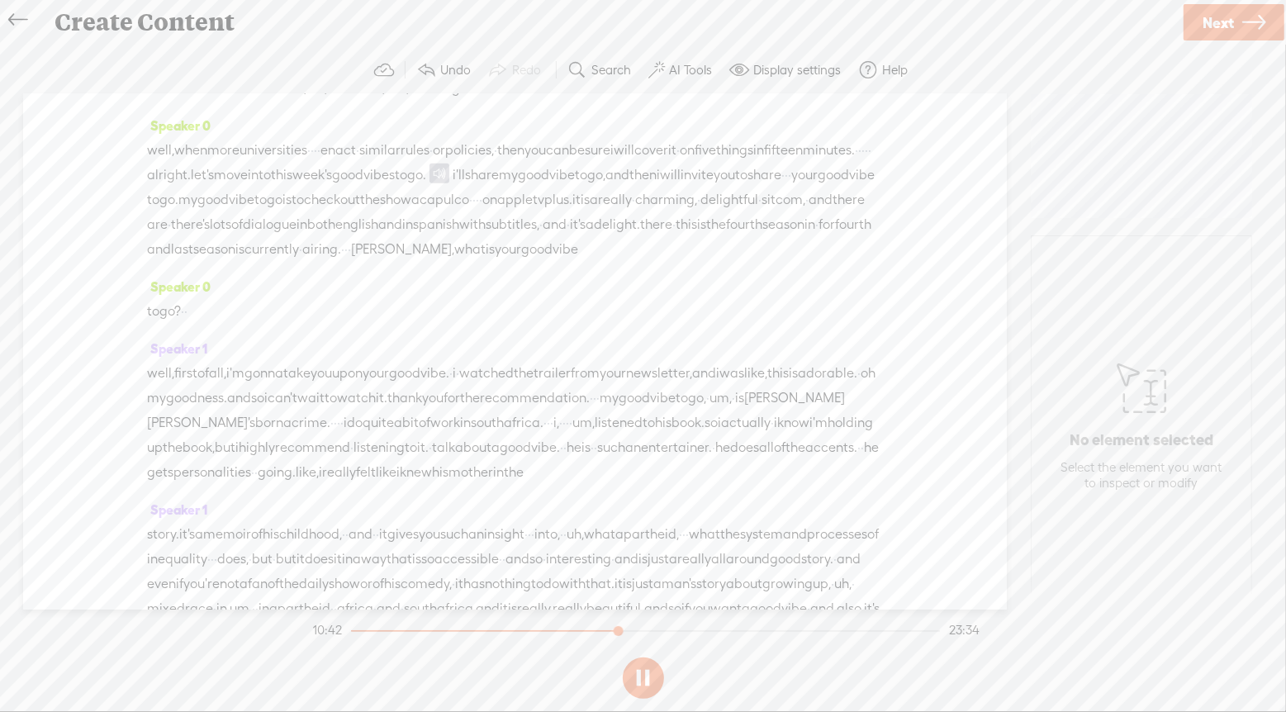
drag, startPoint x: 457, startPoint y: 233, endPoint x: 655, endPoint y: 235, distance: 198.2
click at [475, 192] on span at bounding box center [465, 191] width 25 height 30
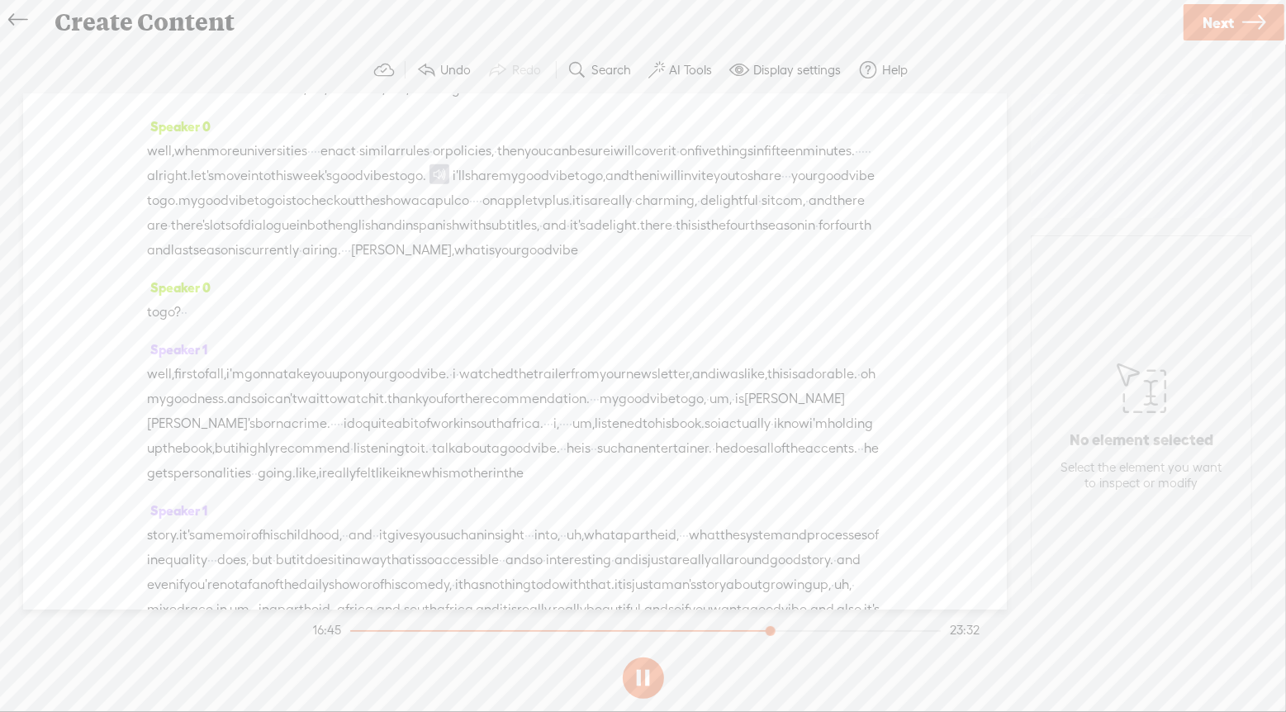
click at [447, 189] on span "Play" at bounding box center [459, 190] width 26 height 17
click at [407, 190] on span "Play" at bounding box center [414, 190] width 26 height 17
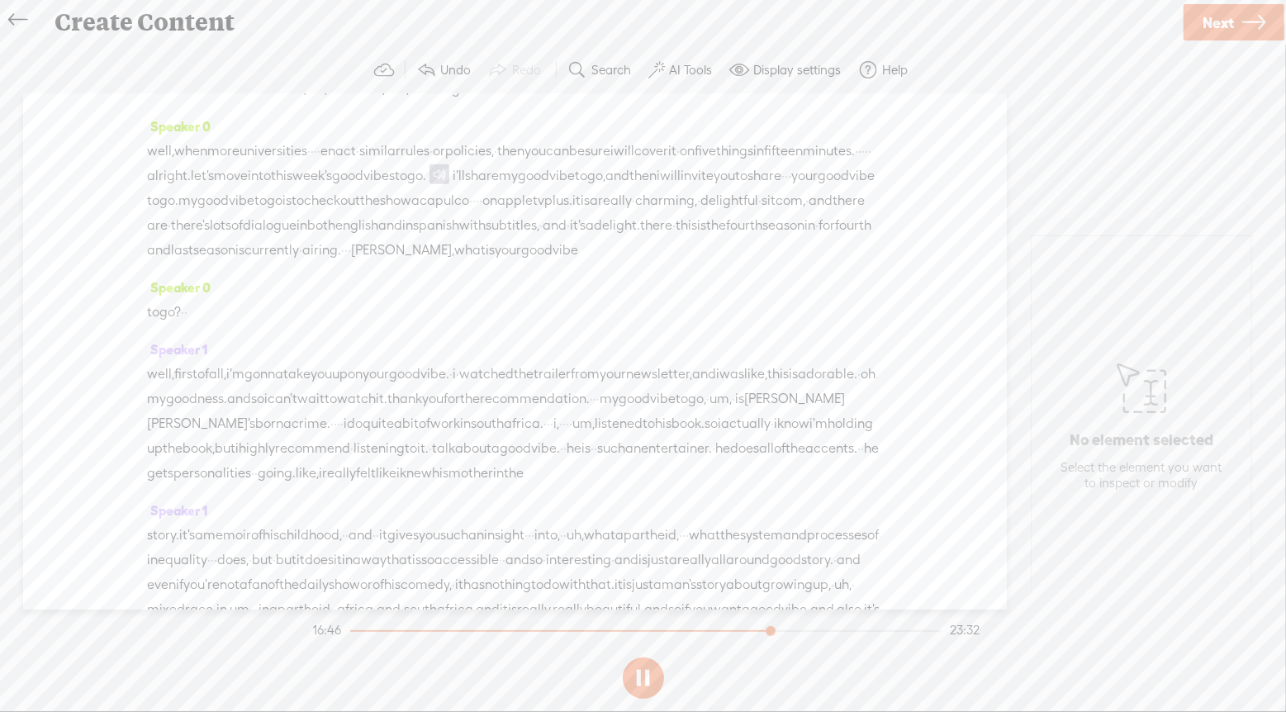
click at [463, 194] on span "Restore" at bounding box center [478, 190] width 44 height 17
click at [639, 672] on button at bounding box center [643, 677] width 41 height 41
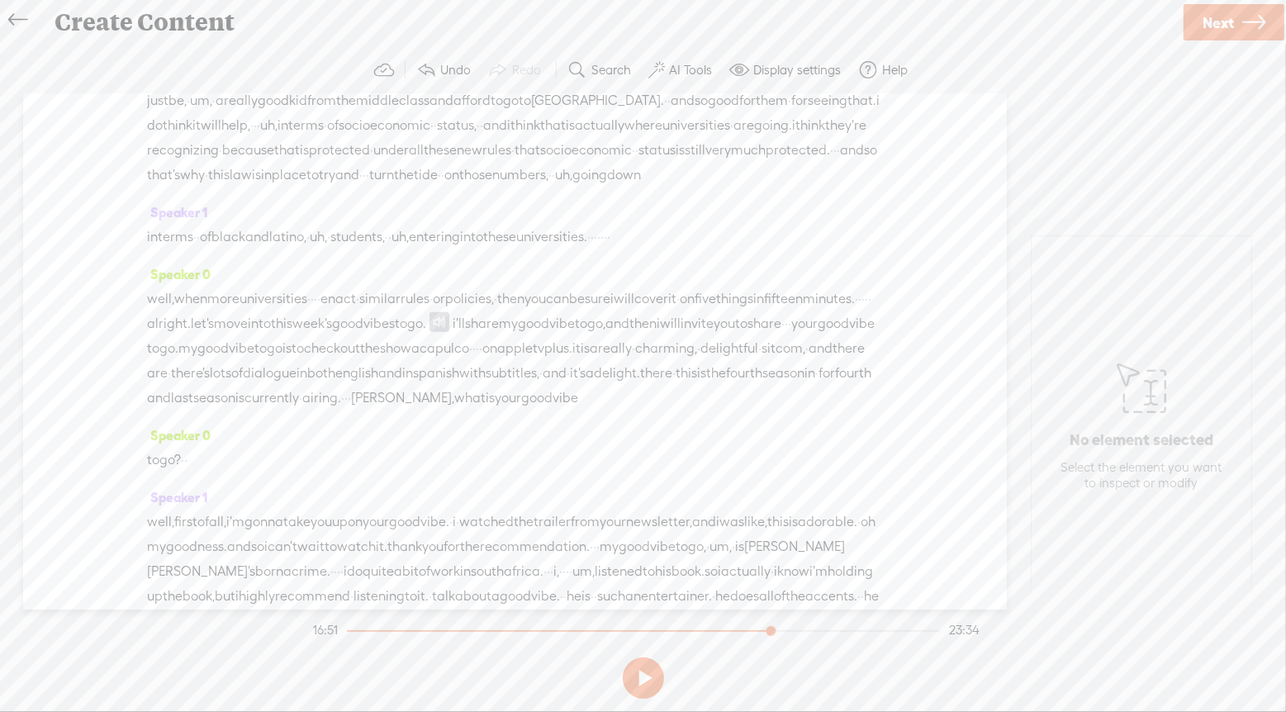
drag, startPoint x: 343, startPoint y: 357, endPoint x: 479, endPoint y: 358, distance: 136.3
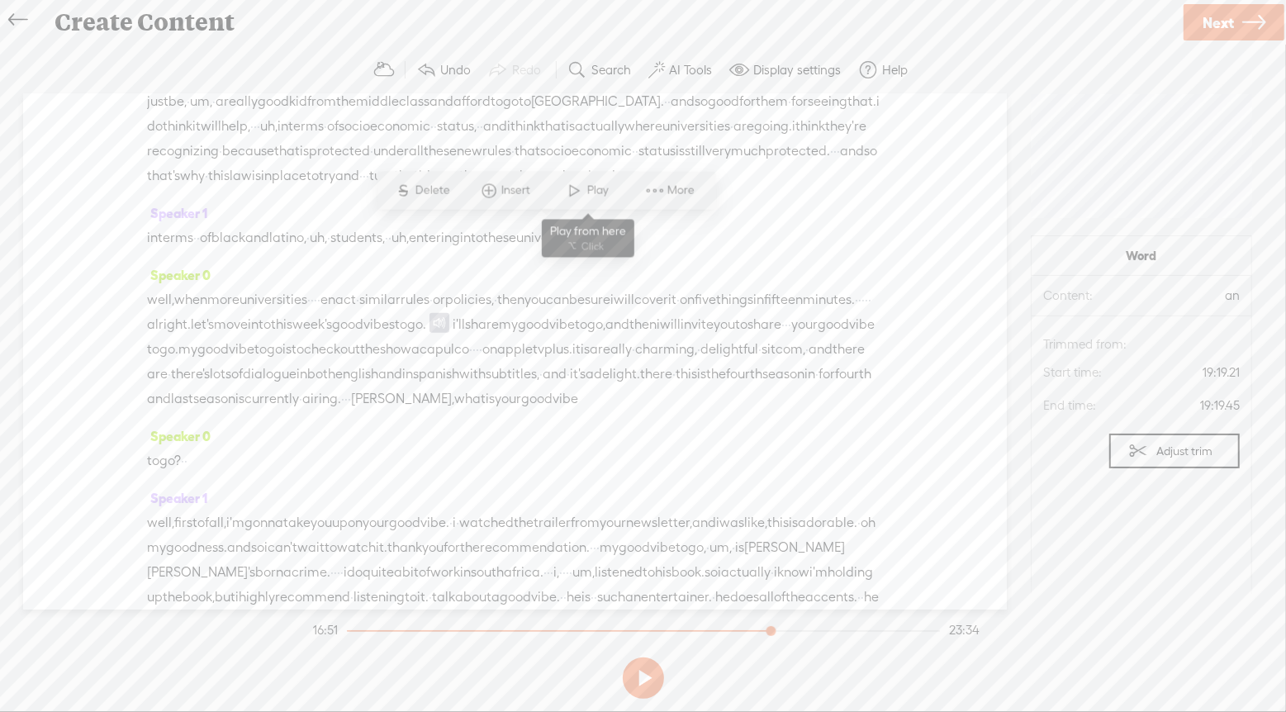
click at [595, 191] on span "Play" at bounding box center [600, 190] width 26 height 17
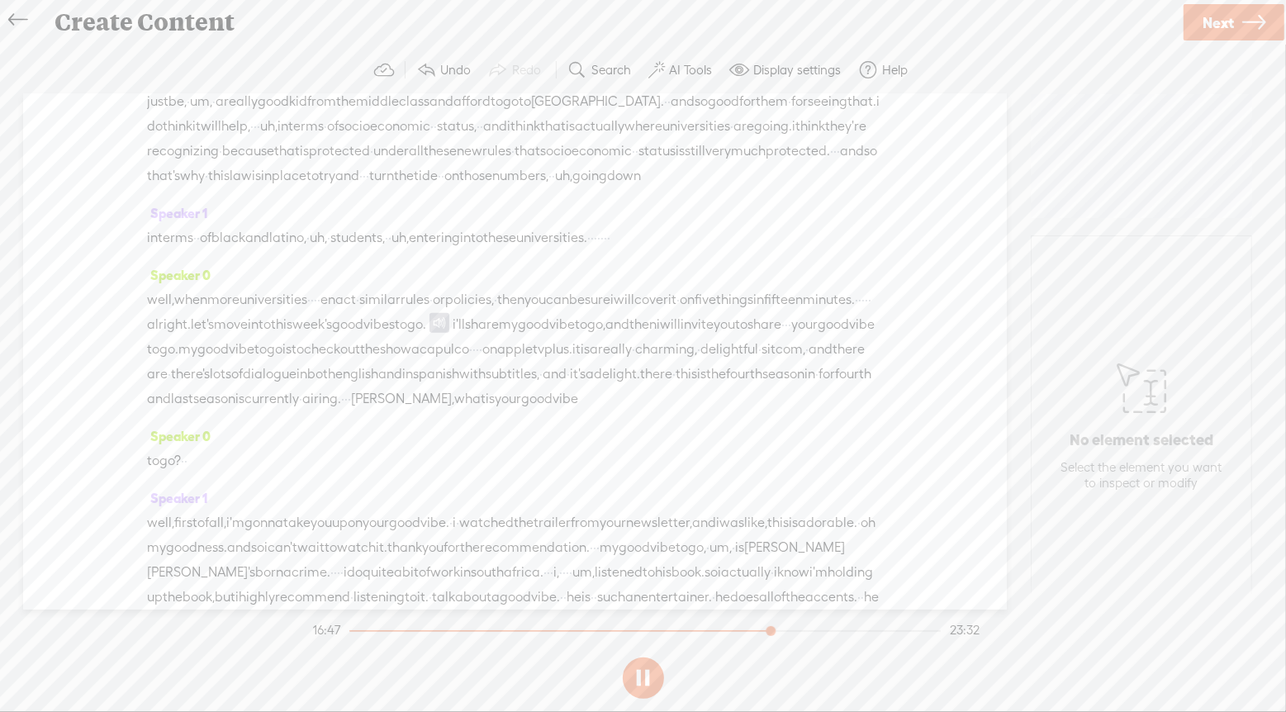
click at [163, 243] on span "Restore" at bounding box center [157, 253] width 83 height 30
click at [699, 192] on span "Play" at bounding box center [697, 190] width 26 height 17
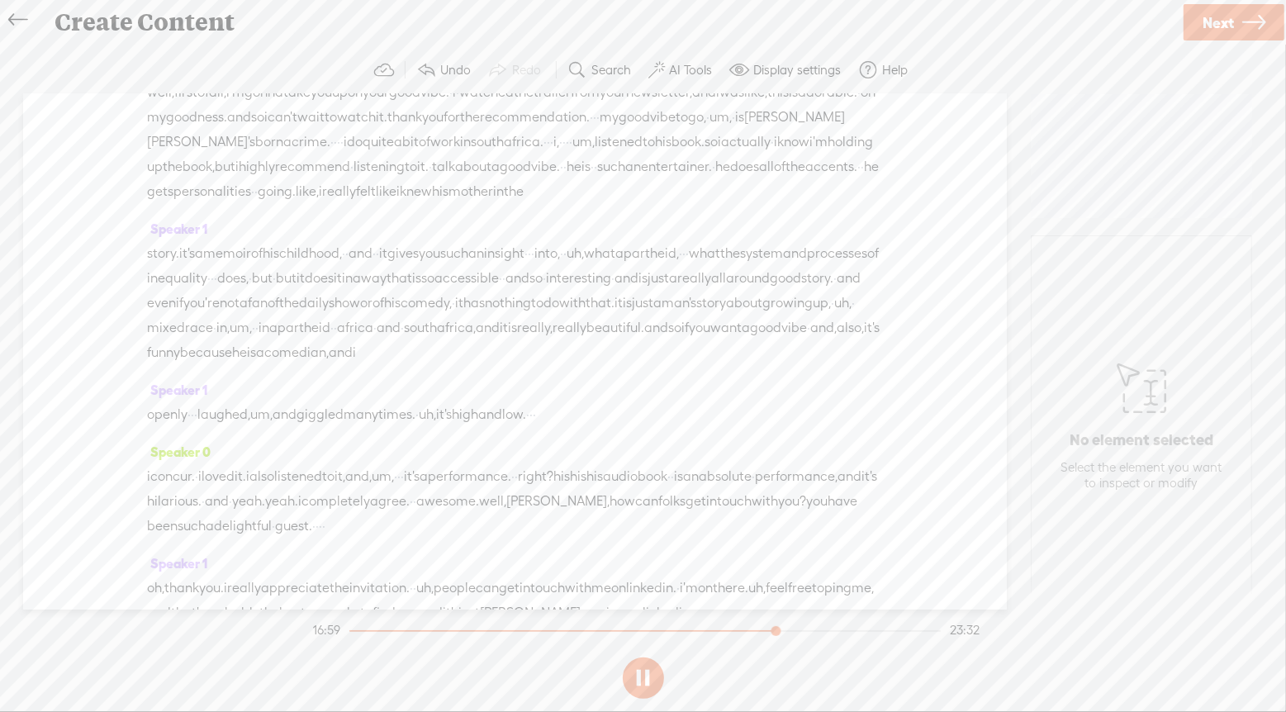
scroll to position [5837, 0]
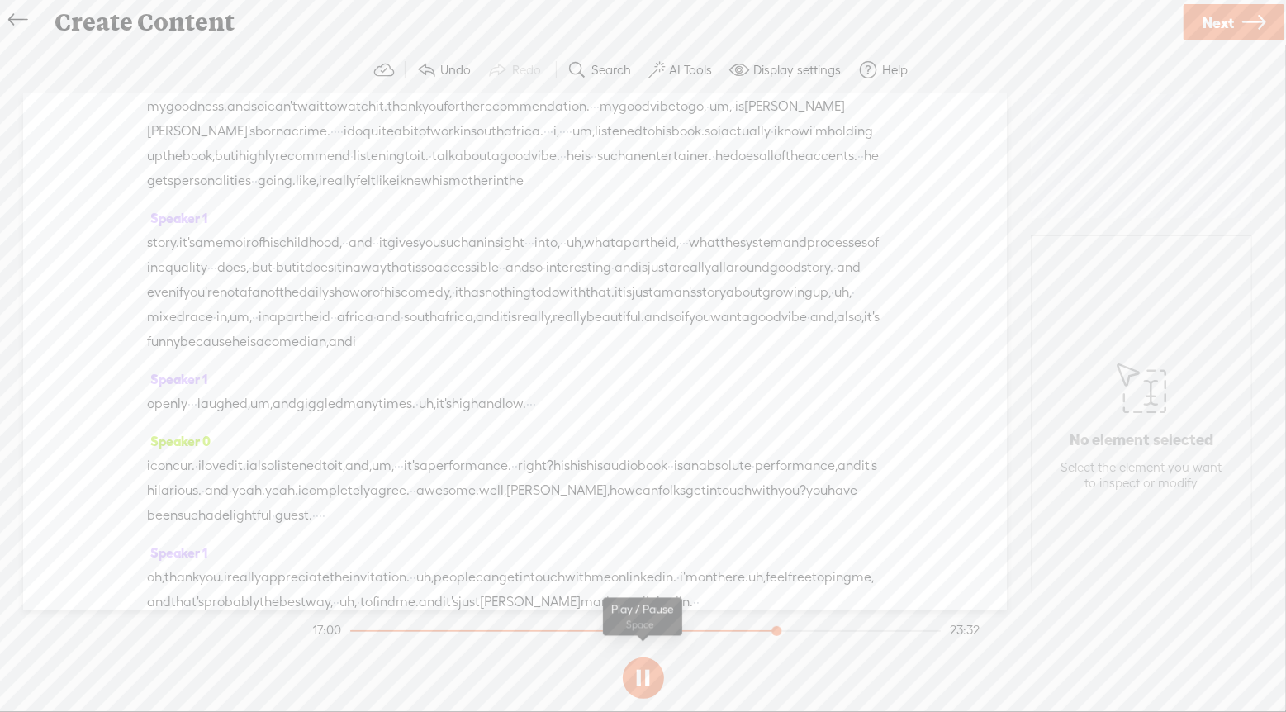
click at [647, 679] on button at bounding box center [643, 677] width 41 height 41
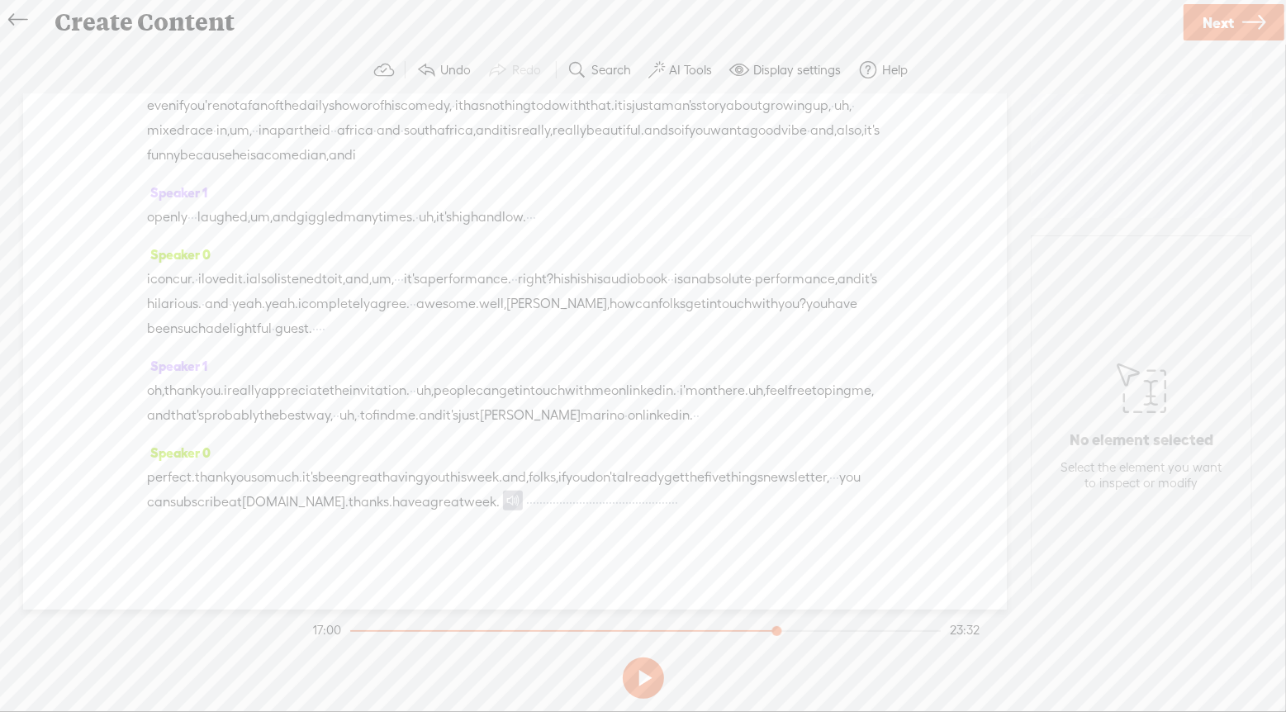
scroll to position [7101, 0]
click at [687, 65] on label "AI Tools" at bounding box center [690, 70] width 43 height 17
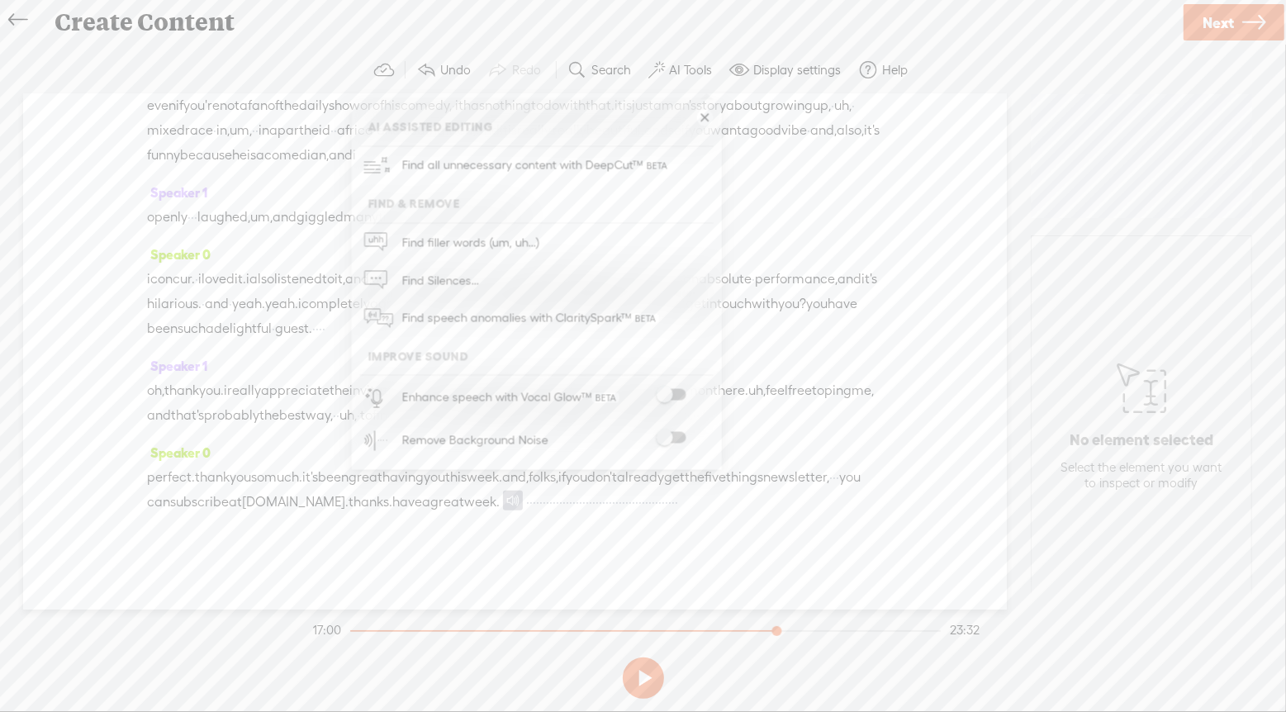
click at [679, 391] on span at bounding box center [671, 395] width 30 height 12
click at [674, 430] on div "Remove Background Noise" at bounding box center [554, 440] width 317 height 43
click at [670, 434] on span at bounding box center [671, 438] width 30 height 12
click at [989, 73] on section "Undo Redo Search Remove Background Noise AI Tools Configure Magic Sound Enhance…" at bounding box center [643, 70] width 1253 height 48
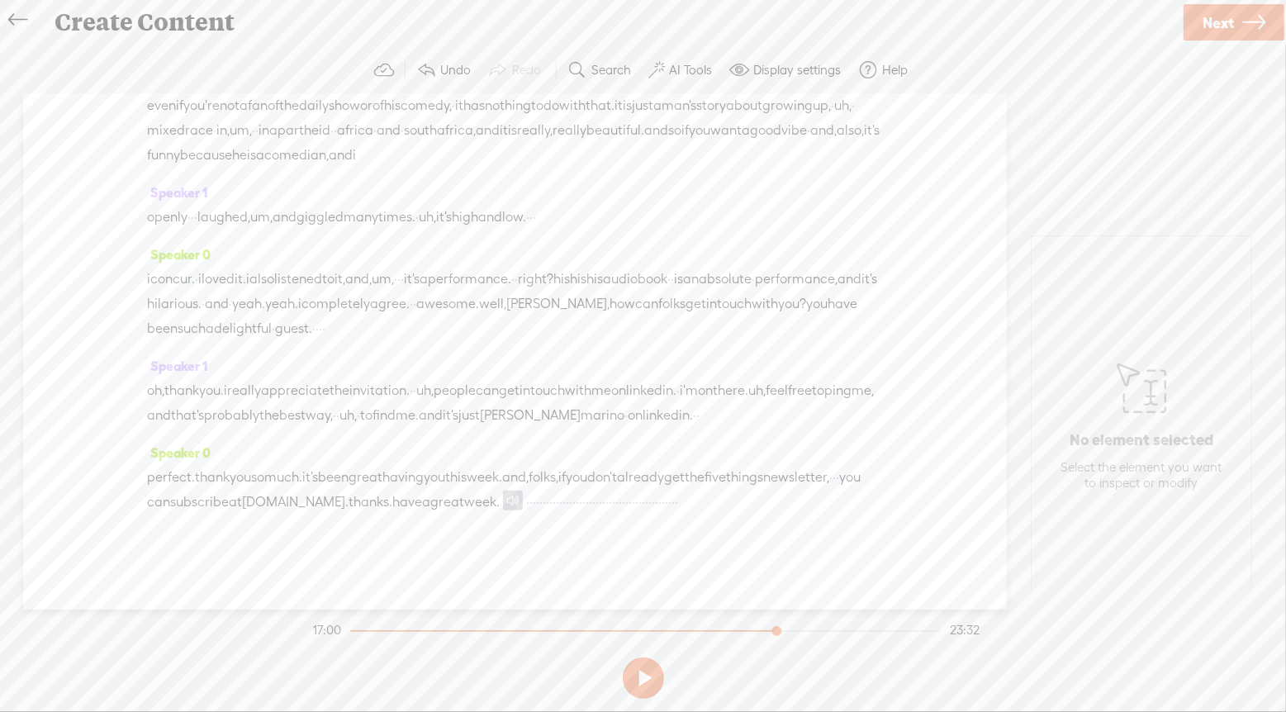
click at [1237, 23] on link "Next" at bounding box center [1233, 22] width 101 height 36
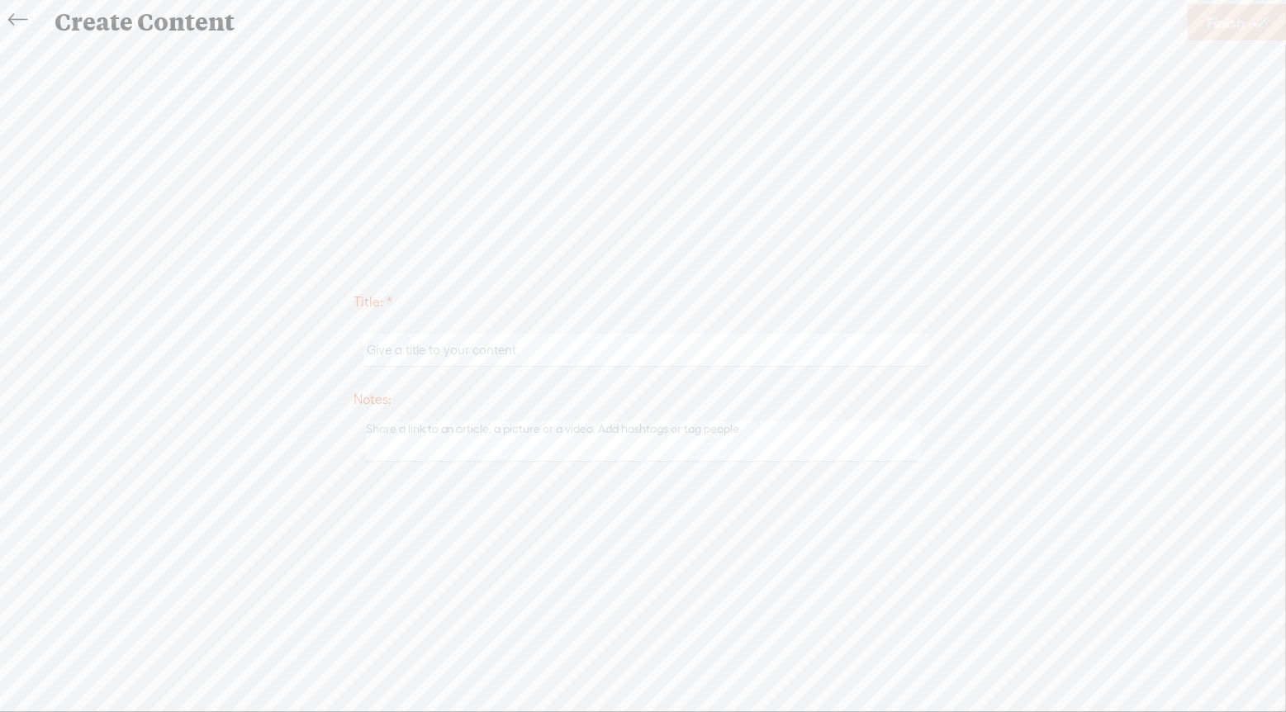
click at [573, 357] on input "text" at bounding box center [646, 350] width 566 height 32
type input "5 Things in 15 Minutes: Patience"
click at [1247, 12] on link "Finish" at bounding box center [1236, 22] width 99 height 36
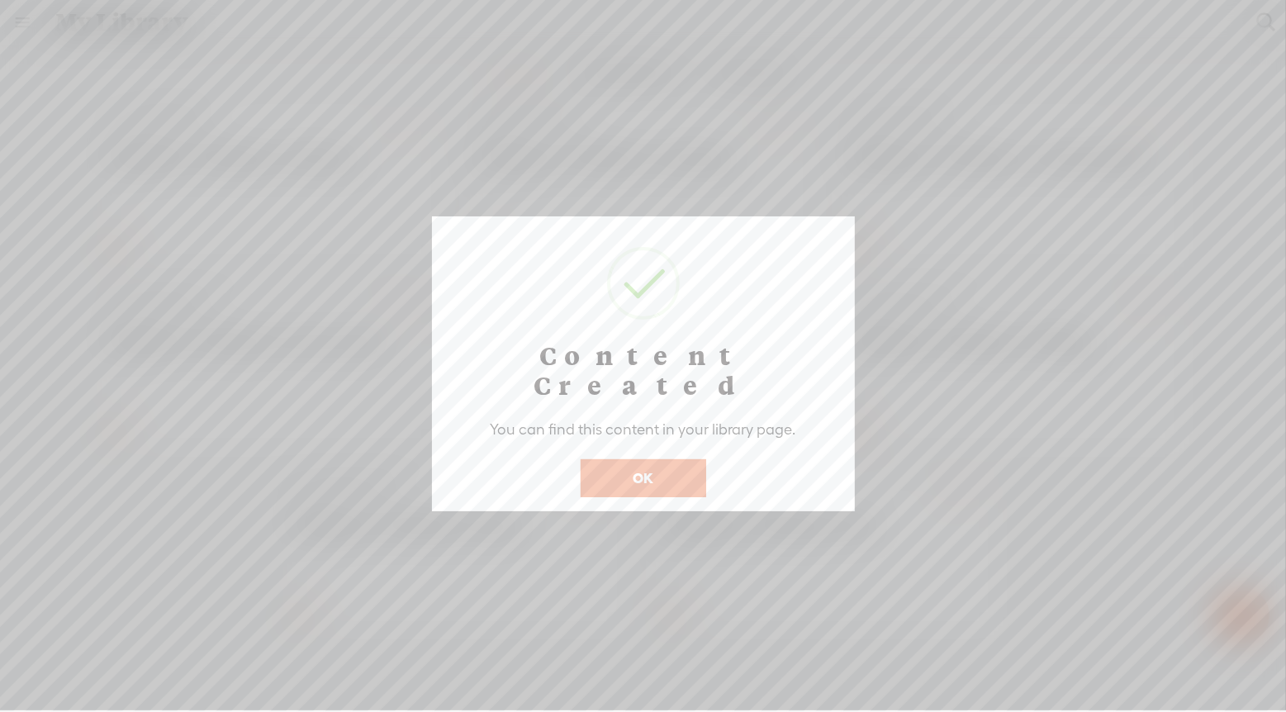
scroll to position [0, 347]
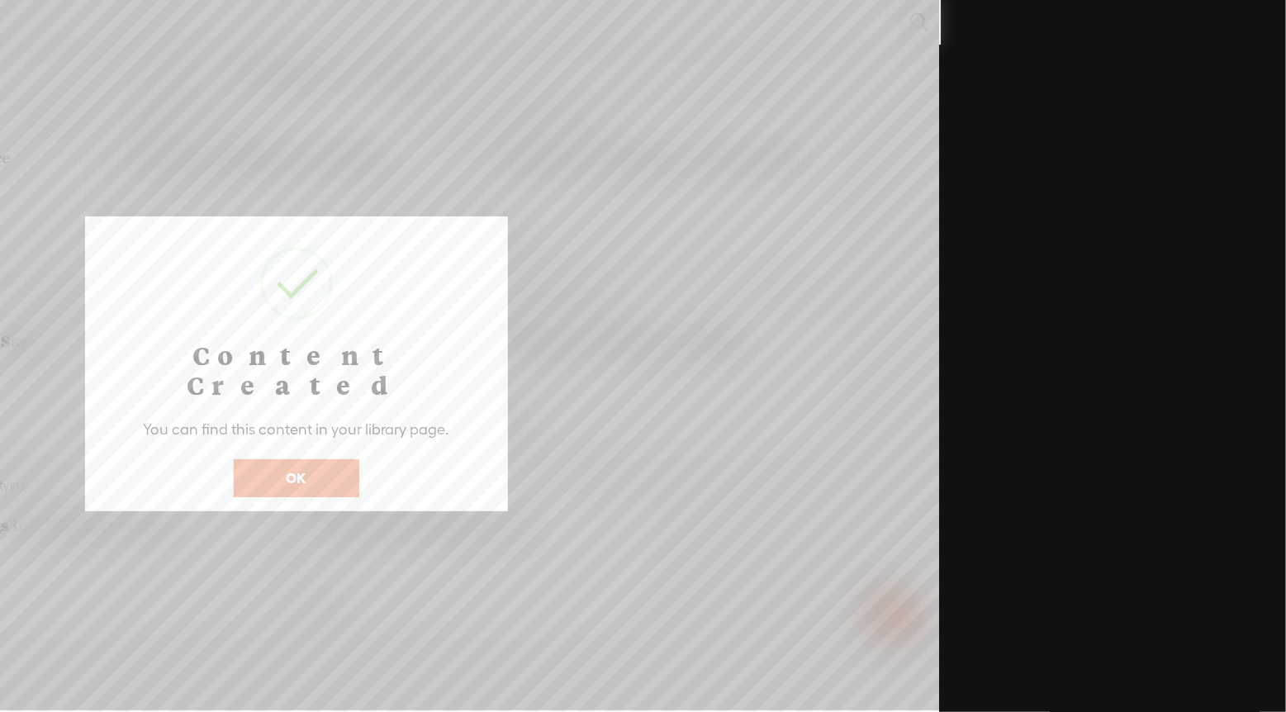
click at [320, 459] on button "OK" at bounding box center [297, 478] width 126 height 38
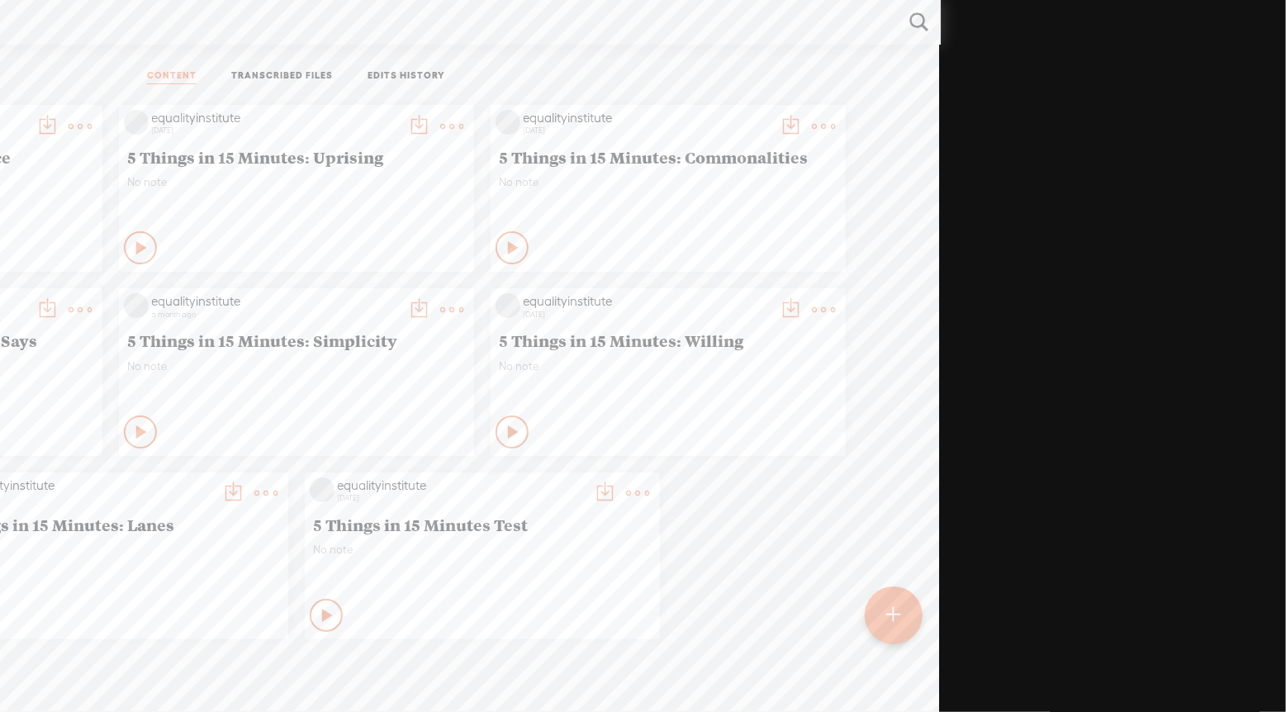
click at [73, 129] on t at bounding box center [80, 126] width 23 height 23
click at [78, 126] on t at bounding box center [80, 126] width 23 height 23
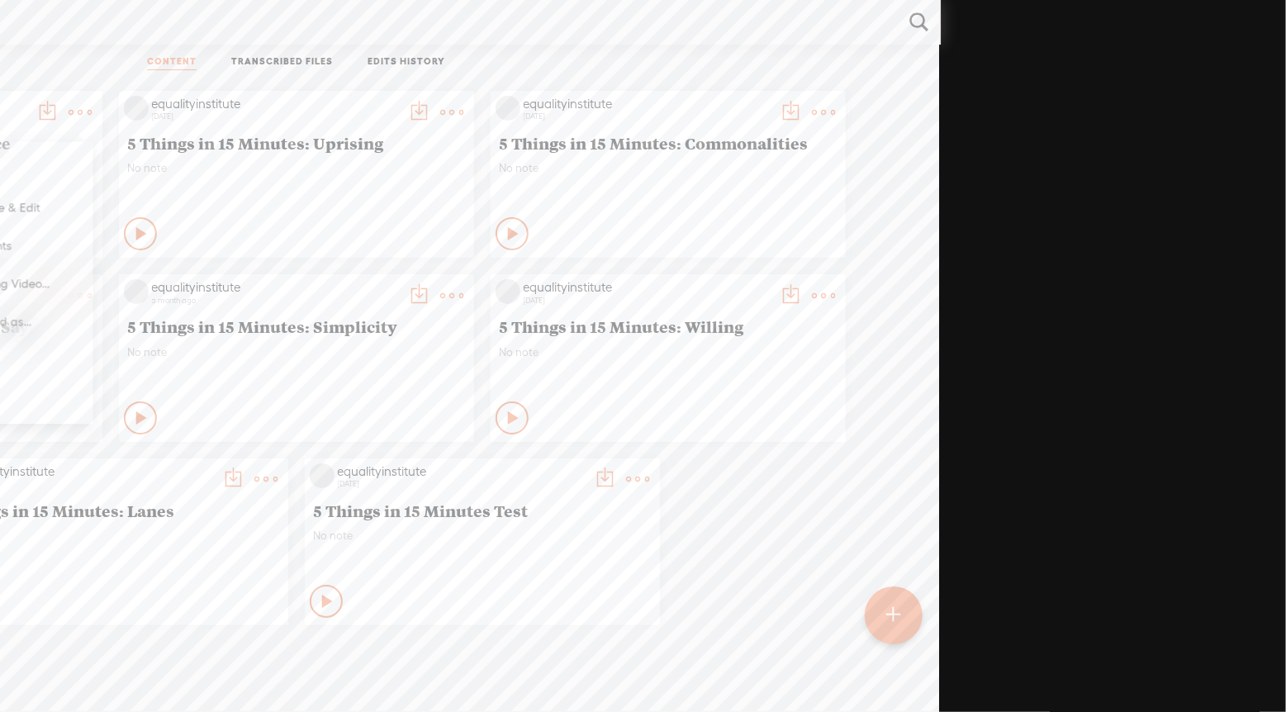
scroll to position [0, 0]
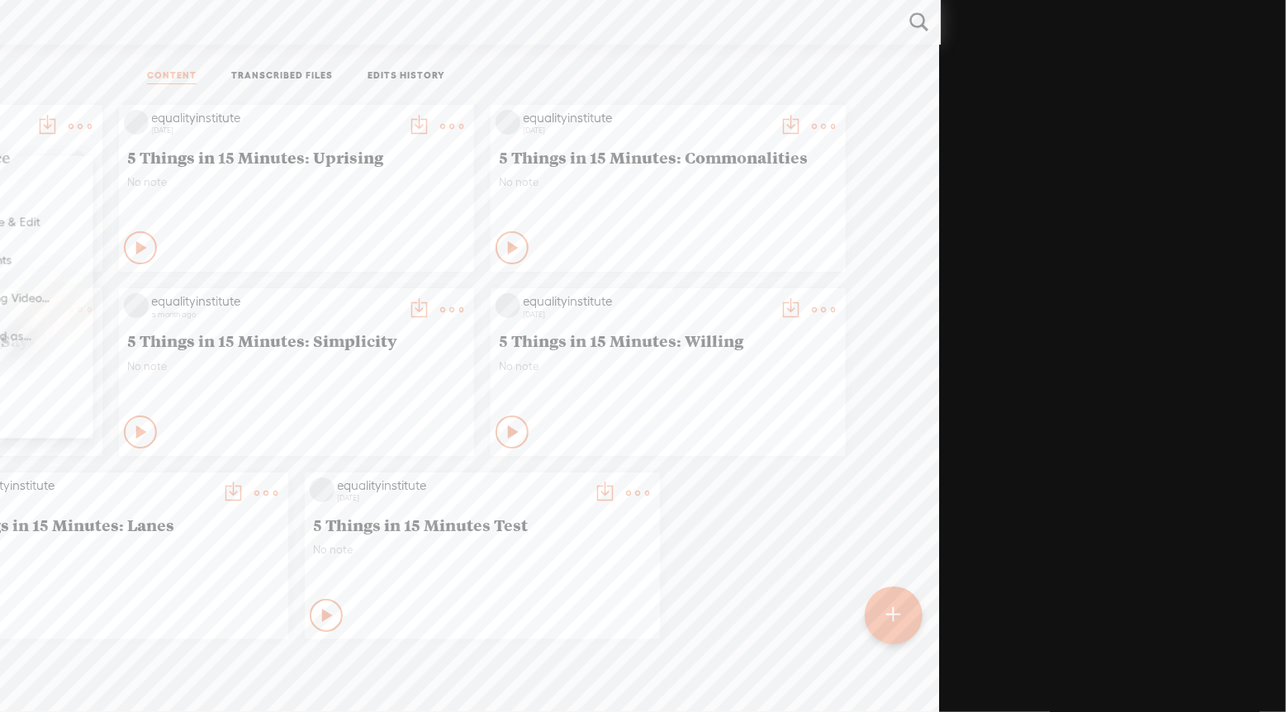
click at [307, 61] on ul "CONTENT TRANSCRIBED FILES EDITS HISTORY" at bounding box center [297, 77] width 438 height 40
click at [260, 79] on link "TRANSCRIBED FILES" at bounding box center [282, 76] width 102 height 15
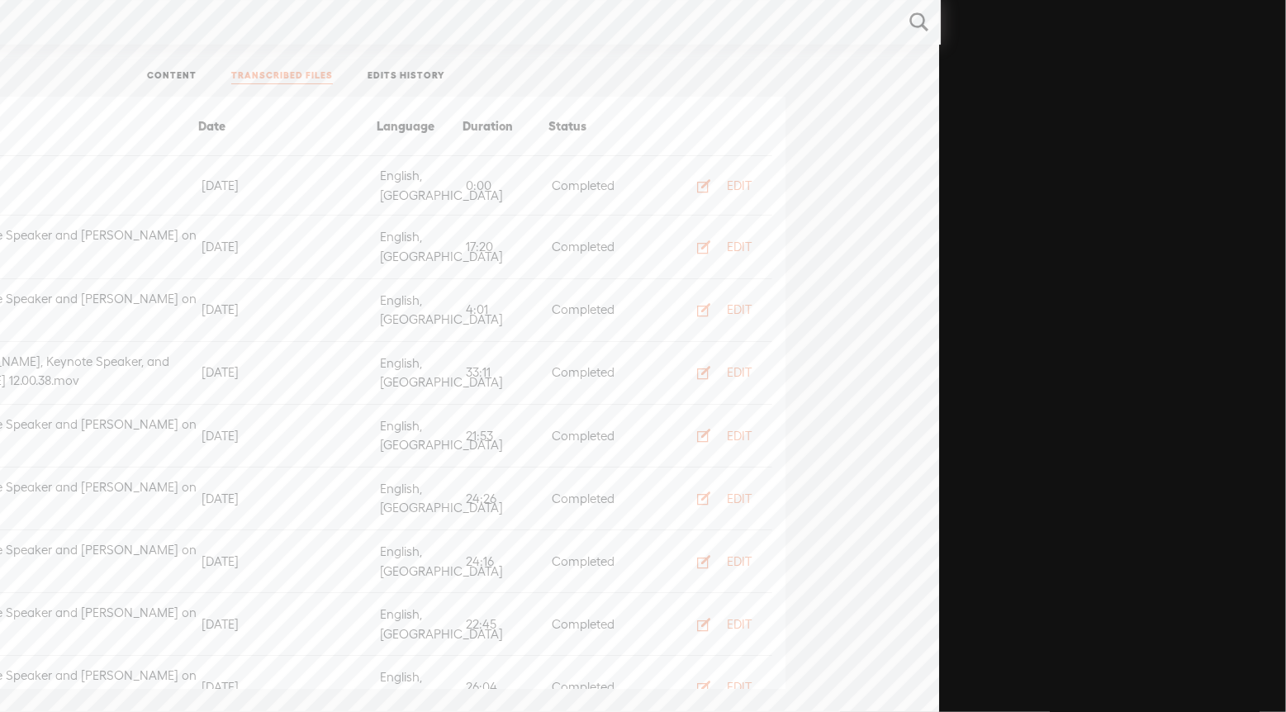
click at [183, 73] on link "CONTENT" at bounding box center [172, 76] width 50 height 15
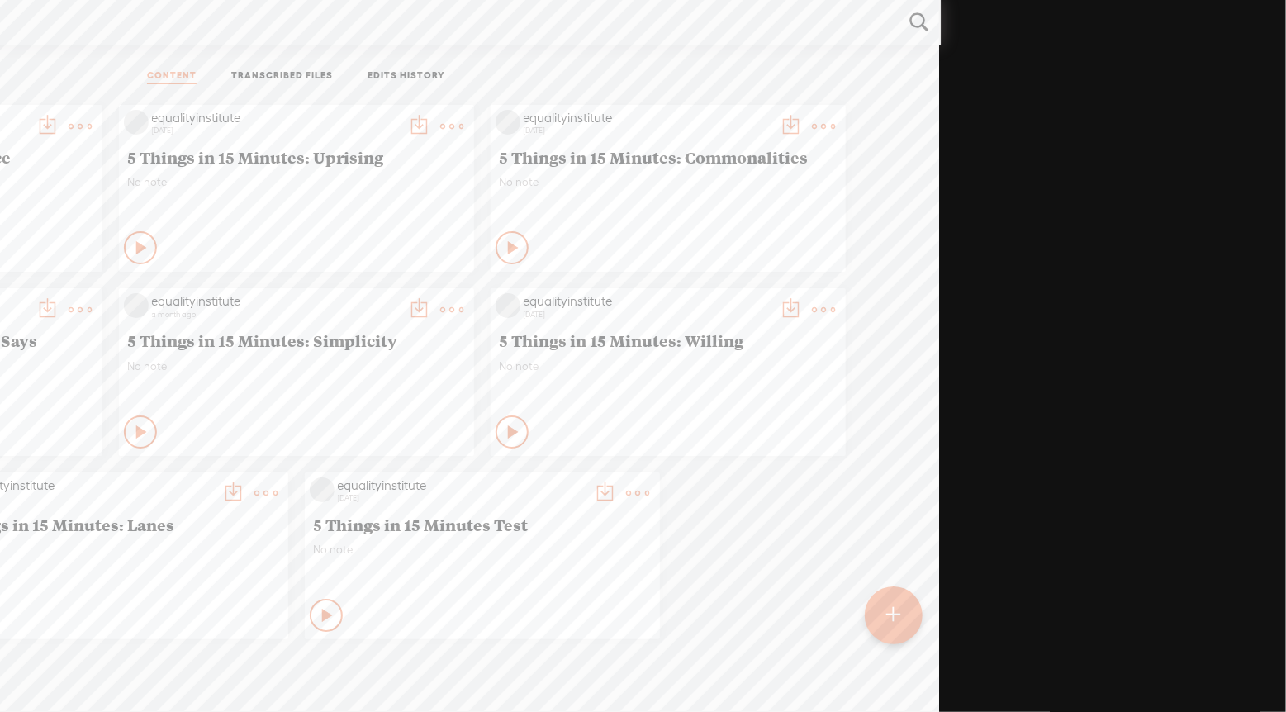
click at [405, 78] on link "EDITS HISTORY" at bounding box center [406, 76] width 78 height 15
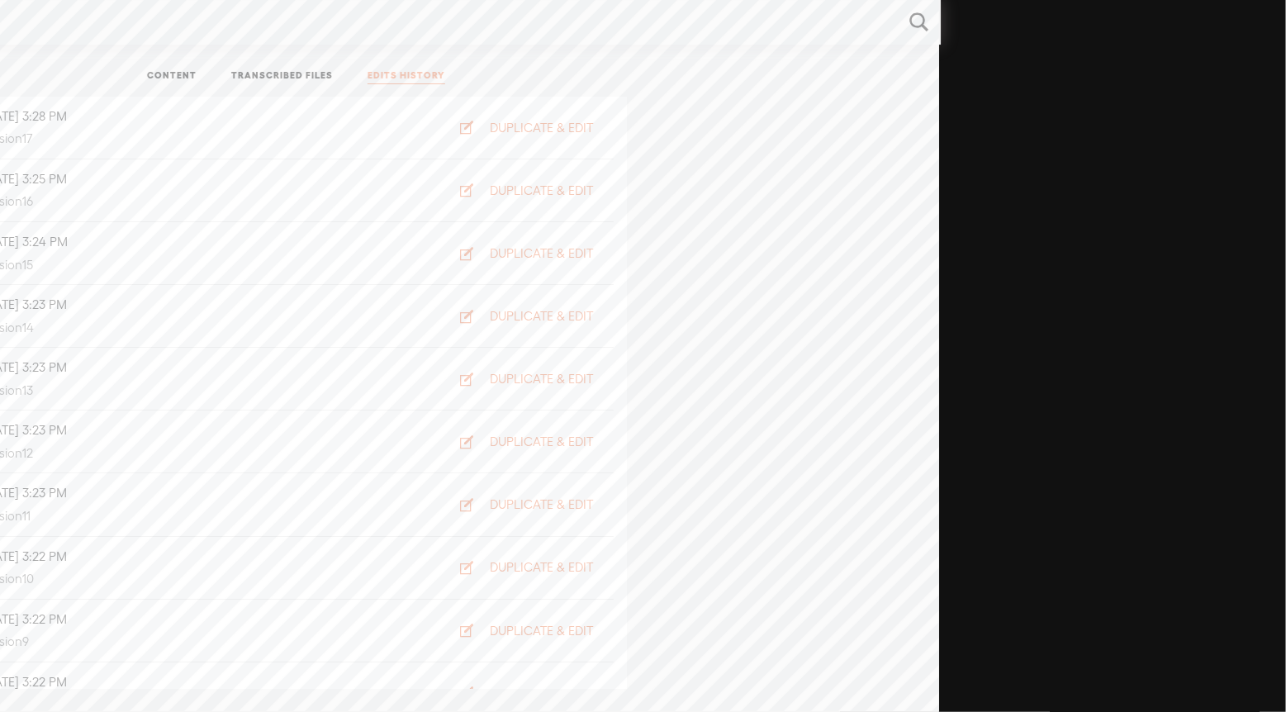
click at [165, 70] on link "CONTENT" at bounding box center [172, 76] width 50 height 15
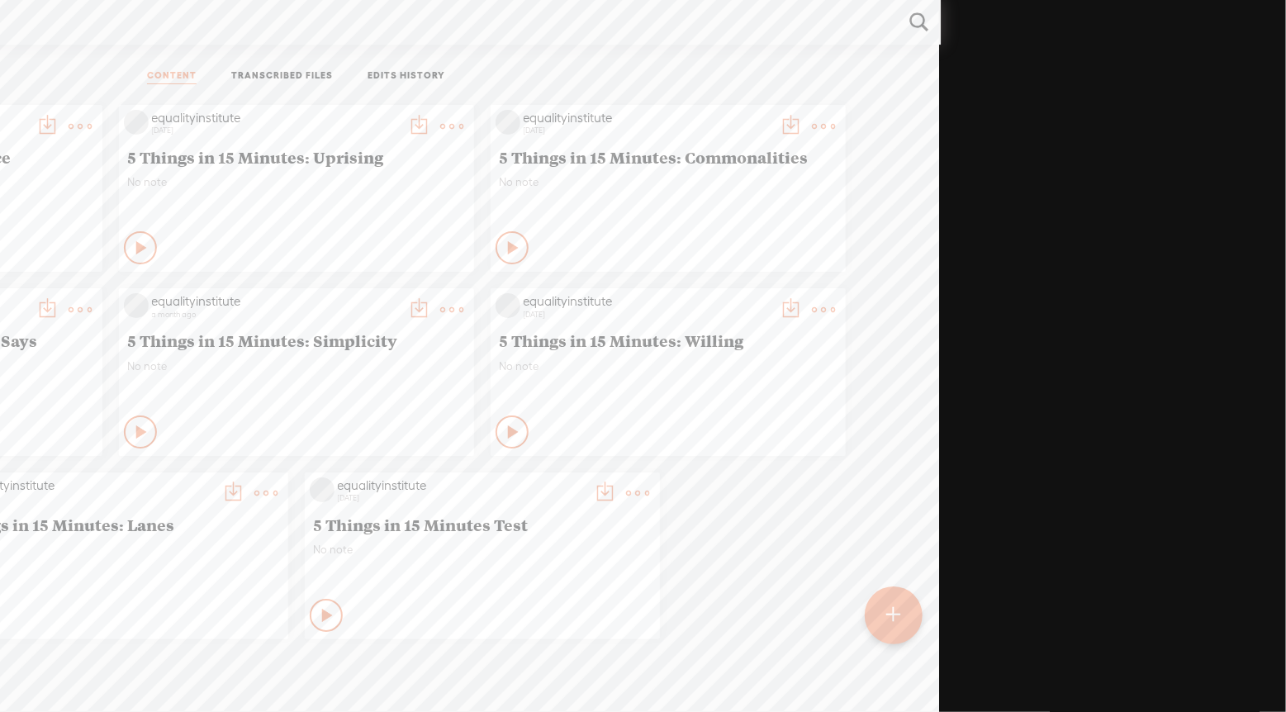
click at [278, 201] on div "No note" at bounding box center [296, 200] width 337 height 50
click at [273, 151] on span "5 Things in 15 Minutes: Uprising" at bounding box center [296, 157] width 337 height 20
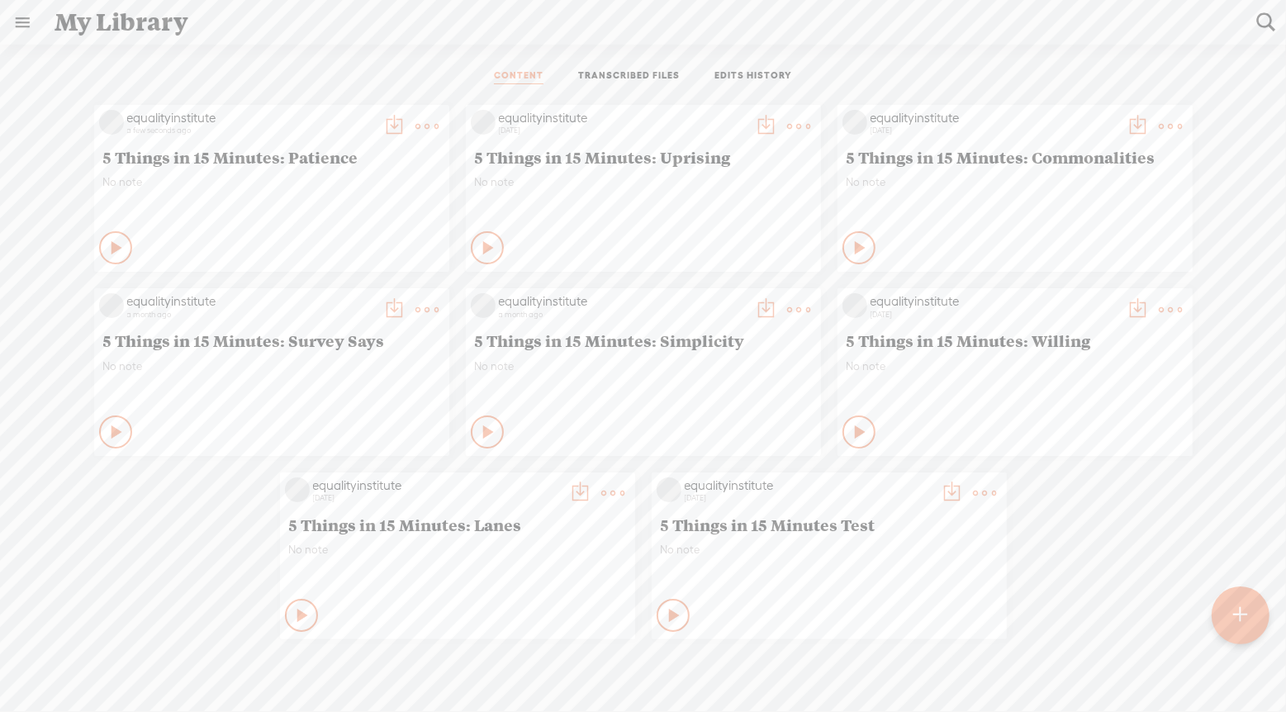
click at [427, 128] on t at bounding box center [427, 126] width 23 height 23
click at [345, 329] on link "Download as..." at bounding box center [349, 333] width 165 height 38
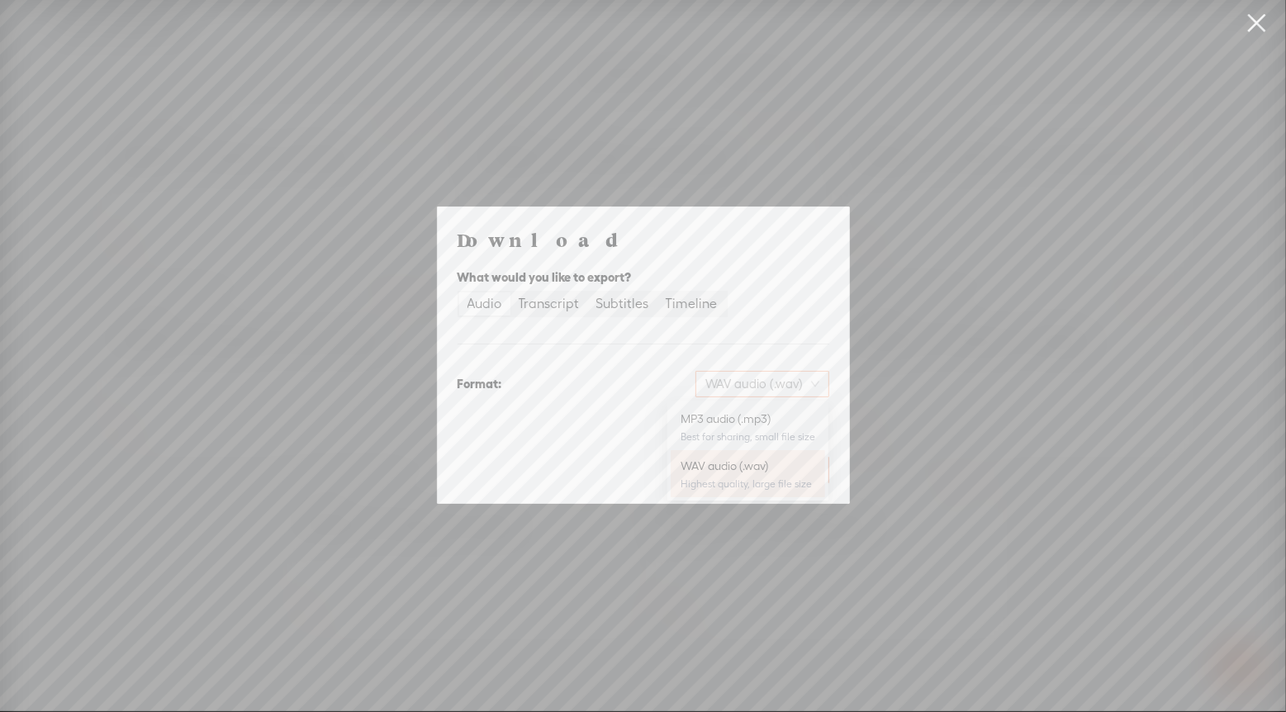
click at [770, 393] on span "WAV audio (.wav)" at bounding box center [762, 384] width 114 height 25
click at [749, 413] on div "MP3 audio (.mp3)" at bounding box center [747, 418] width 135 height 17
click at [522, 303] on div "Transcript" at bounding box center [549, 303] width 61 height 23
click at [510, 292] on input "Transcript" at bounding box center [510, 292] width 0 height 0
click at [627, 304] on div "Subtitles" at bounding box center [622, 303] width 53 height 23
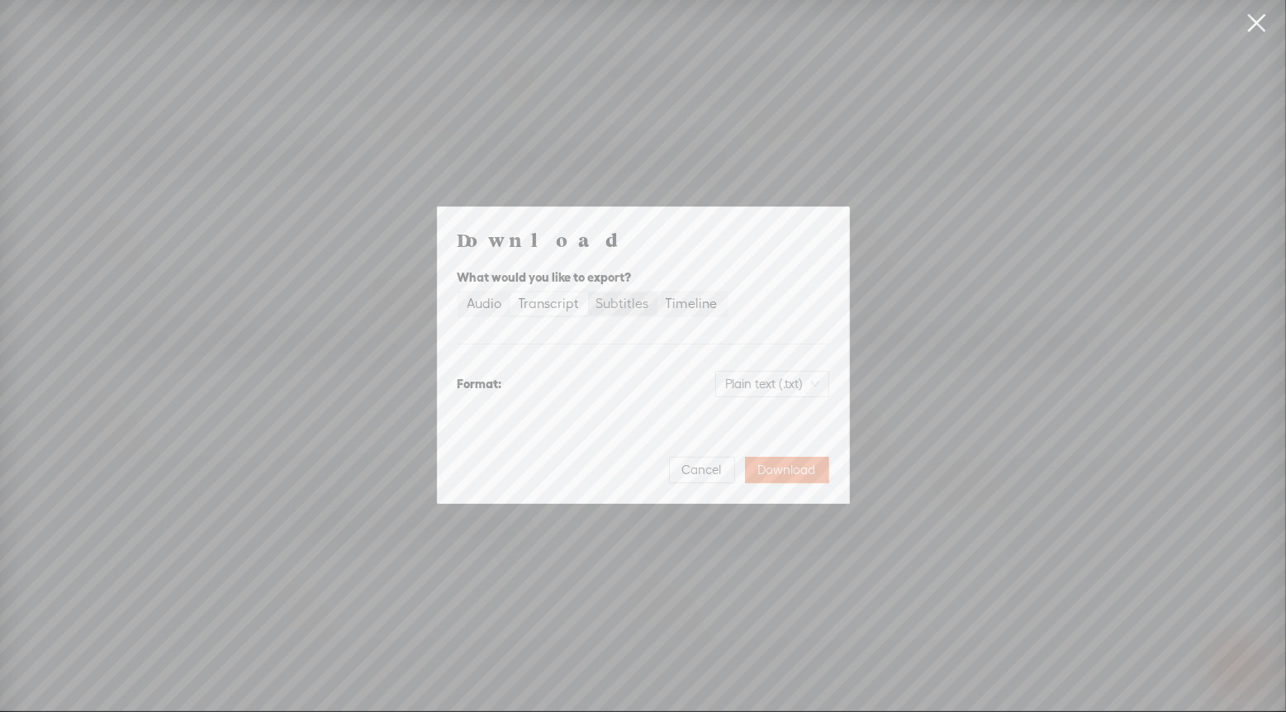
click at [588, 292] on input "Subtitles" at bounding box center [588, 292] width 0 height 0
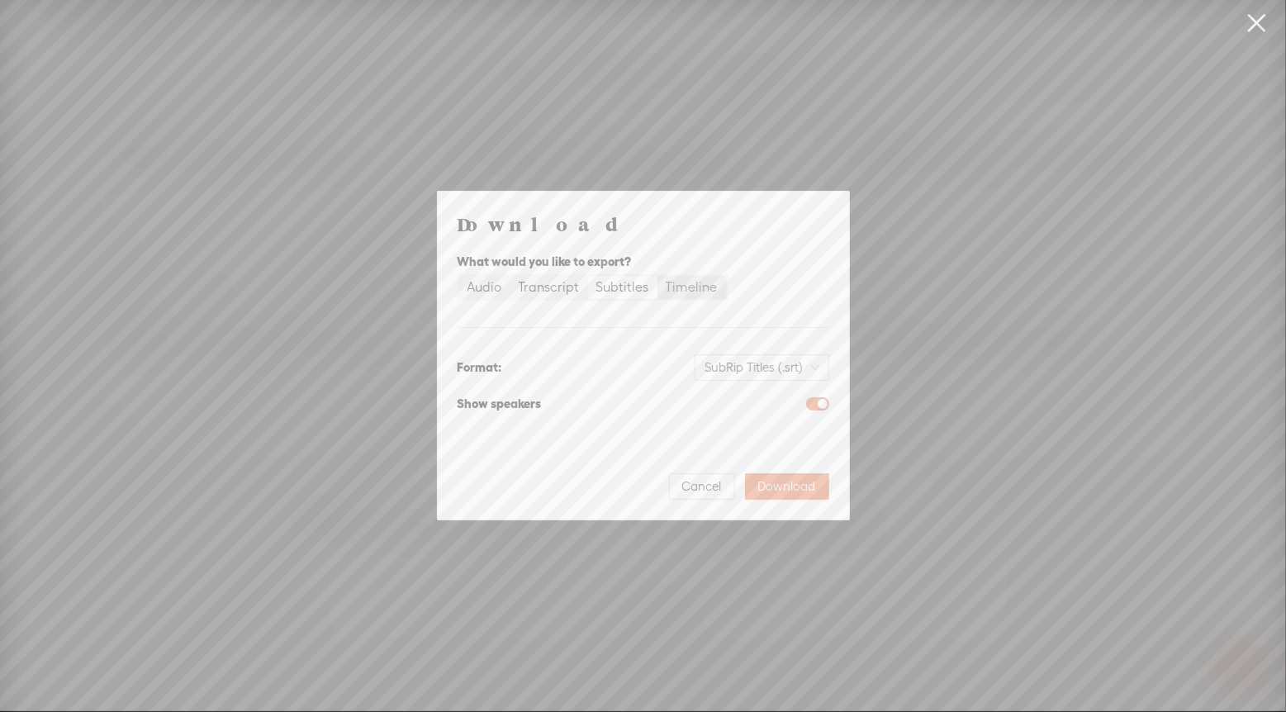
click at [678, 296] on div "Timeline" at bounding box center [692, 287] width 52 height 23
click at [657, 276] on input "Timeline" at bounding box center [657, 276] width 0 height 0
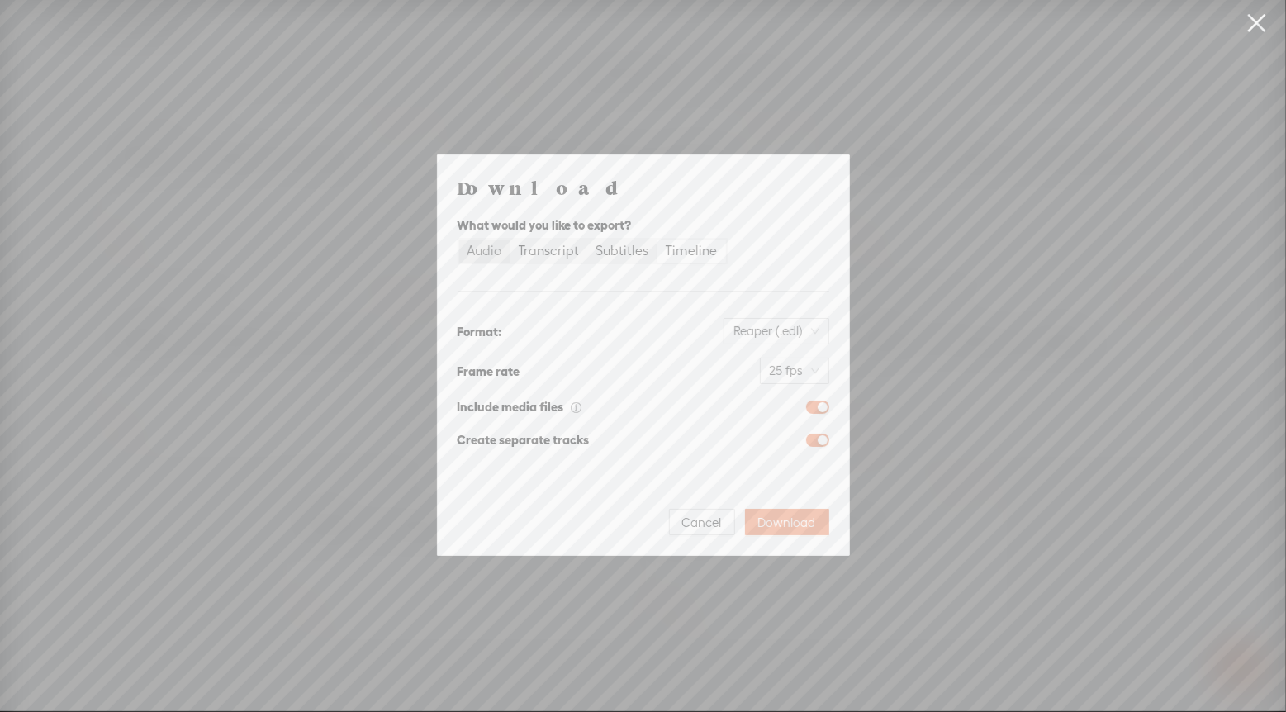
click at [491, 250] on div "Audio" at bounding box center [484, 250] width 35 height 23
click at [459, 239] on input "Audio" at bounding box center [459, 239] width 0 height 0
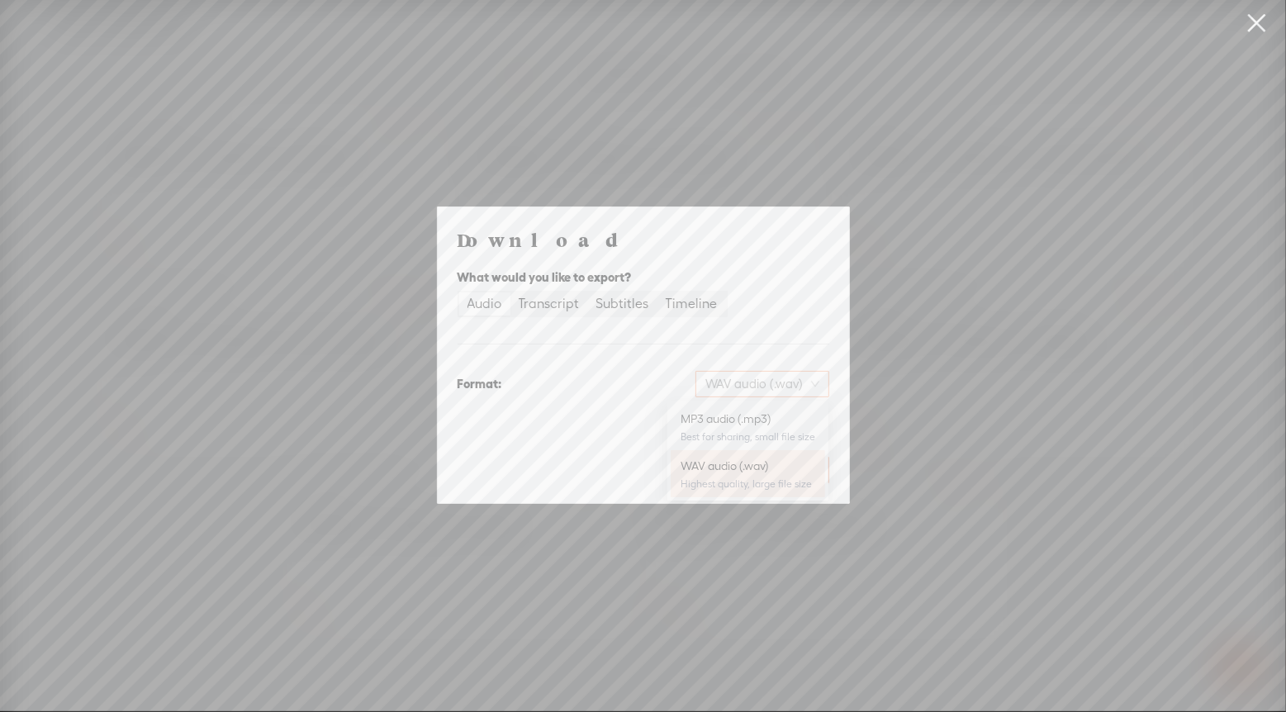
click at [784, 389] on span "WAV audio (.wav)" at bounding box center [762, 384] width 114 height 25
click at [770, 420] on div "MP3 audio (.mp3)" at bounding box center [747, 418] width 135 height 17
click at [792, 472] on span "Download" at bounding box center [787, 470] width 58 height 17
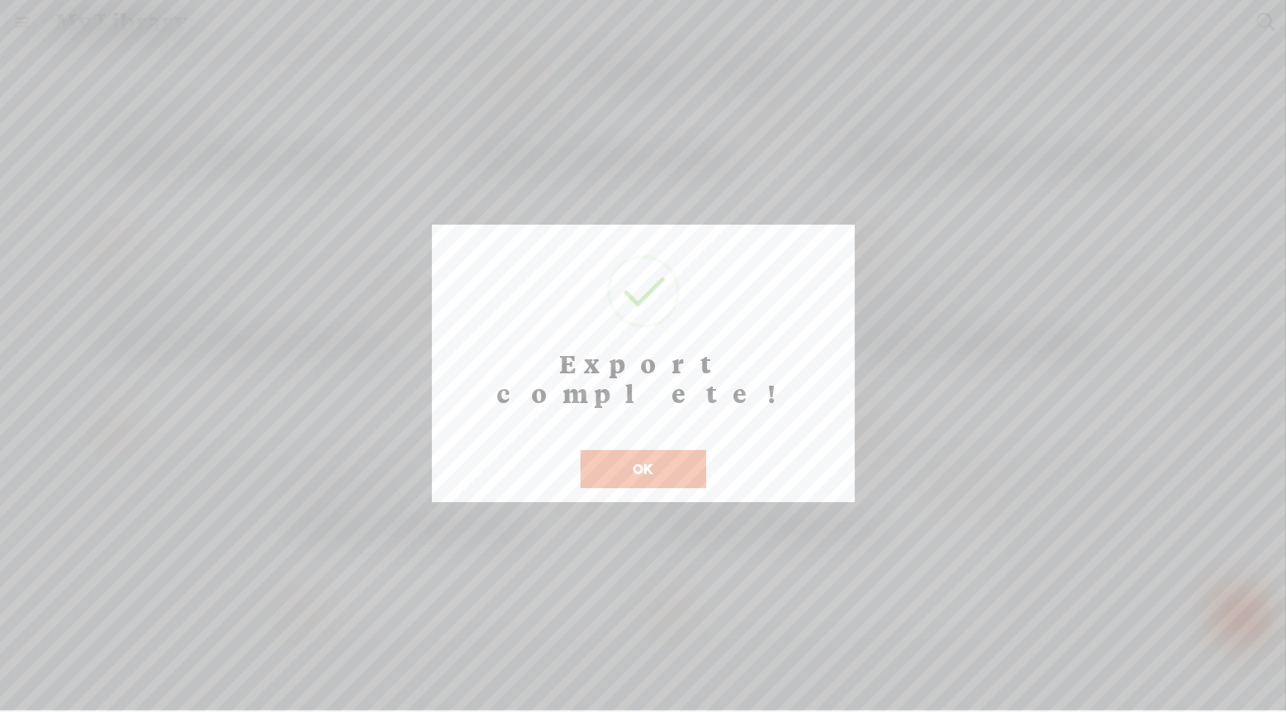
click at [662, 450] on button "OK" at bounding box center [644, 469] width 126 height 38
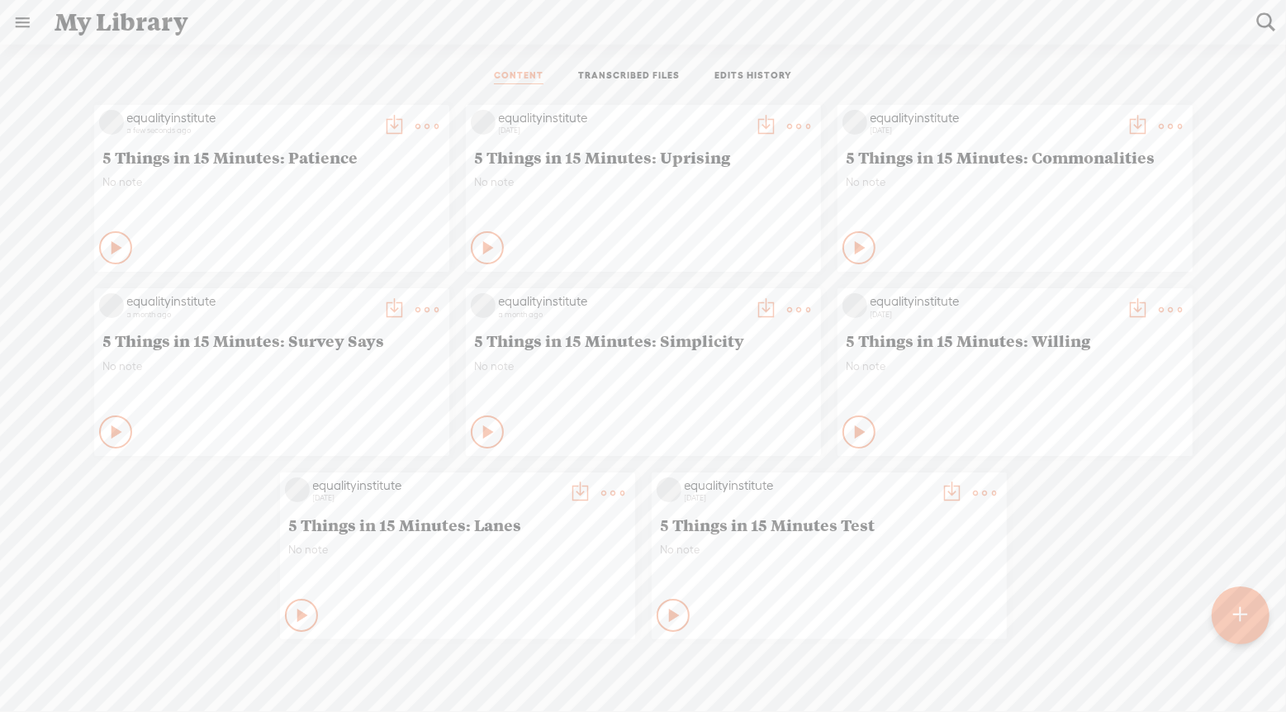
click at [387, 126] on t at bounding box center [394, 126] width 23 height 23
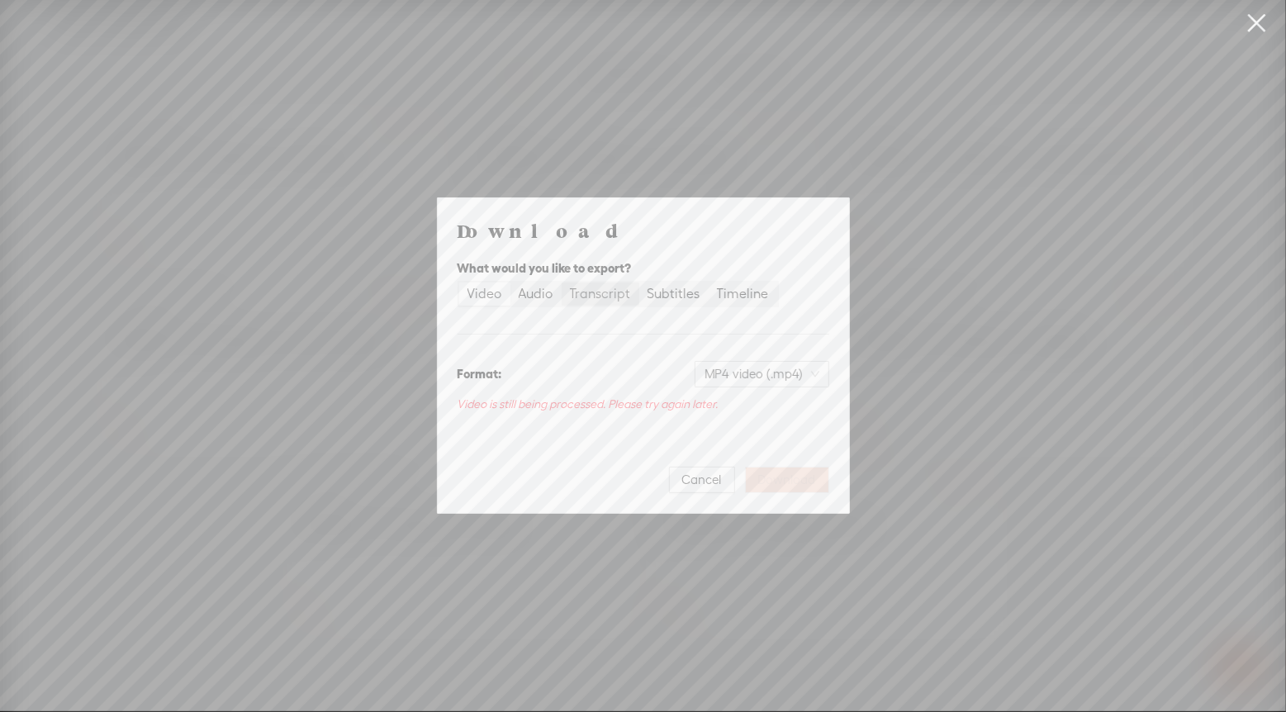
click at [623, 294] on div "Transcript" at bounding box center [600, 293] width 61 height 23
click at [562, 282] on input "Transcript" at bounding box center [562, 282] width 0 height 0
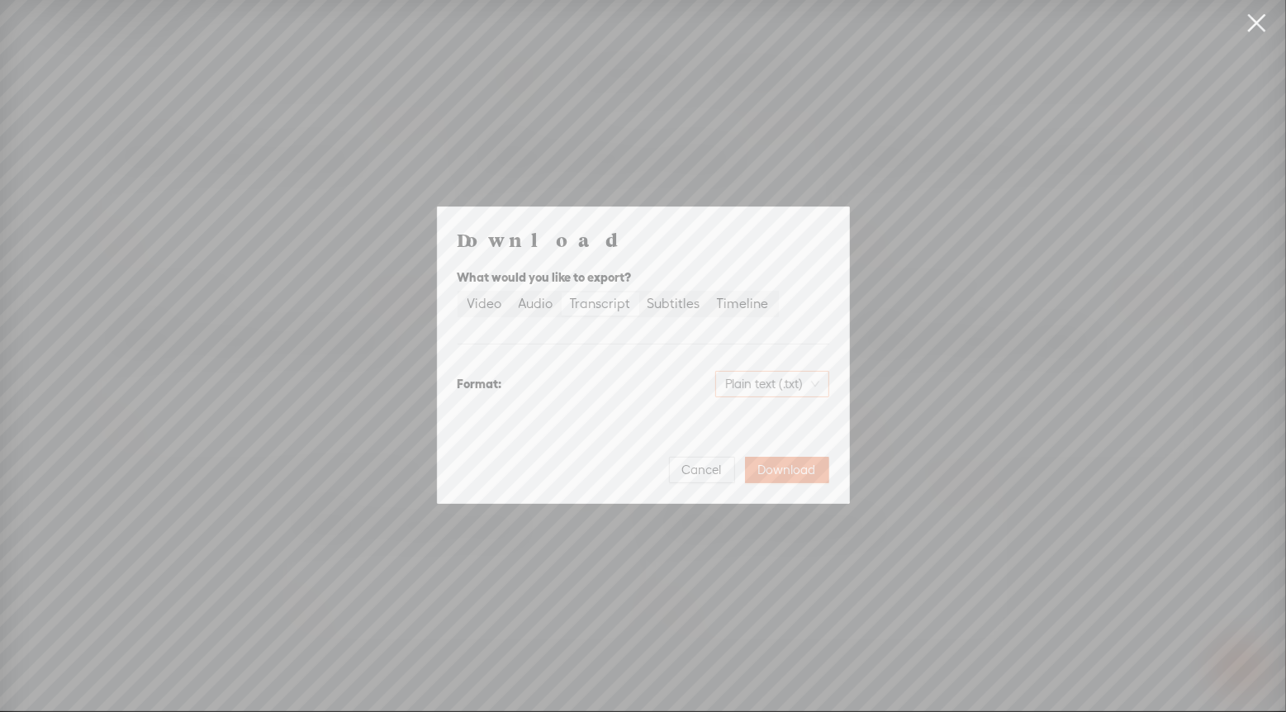
click at [795, 389] on span "Plain text (.txt)" at bounding box center [772, 384] width 94 height 25
click at [612, 386] on div "Plain text (.txt)" at bounding box center [672, 384] width 314 height 26
click at [803, 465] on span "Download" at bounding box center [787, 470] width 58 height 17
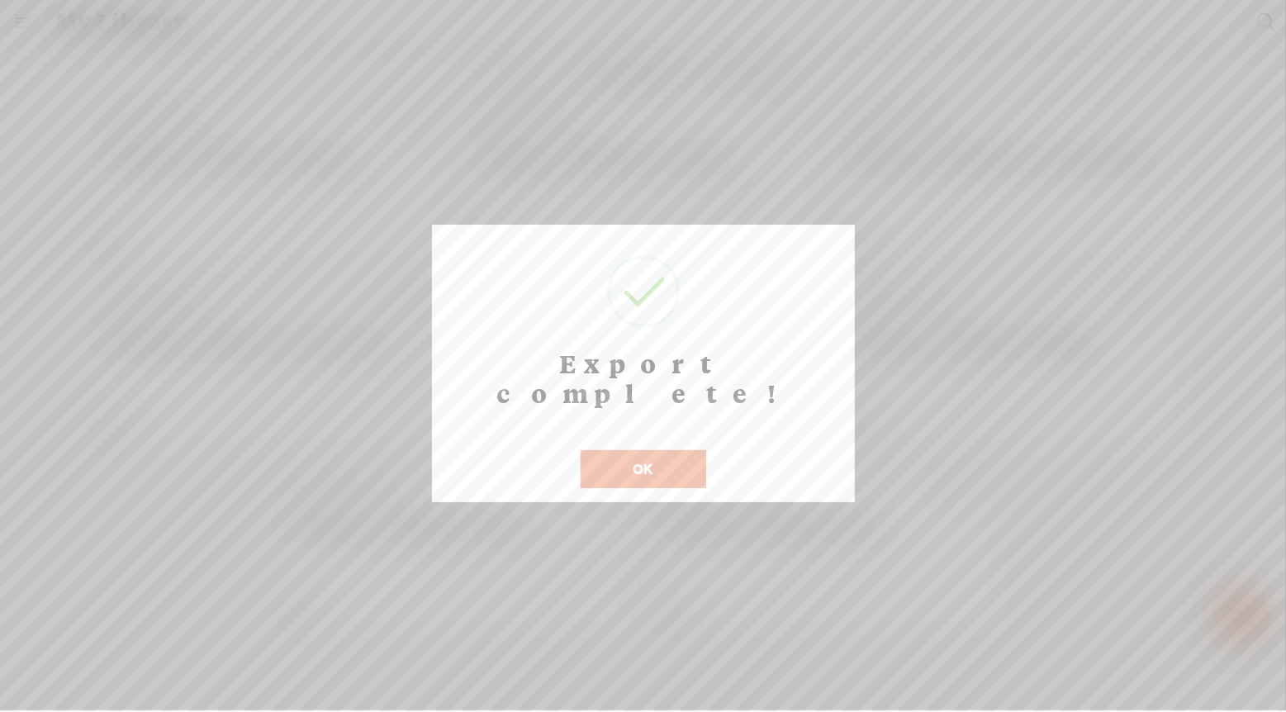
click at [675, 450] on button "OK" at bounding box center [644, 469] width 126 height 38
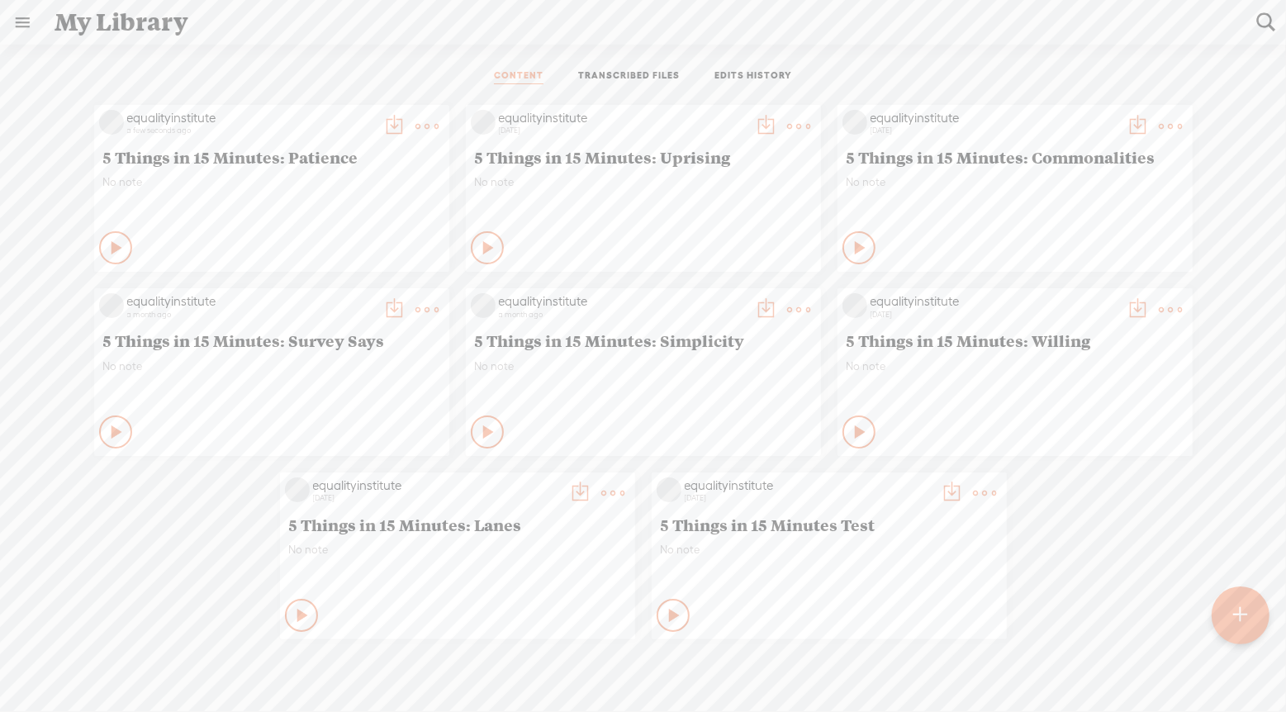
click at [424, 126] on t at bounding box center [427, 126] width 23 height 23
click at [325, 382] on link "Share" at bounding box center [349, 372] width 165 height 38
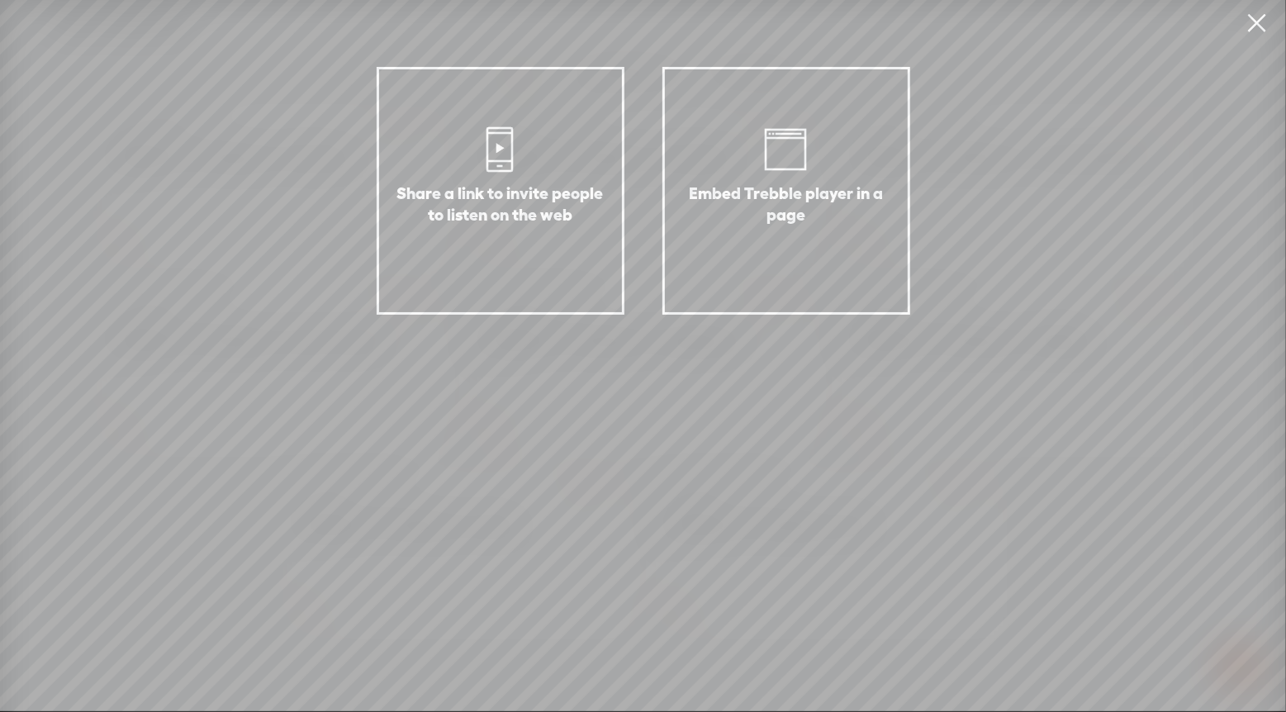
click at [1259, 21] on link at bounding box center [1256, 23] width 41 height 46
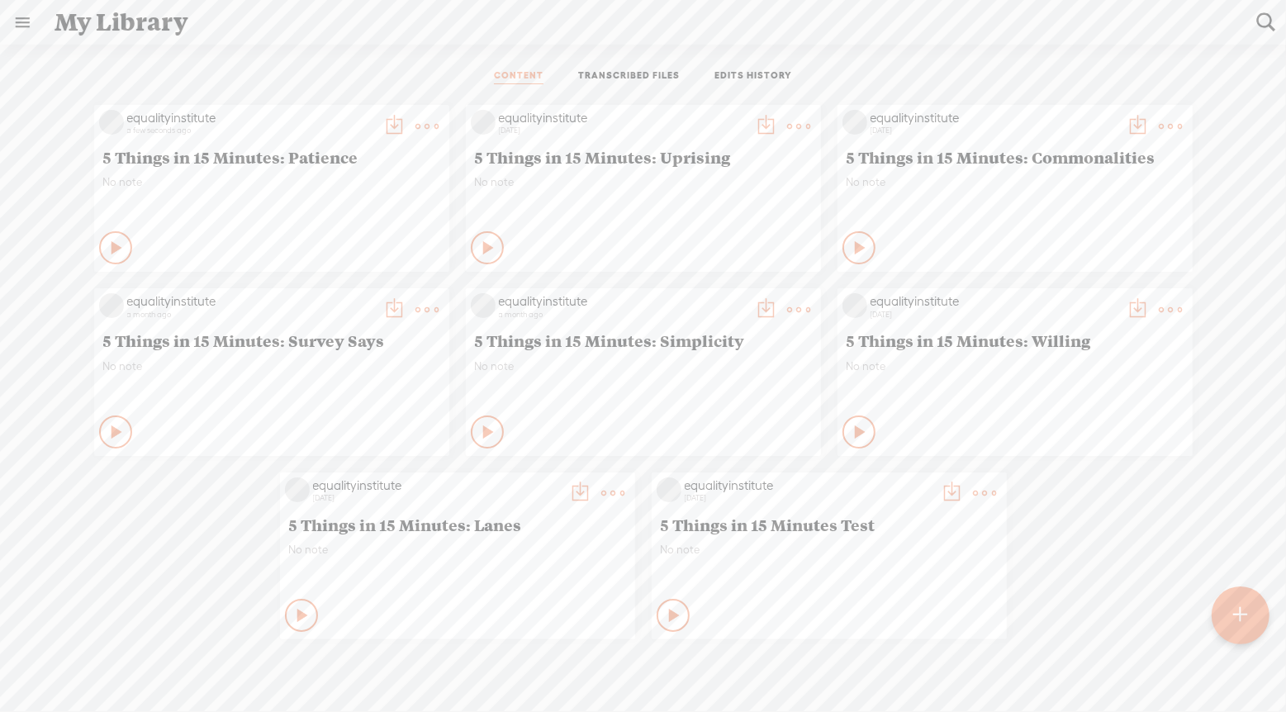
scroll to position [14, 0]
